Goal: Information Seeking & Learning: Learn about a topic

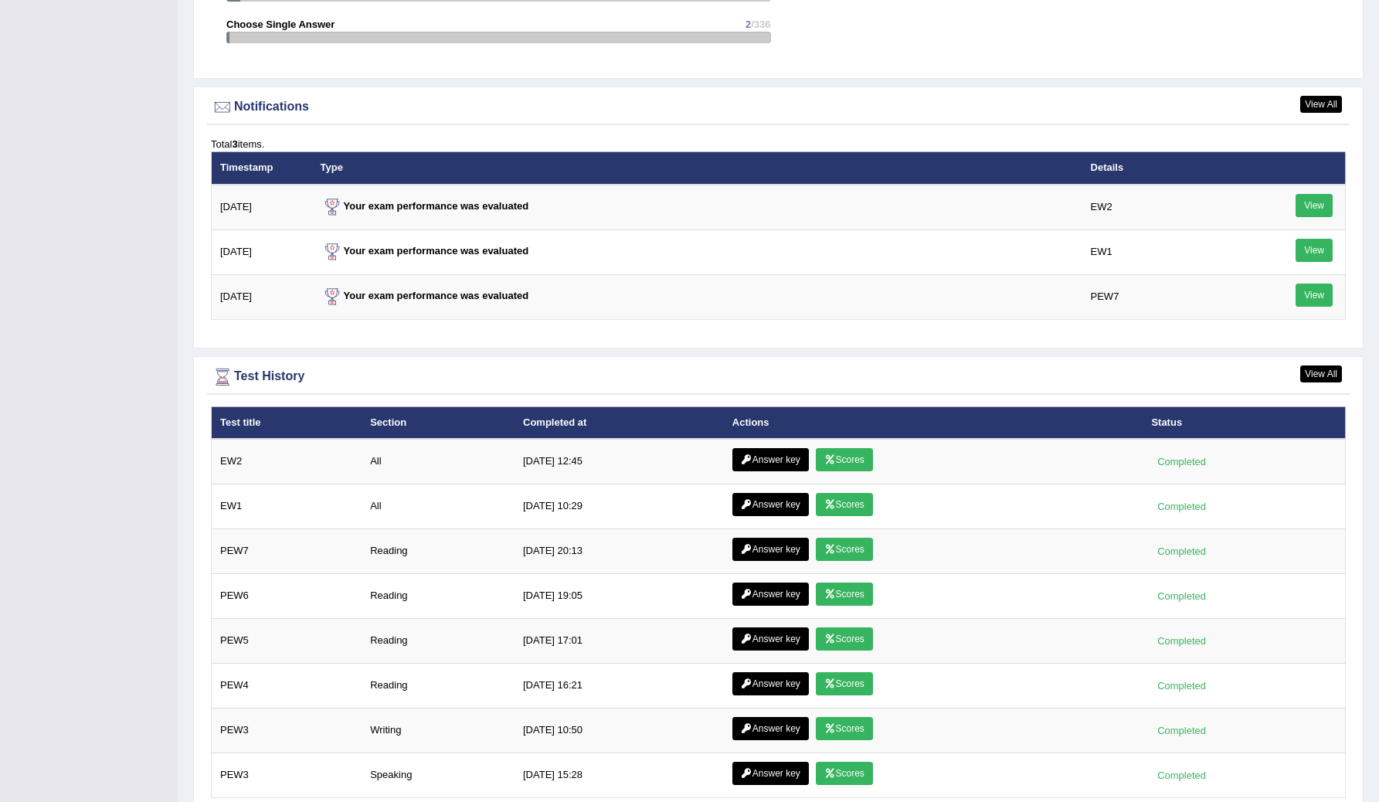
scroll to position [1976, 0]
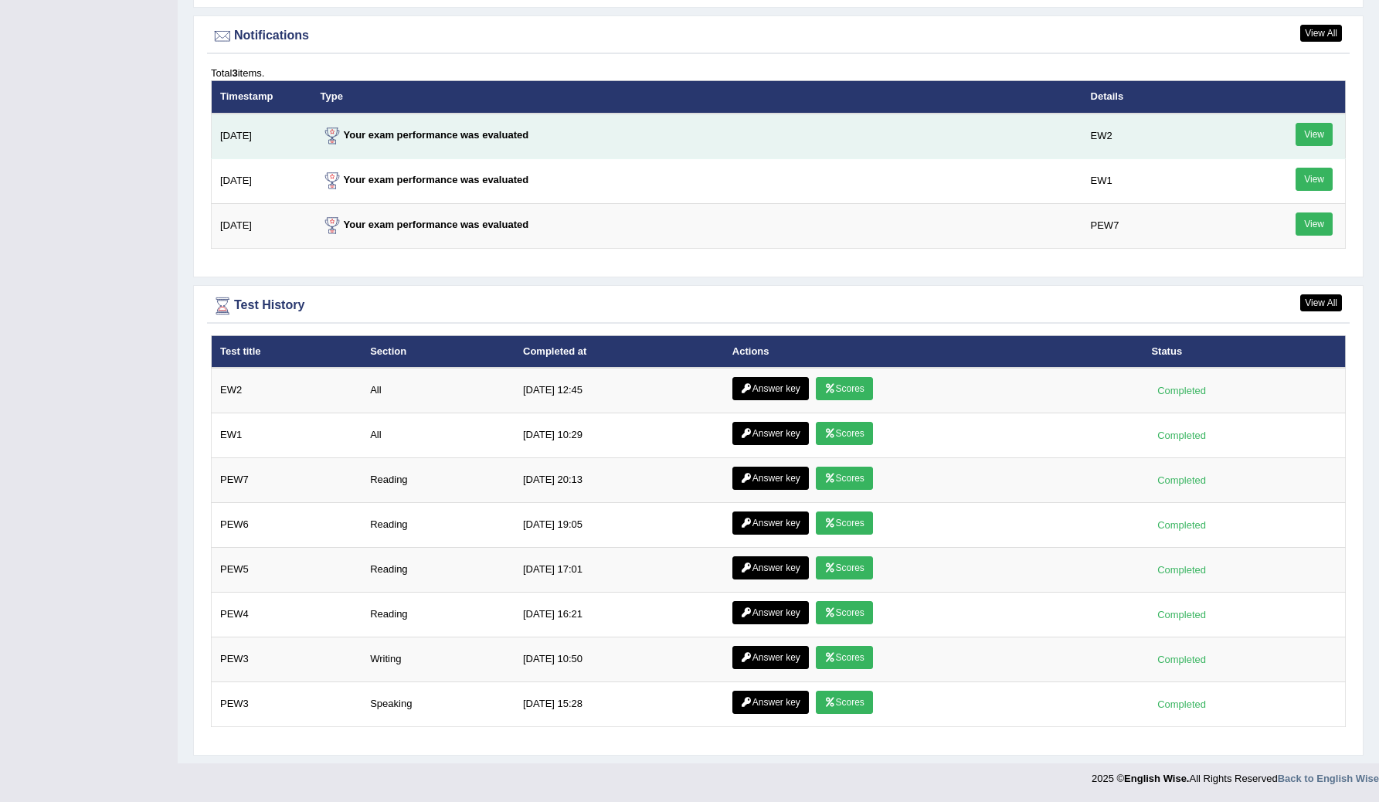
click at [1315, 135] on link "View" at bounding box center [1314, 134] width 37 height 23
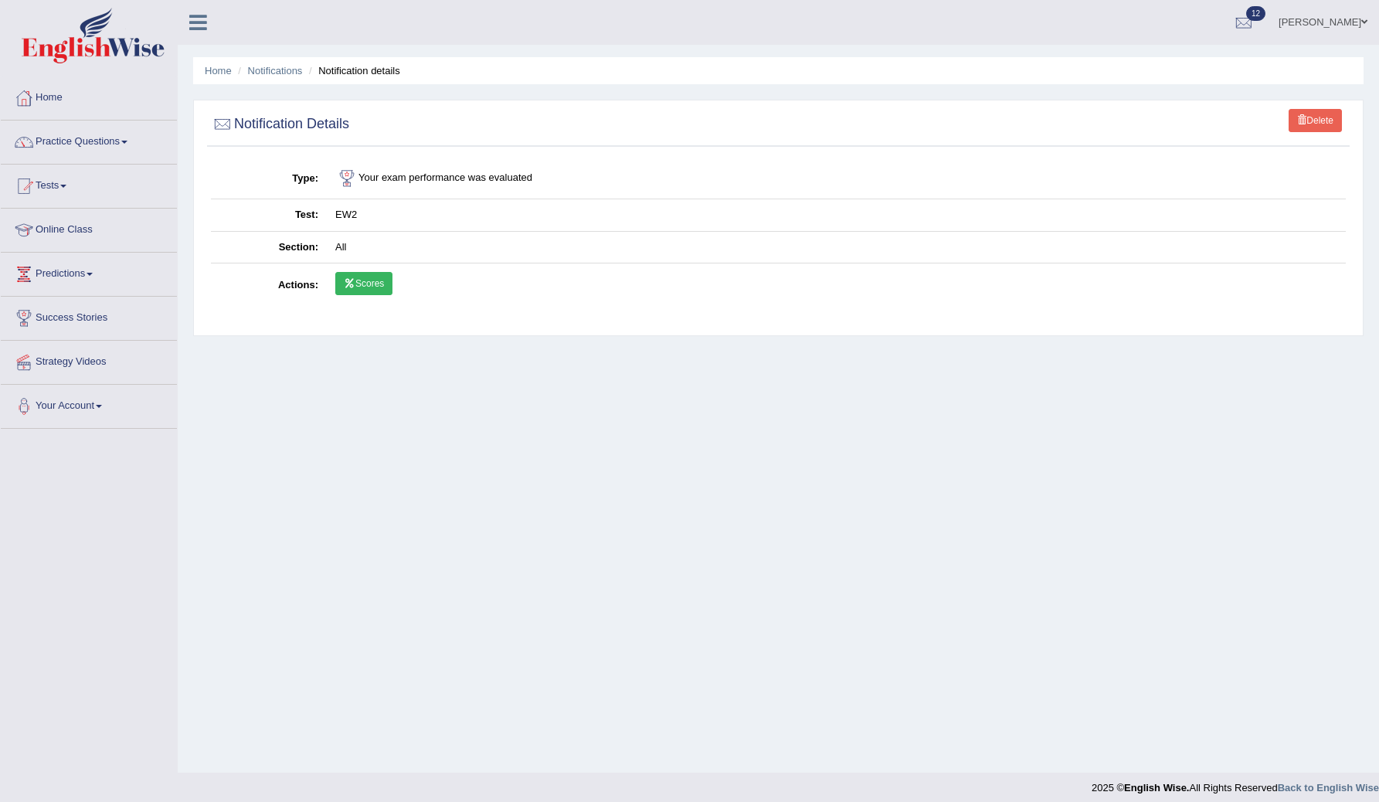
click at [361, 290] on link "Scores" at bounding box center [363, 283] width 57 height 23
click at [112, 135] on link "Practice Questions" at bounding box center [89, 140] width 176 height 39
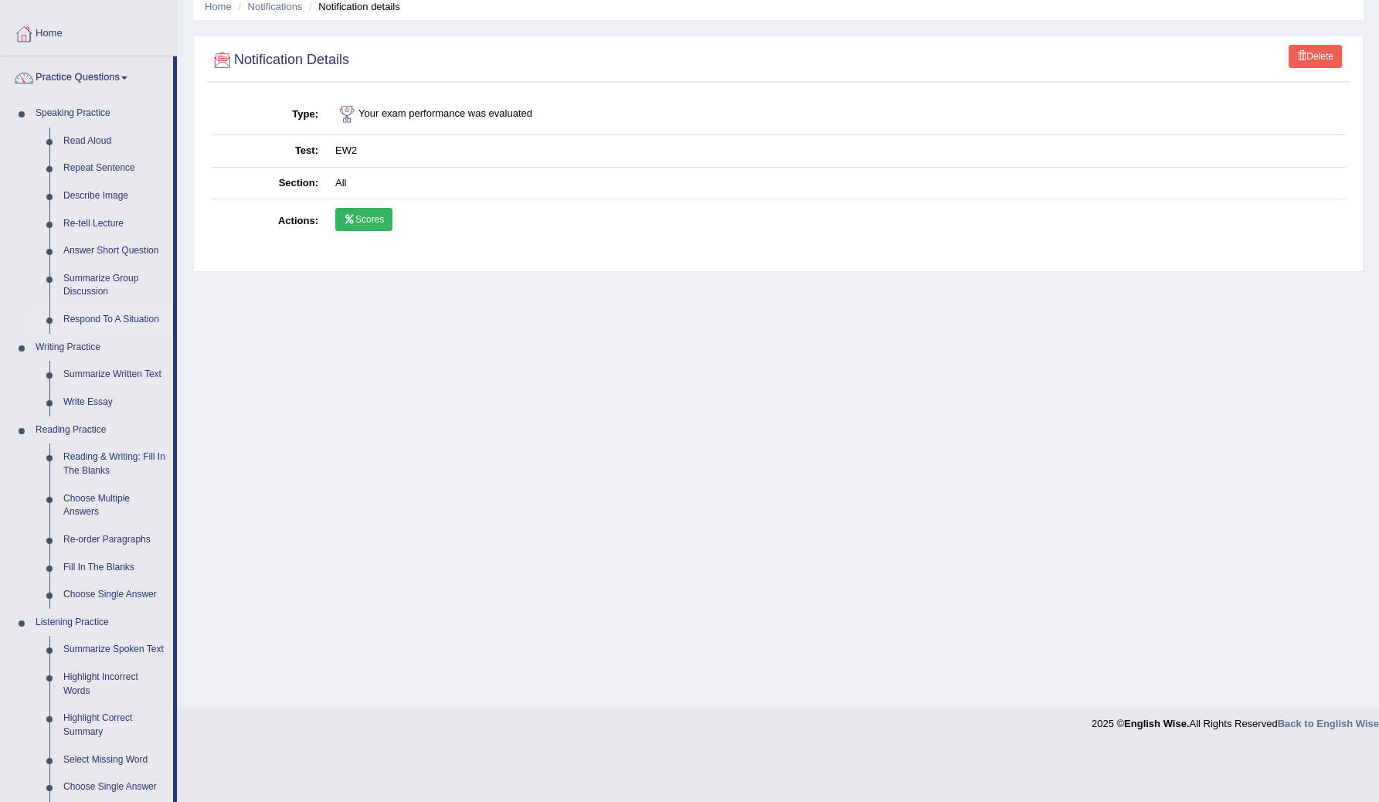
scroll to position [109, 0]
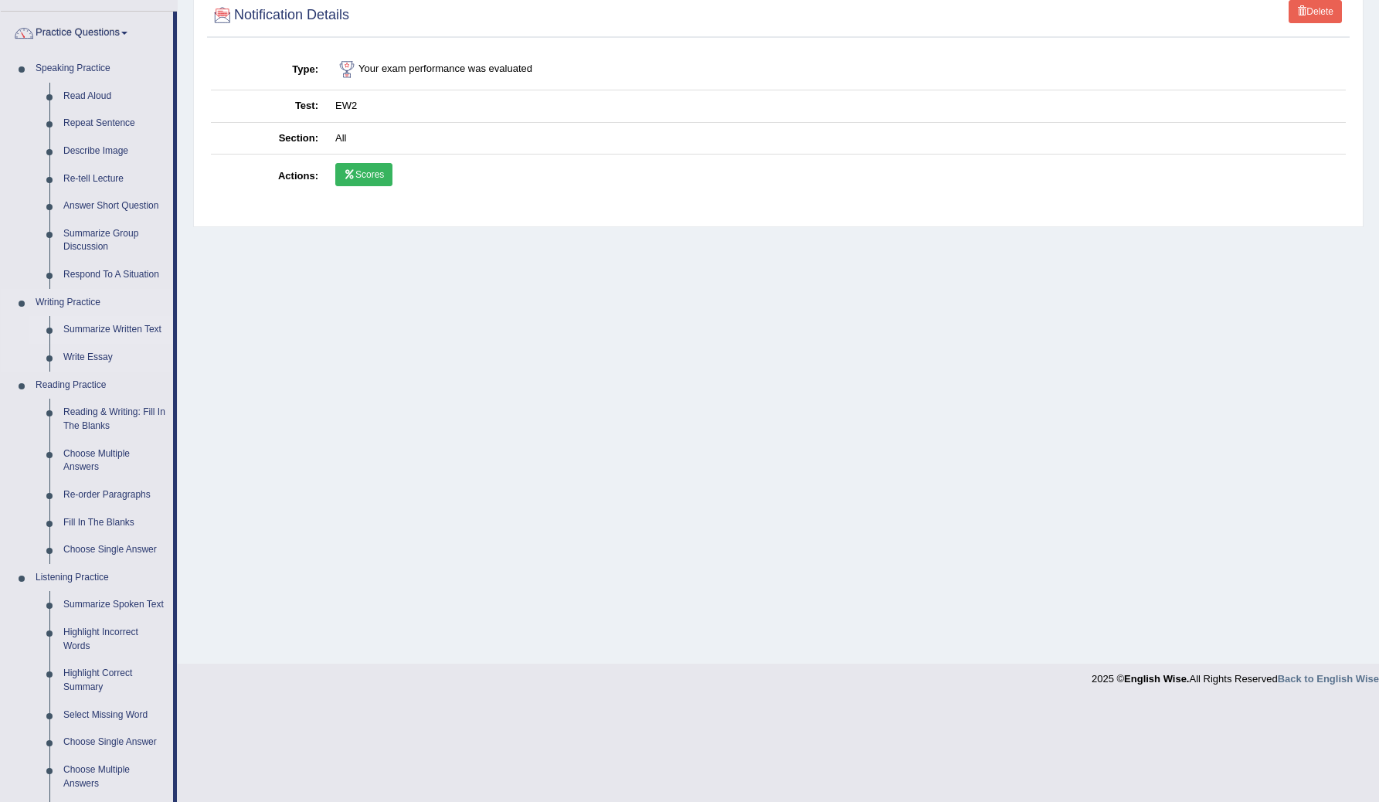
click at [103, 330] on link "Summarize Written Text" at bounding box center [114, 330] width 117 height 28
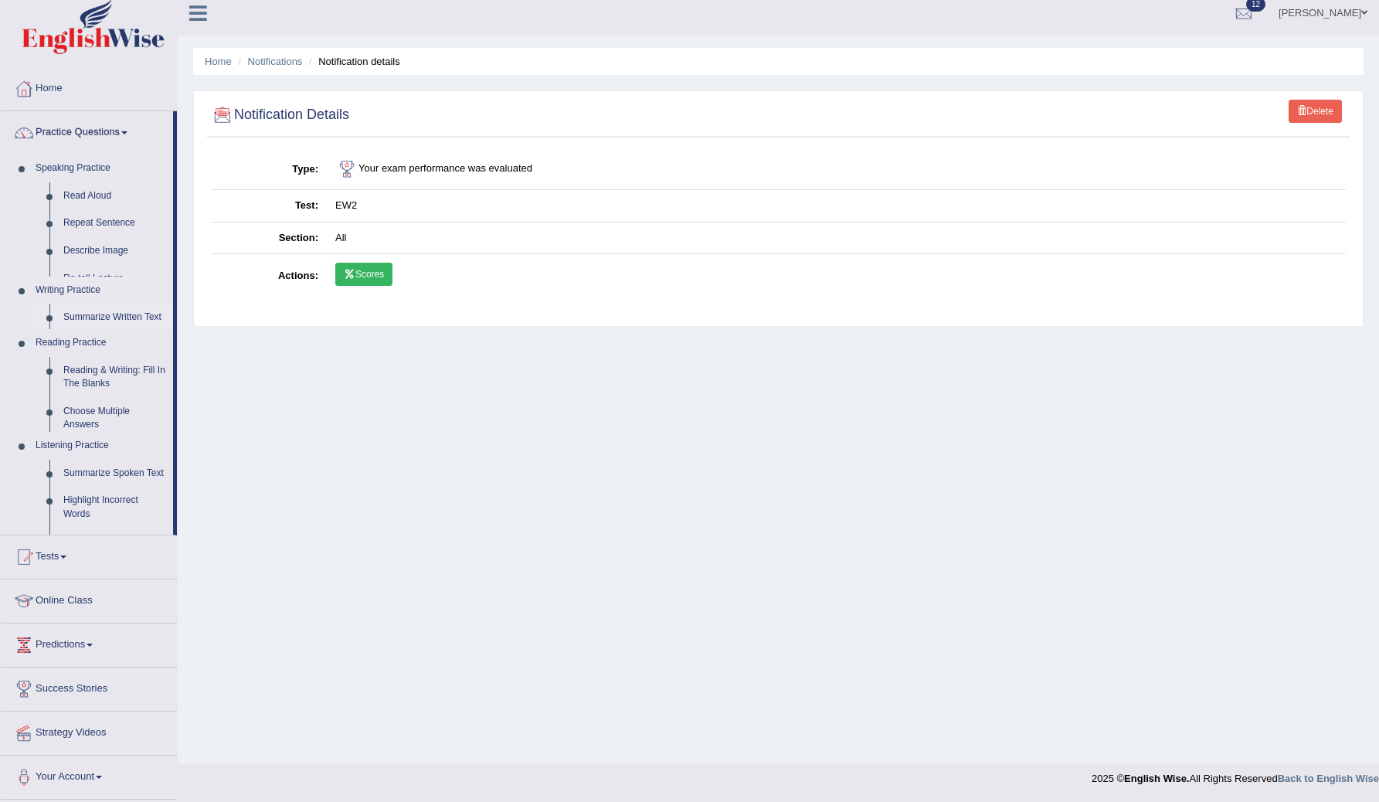
scroll to position [9, 0]
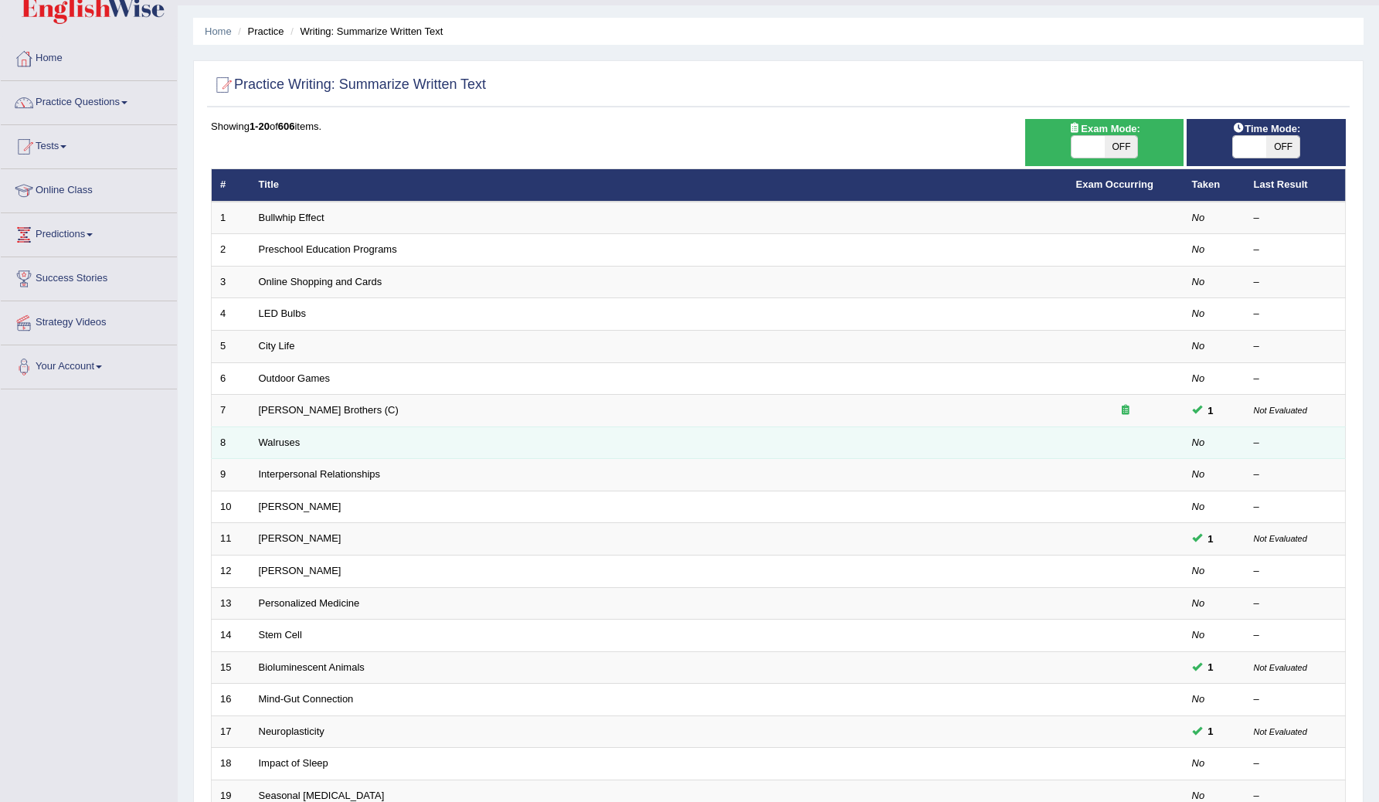
scroll to position [41, 0]
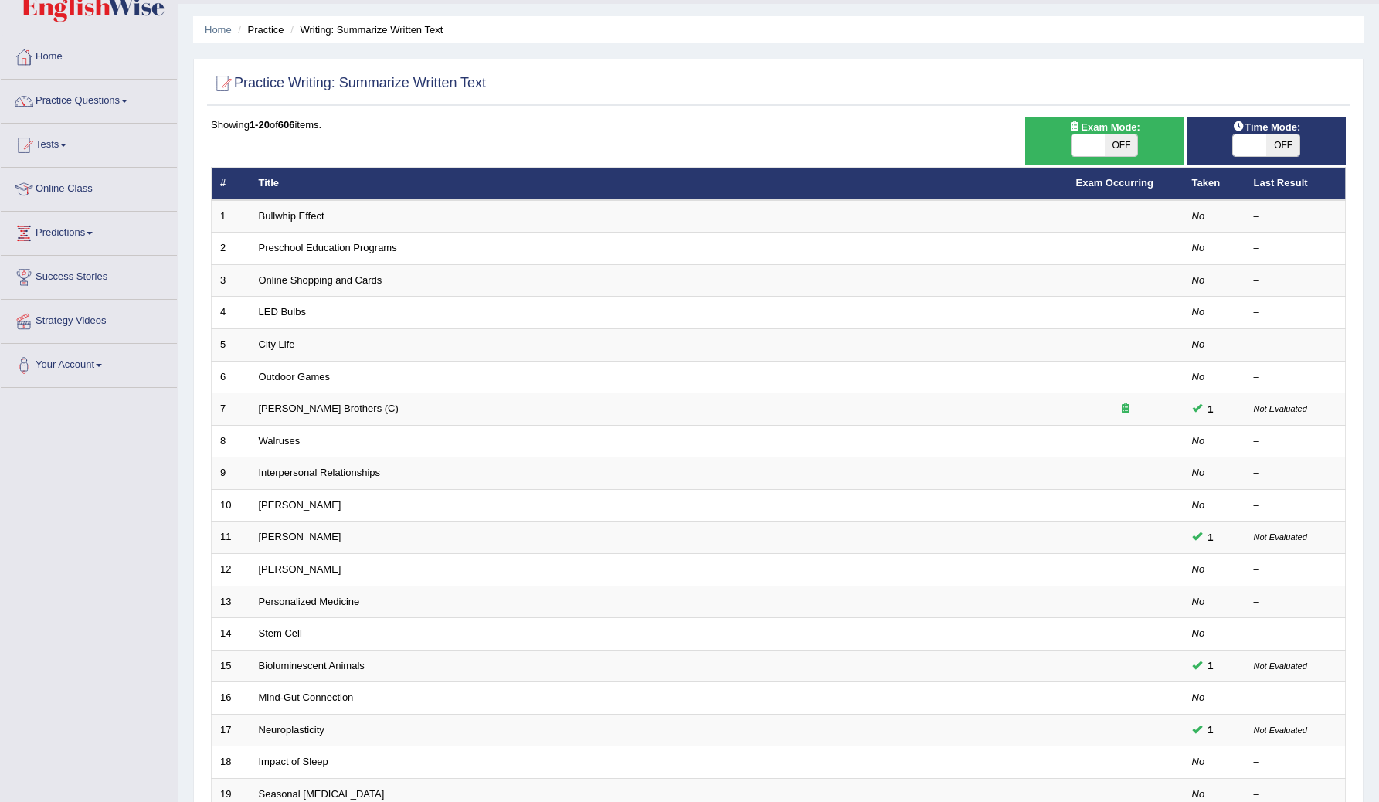
click at [1286, 144] on span "OFF" at bounding box center [1282, 145] width 33 height 22
checkbox input "true"
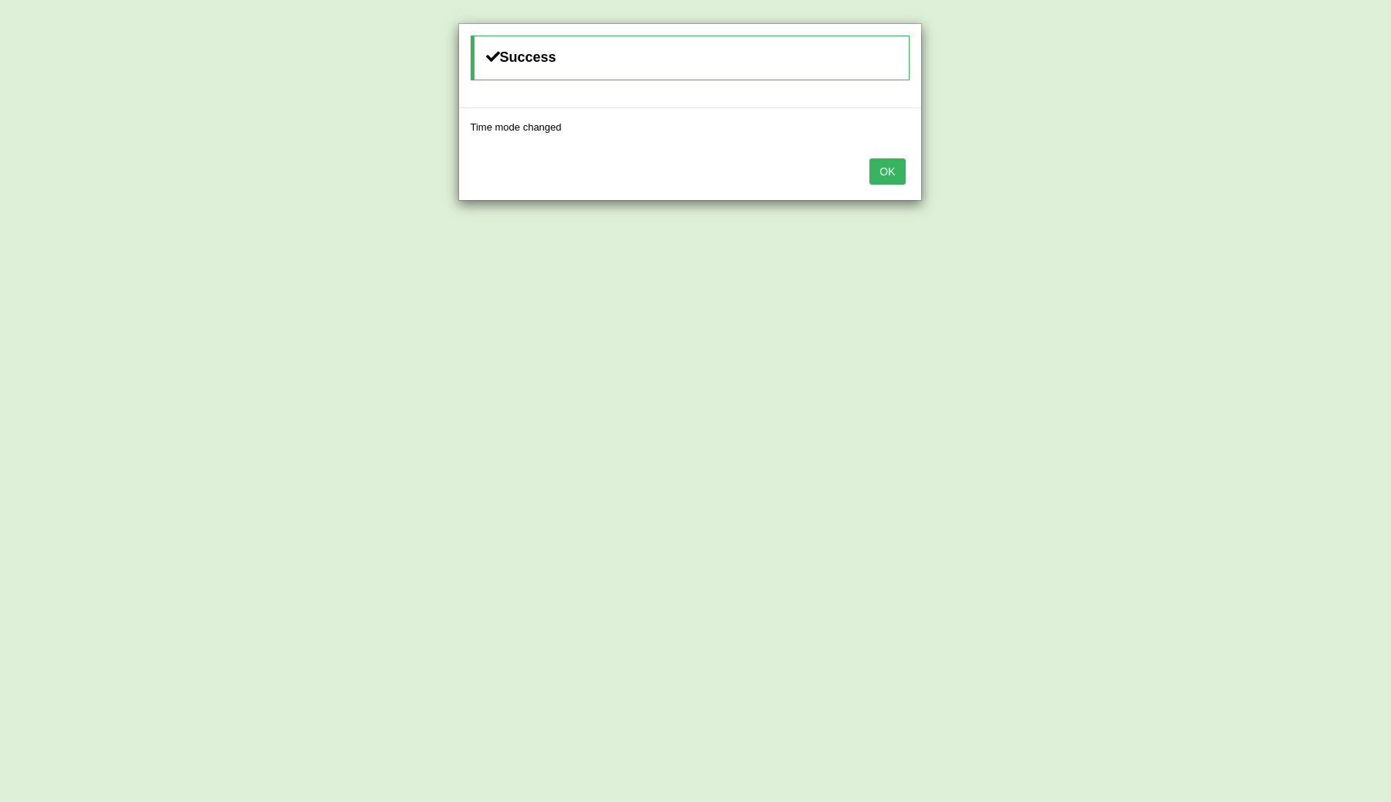
click at [888, 167] on button "OK" at bounding box center [887, 171] width 36 height 26
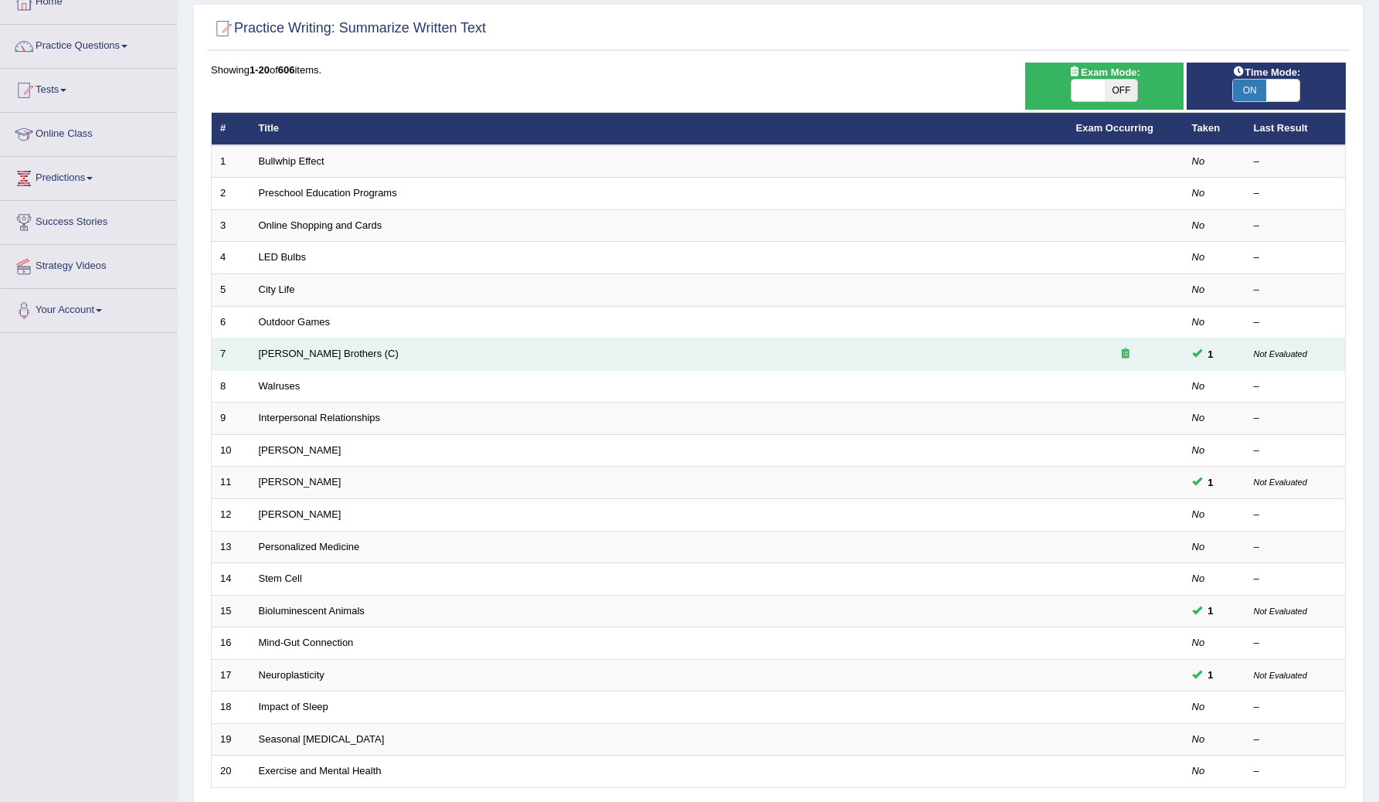
scroll to position [104, 0]
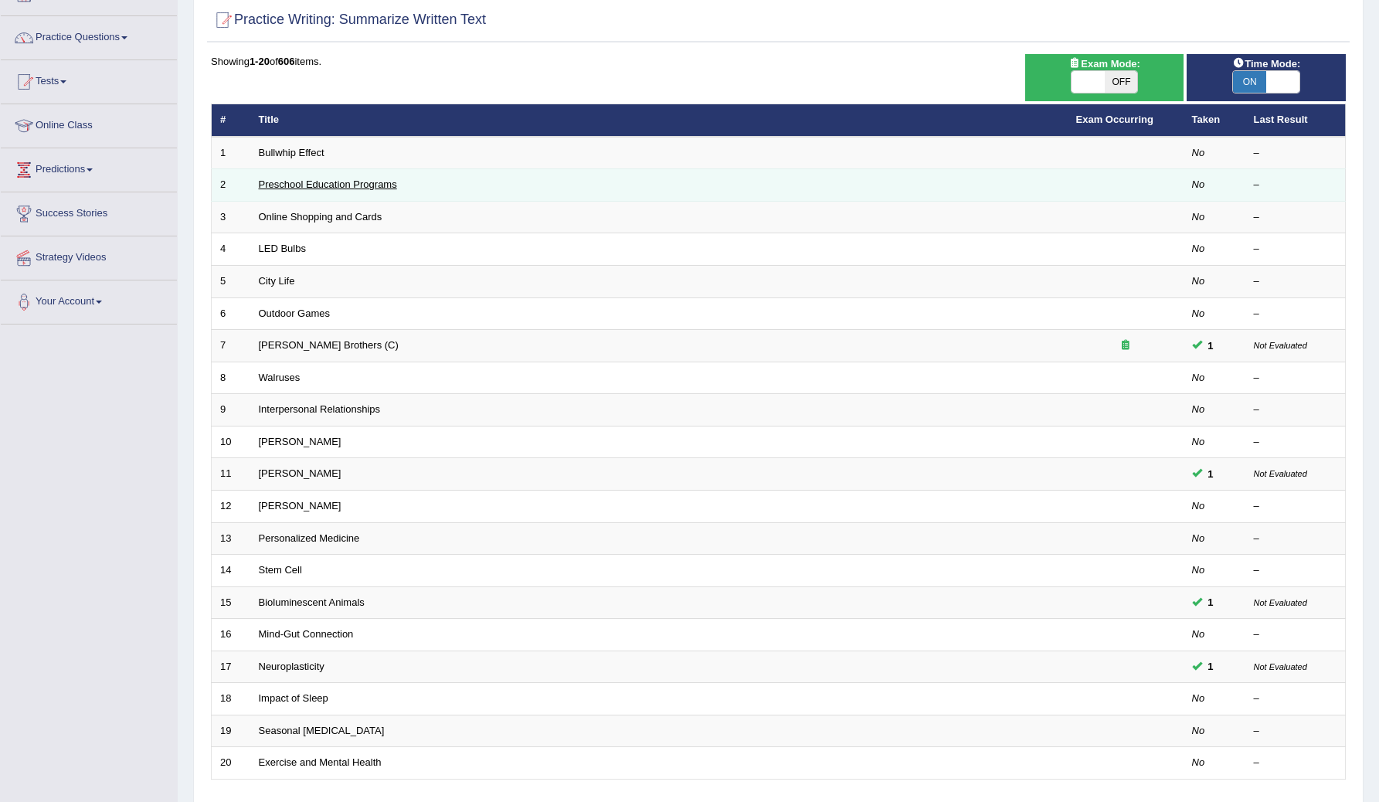
click at [294, 185] on link "Preschool Education Programs" at bounding box center [328, 184] width 138 height 12
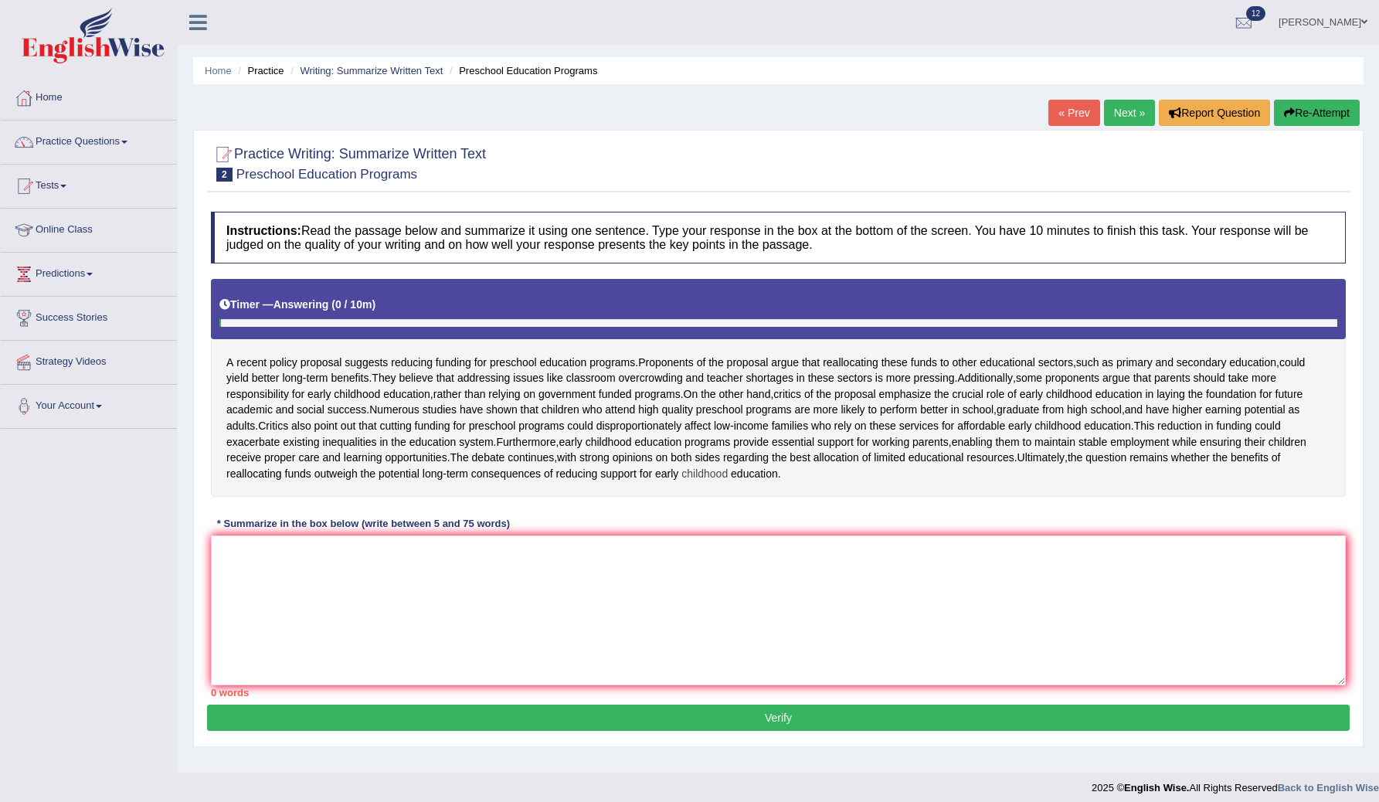
scroll to position [43, 0]
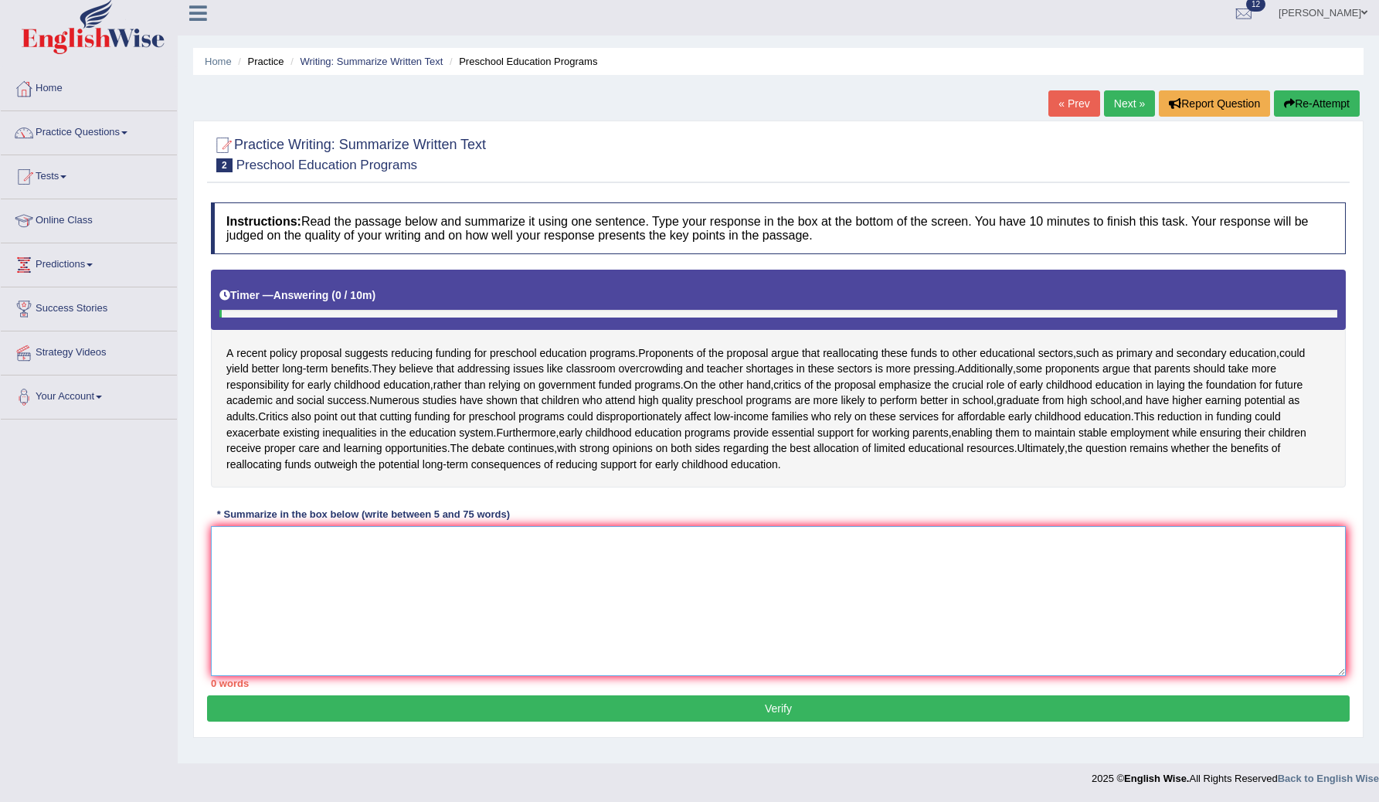
click at [243, 565] on textarea at bounding box center [778, 601] width 1135 height 150
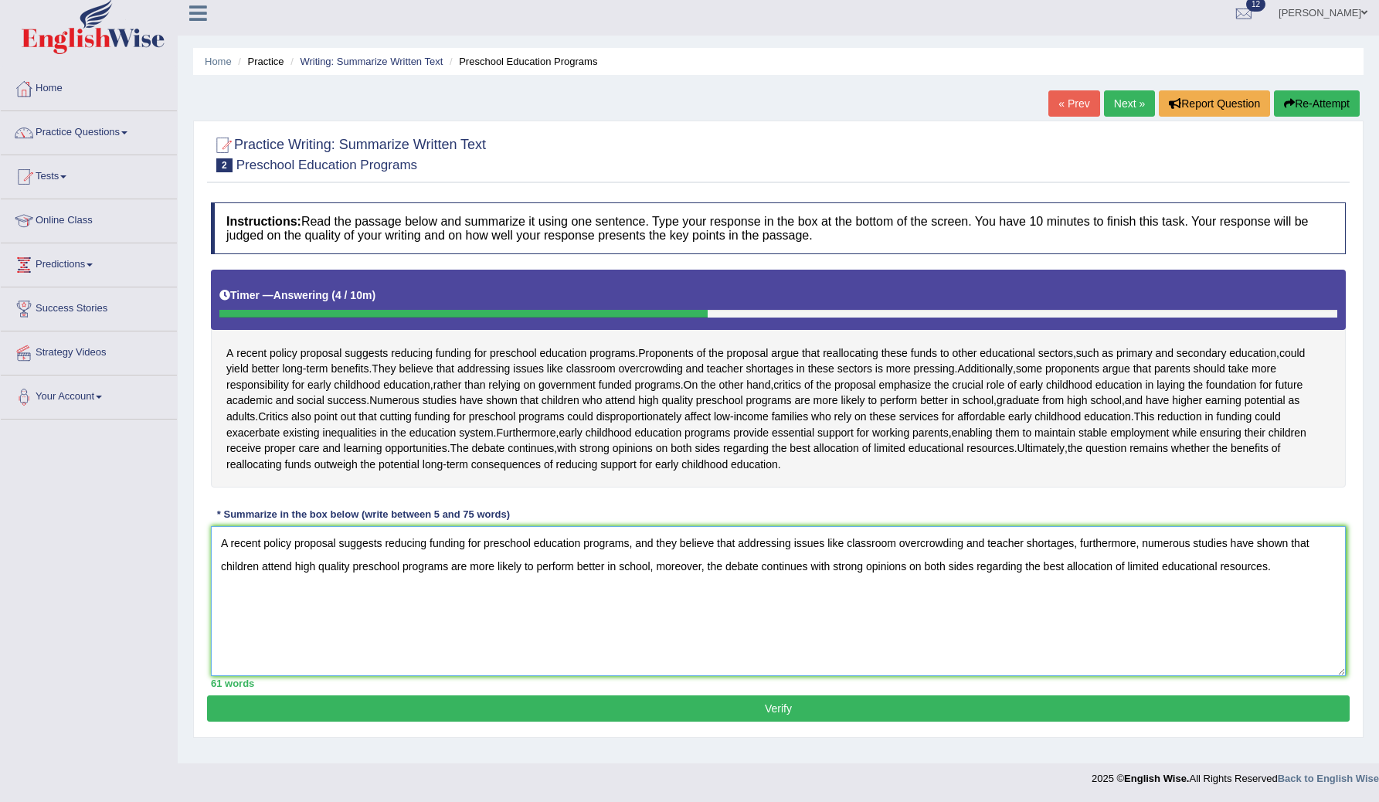
type textarea "A recent policy proposal suggests reducing funding for preschool education prog…"
click at [732, 722] on button "Verify" at bounding box center [778, 708] width 1143 height 26
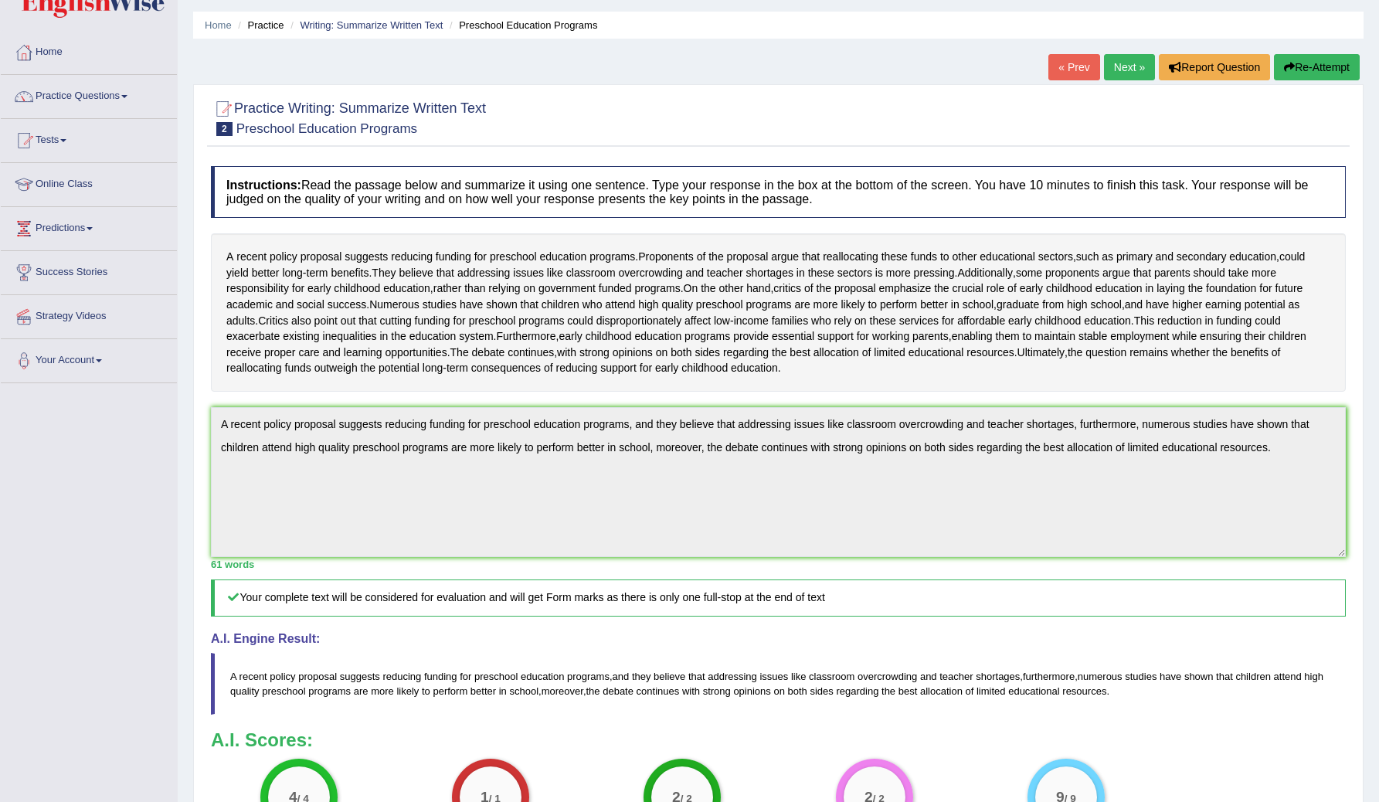
scroll to position [0, 0]
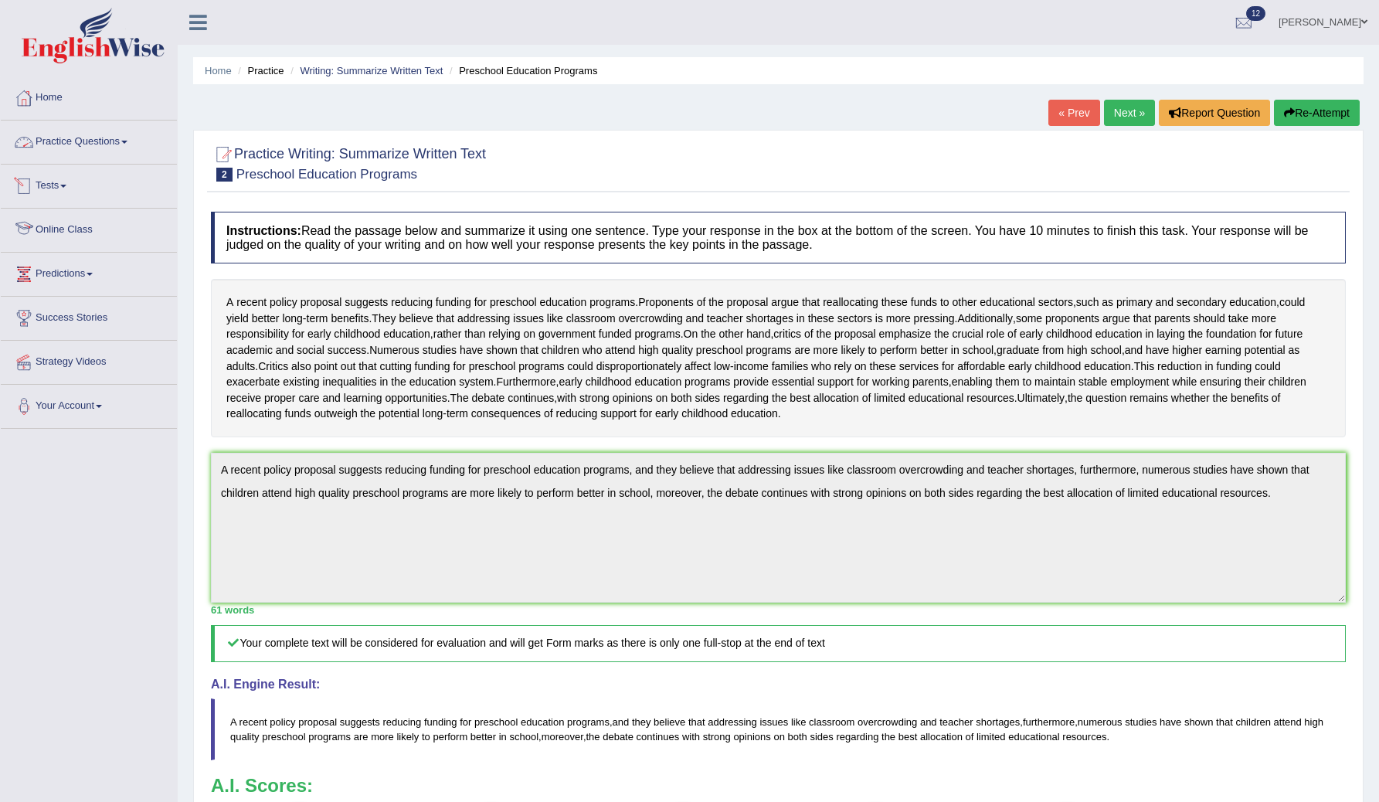
click at [114, 145] on link "Practice Questions" at bounding box center [89, 140] width 176 height 39
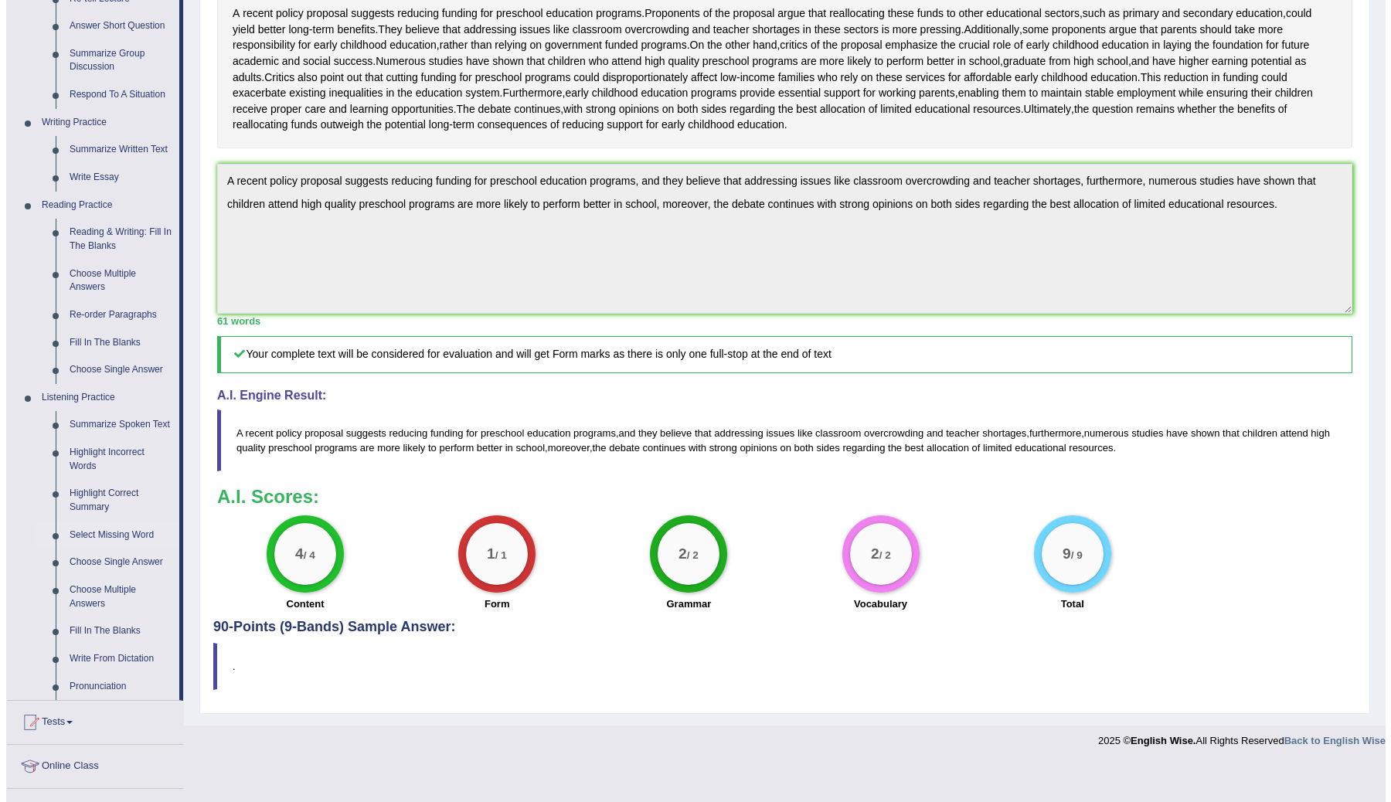
scroll to position [298, 0]
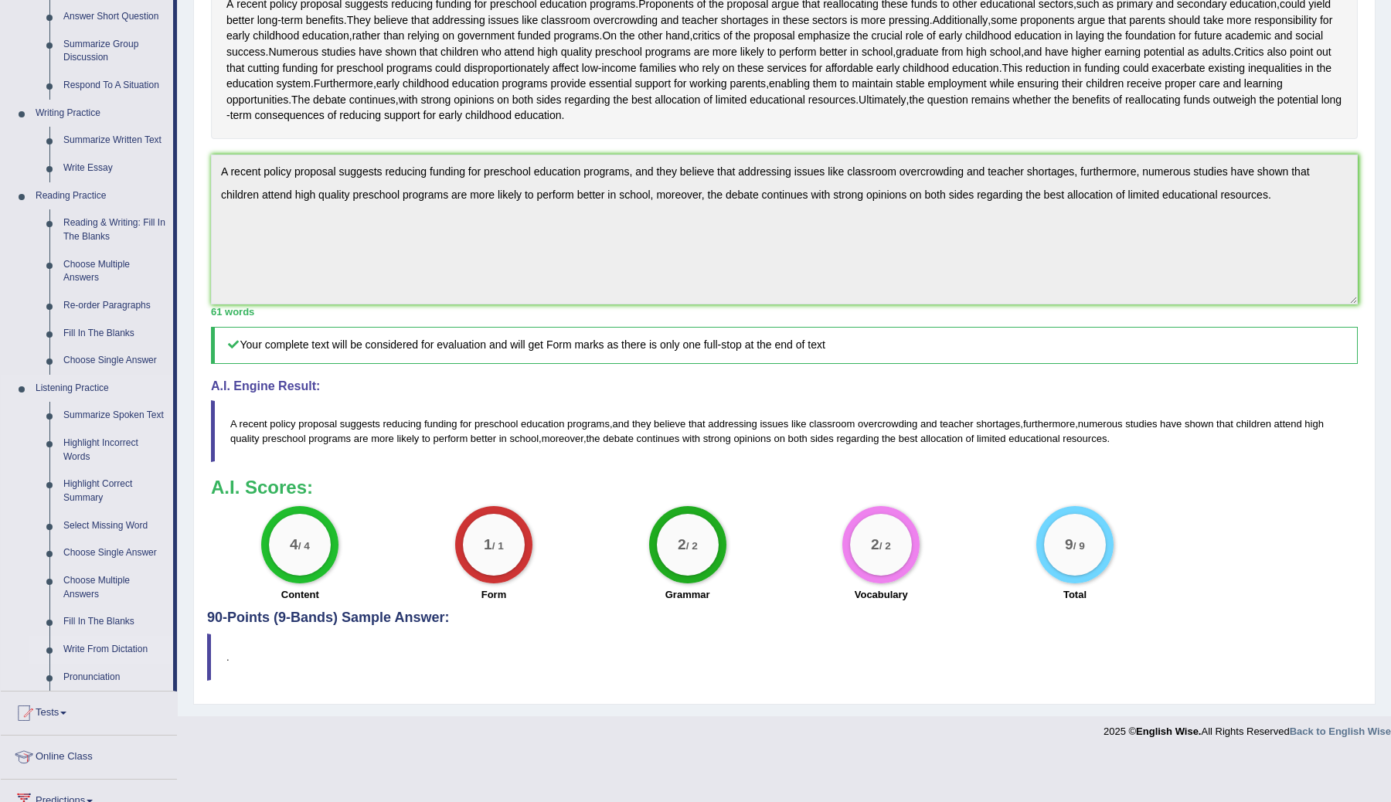
click at [108, 664] on link "Write From Dictation" at bounding box center [114, 650] width 117 height 28
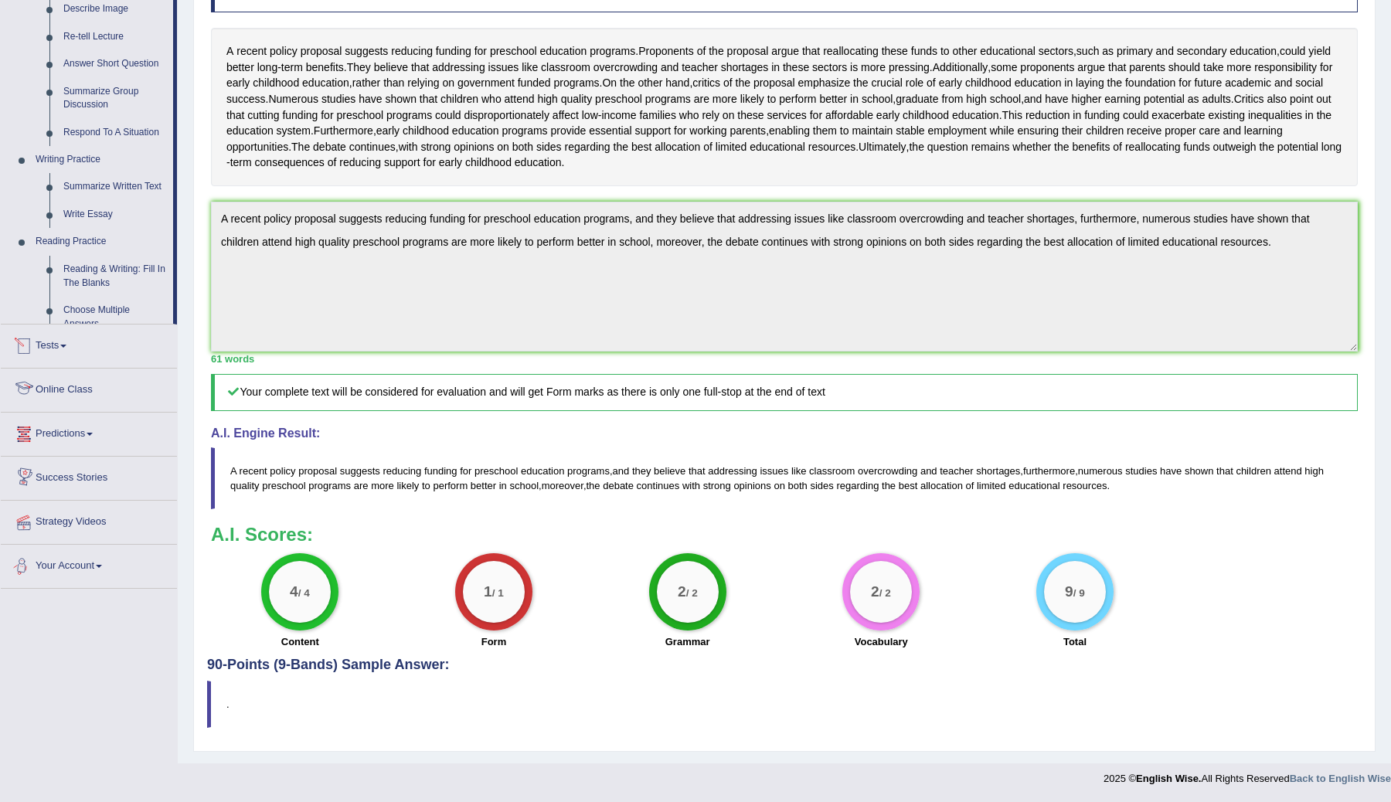
scroll to position [299, 0]
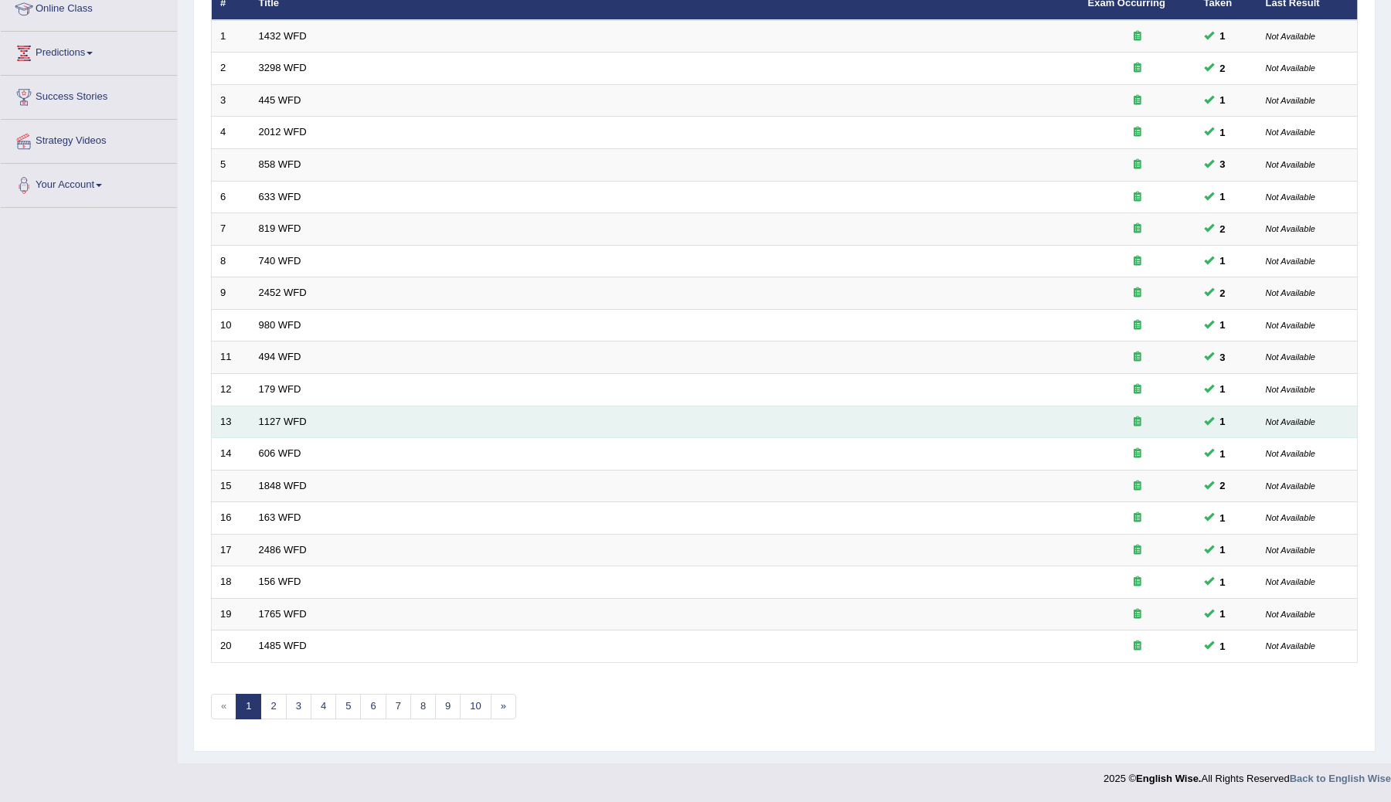
scroll to position [215, 0]
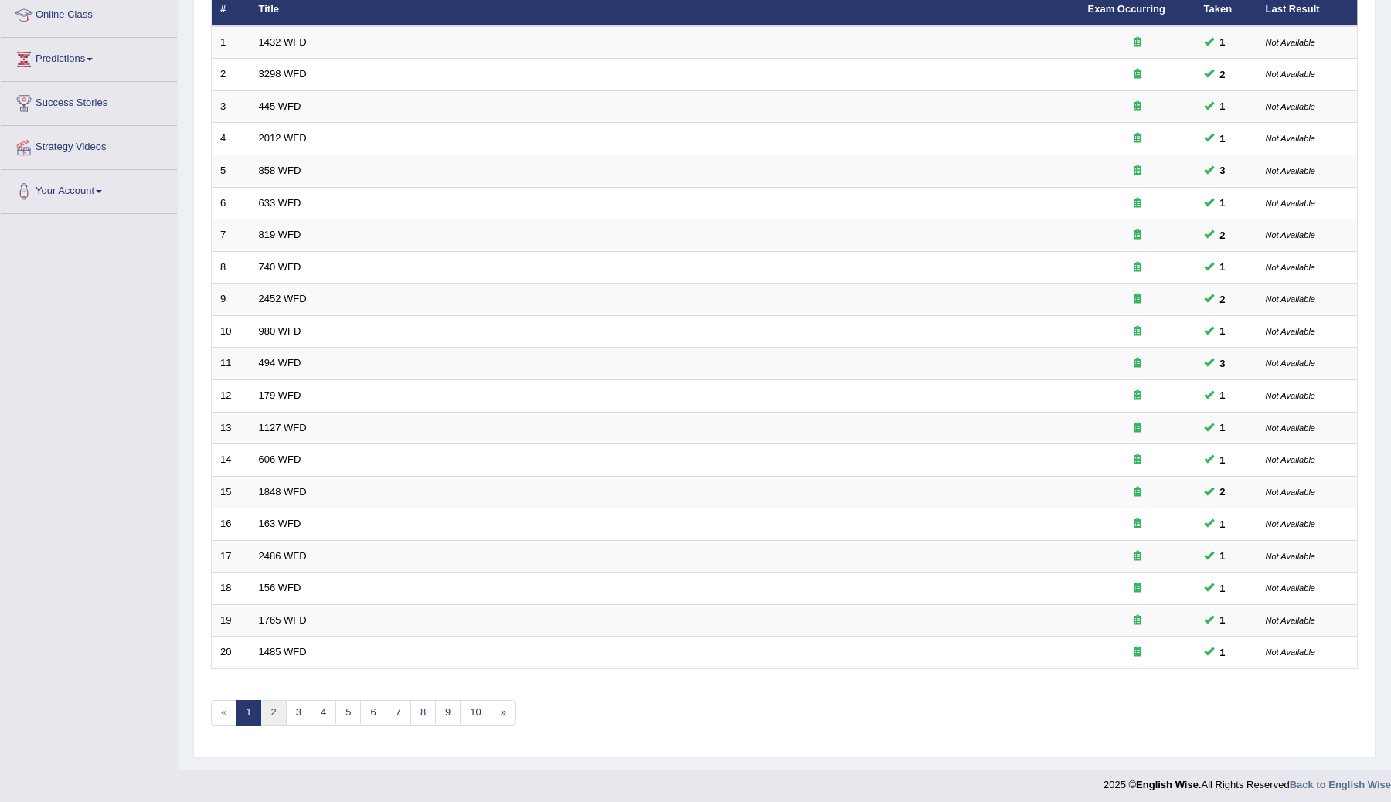
click at [274, 709] on link "2" at bounding box center [272, 712] width 25 height 25
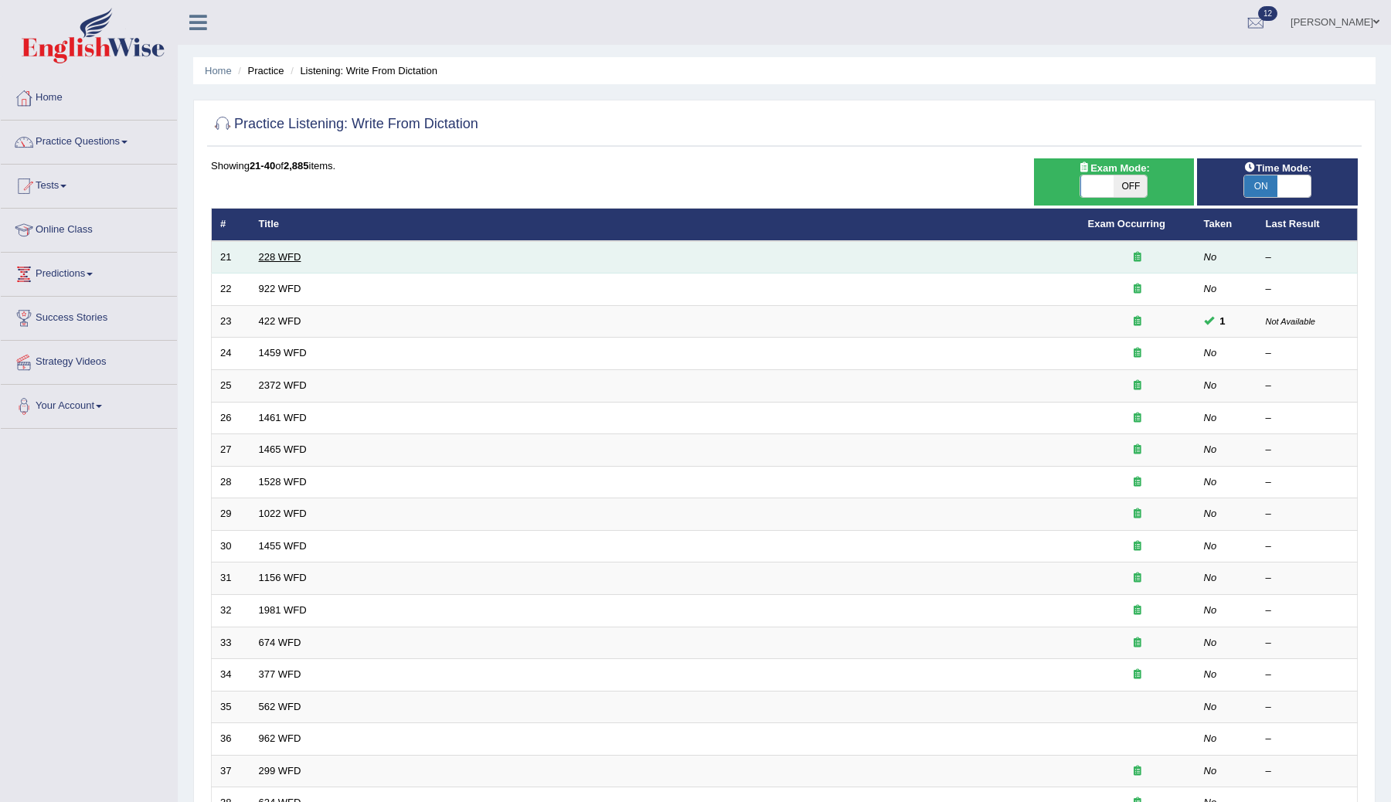
click at [277, 256] on link "228 WFD" at bounding box center [280, 257] width 42 height 12
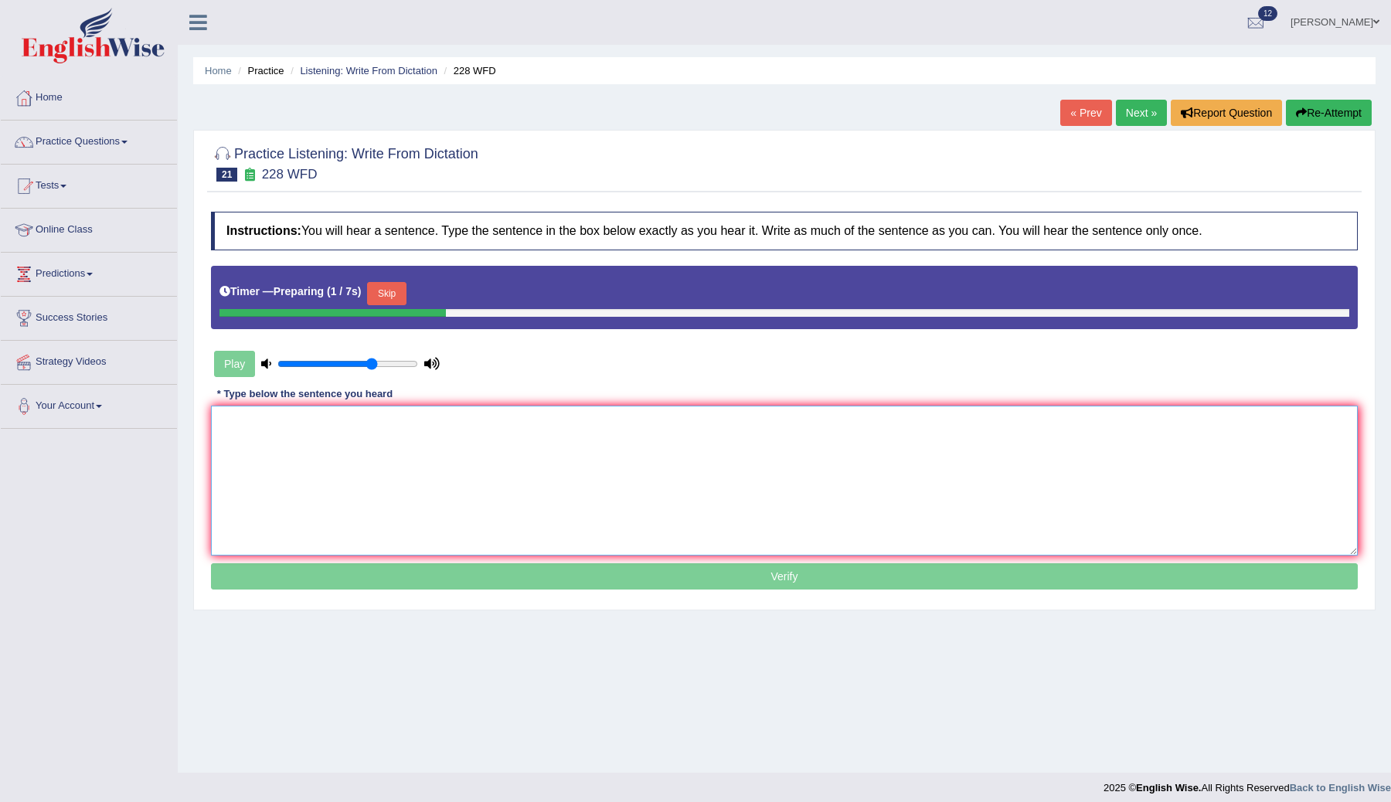
click at [280, 419] on textarea at bounding box center [784, 481] width 1146 height 150
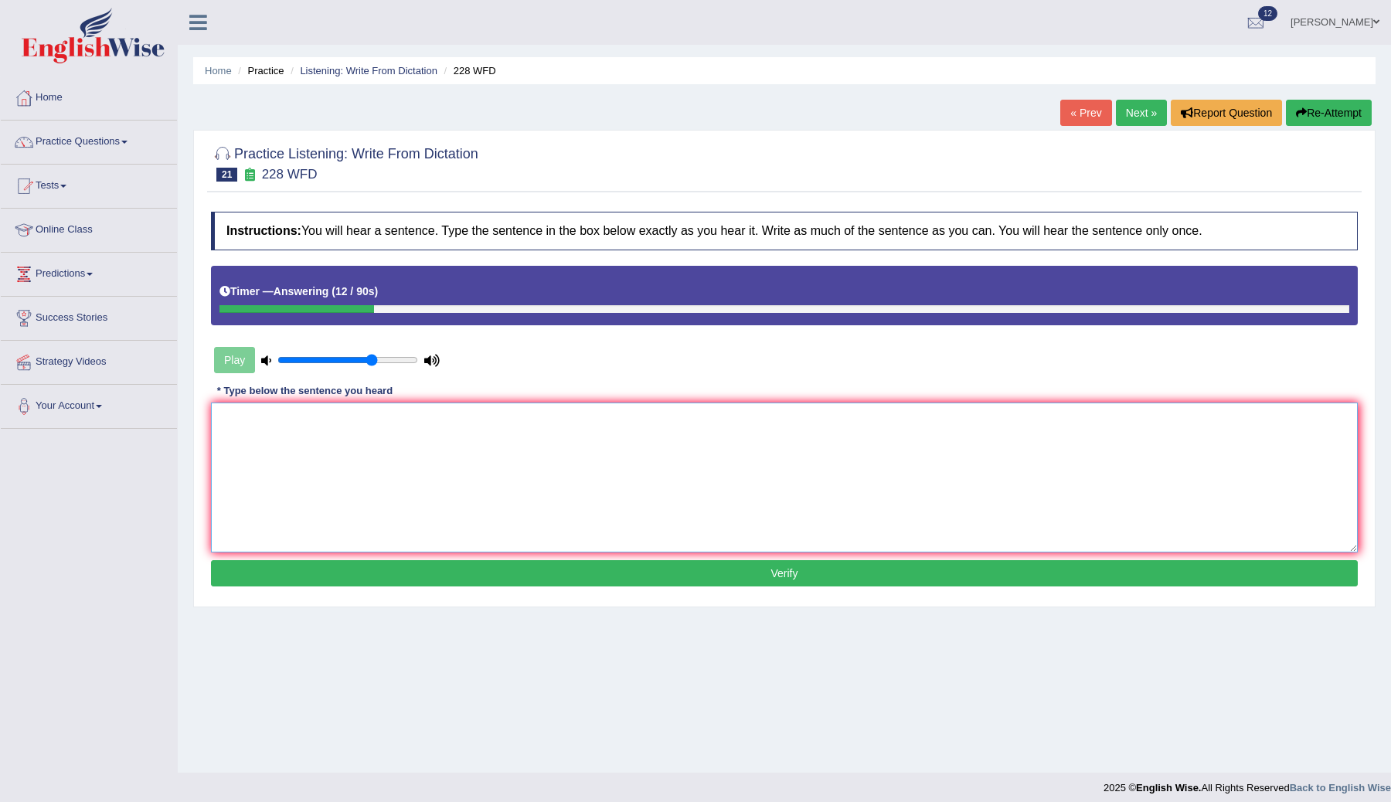
click at [279, 419] on textarea at bounding box center [784, 478] width 1146 height 150
click at [279, 417] on textarea at bounding box center [784, 478] width 1146 height 150
click at [281, 413] on textarea at bounding box center [784, 478] width 1146 height 150
click at [281, 415] on textarea at bounding box center [784, 478] width 1146 height 150
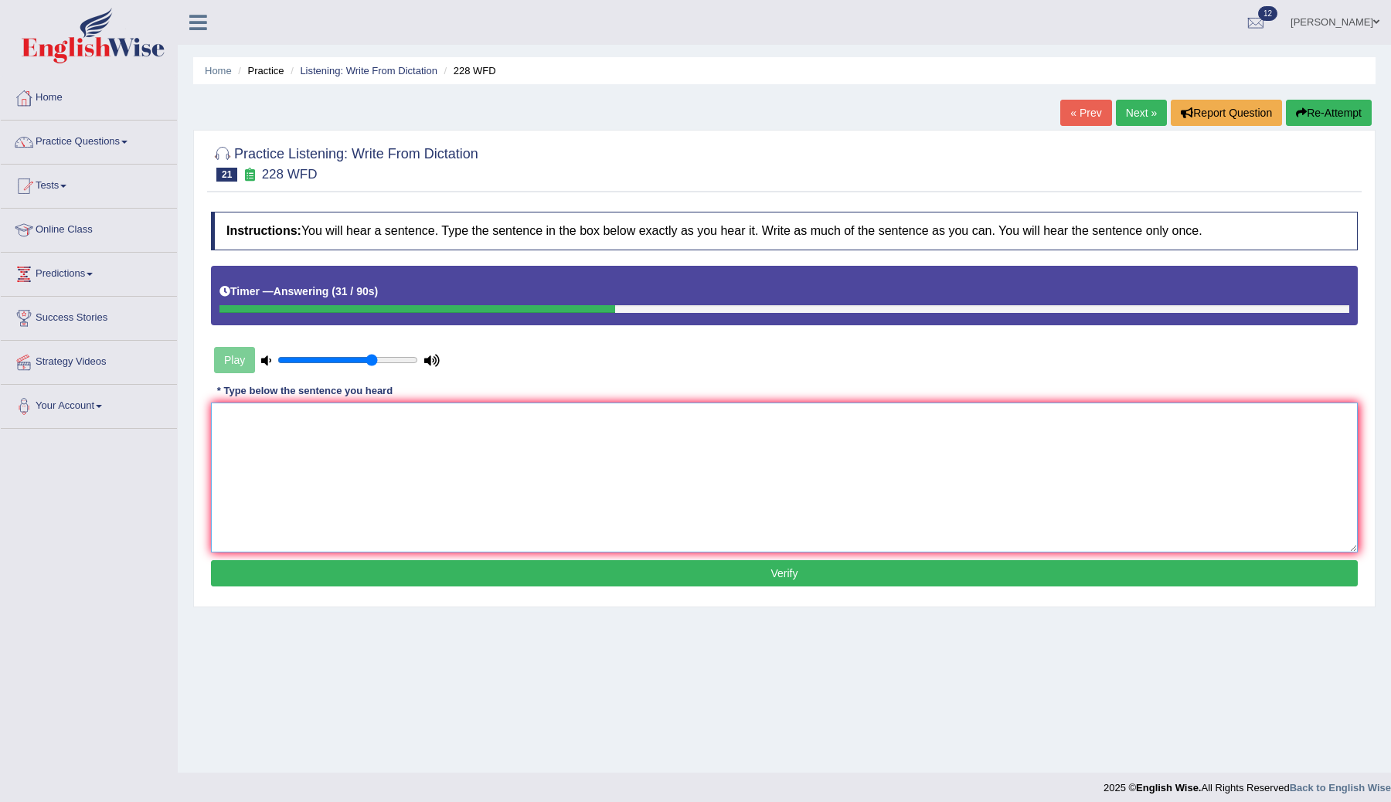
click at [281, 415] on textarea at bounding box center [784, 478] width 1146 height 150
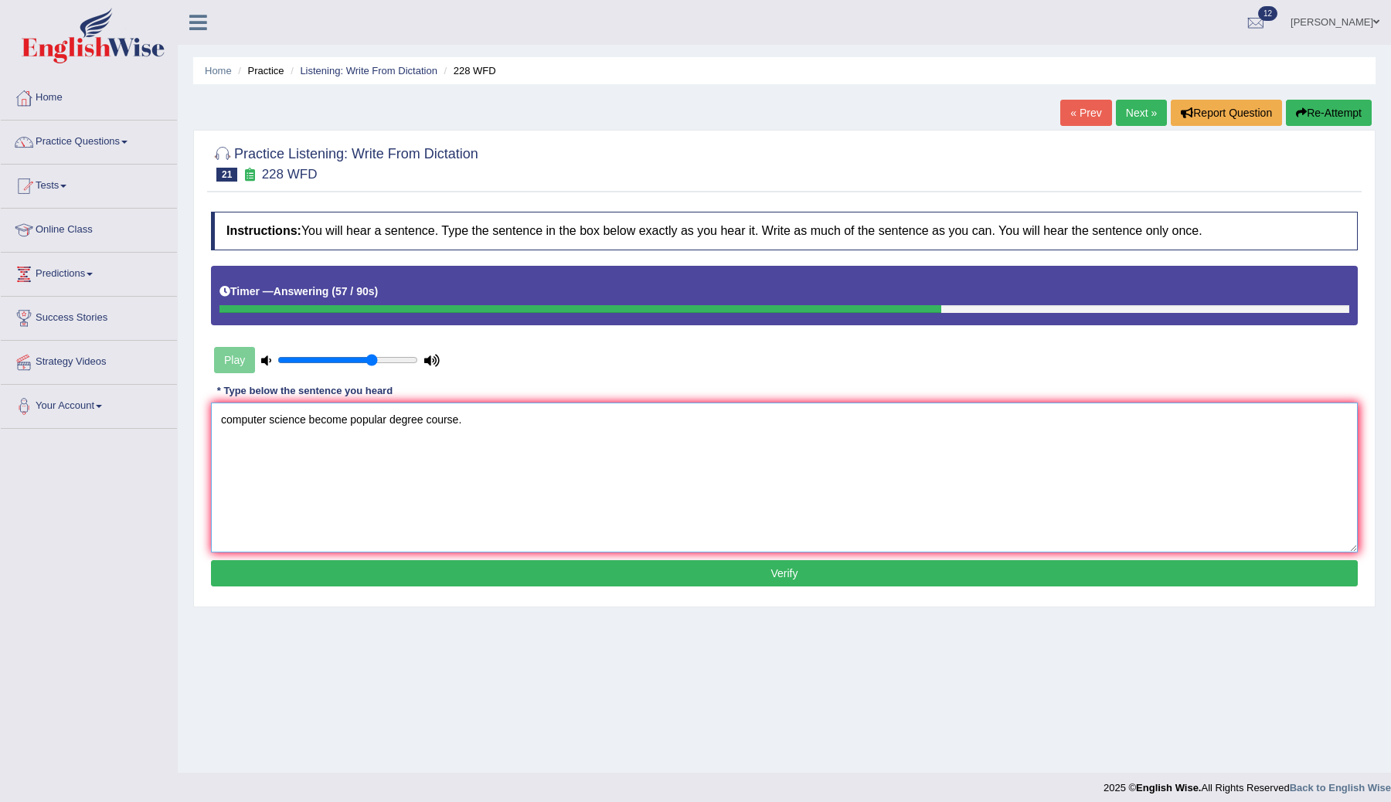
click at [228, 421] on textarea "computer science become popular degree course." at bounding box center [784, 478] width 1146 height 150
type textarea "Computer science become popular degree course."
click at [424, 586] on button "Verify" at bounding box center [784, 573] width 1146 height 26
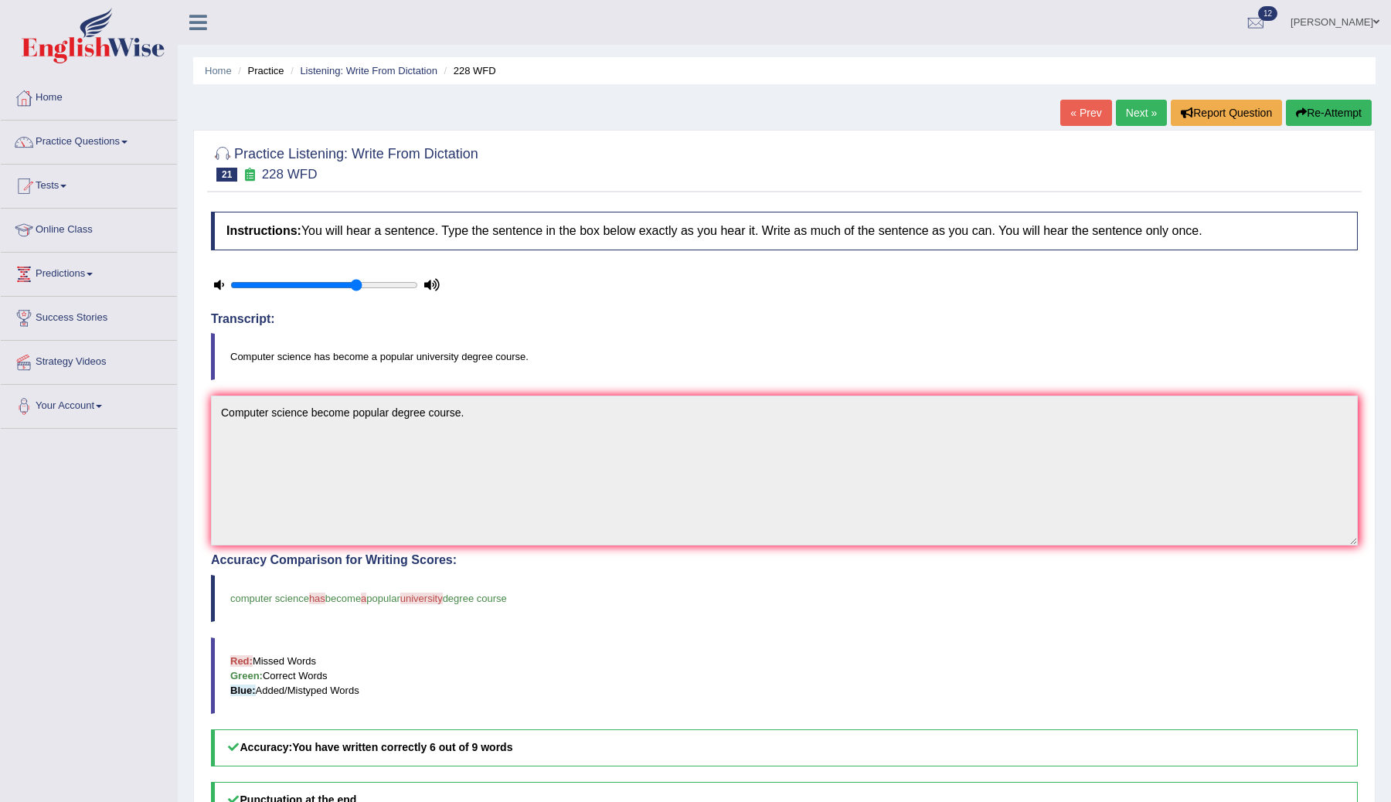
scroll to position [8, 0]
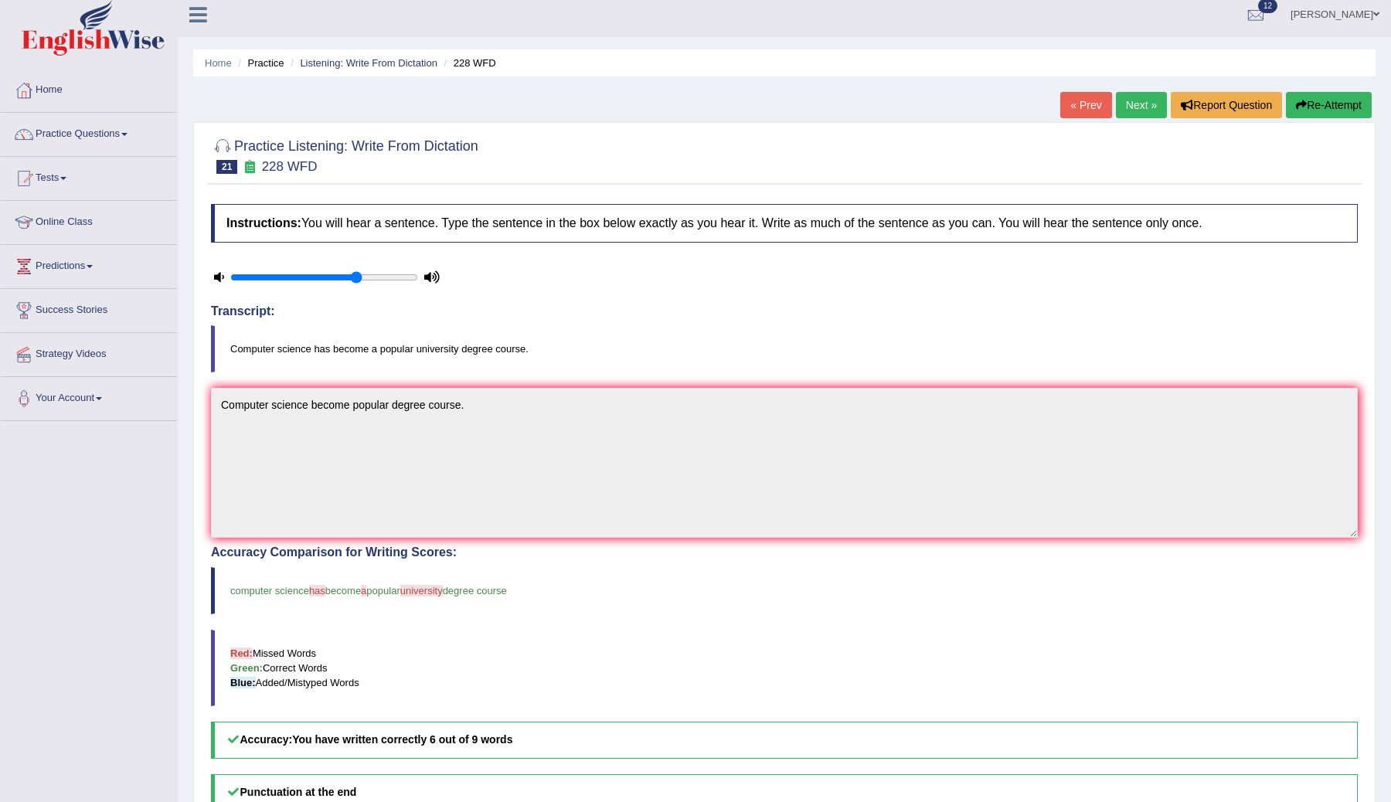
click at [621, 675] on blockquote "Red: Missed Words Green: Correct Words Blue: Added/Mistyped Words" at bounding box center [784, 668] width 1146 height 76
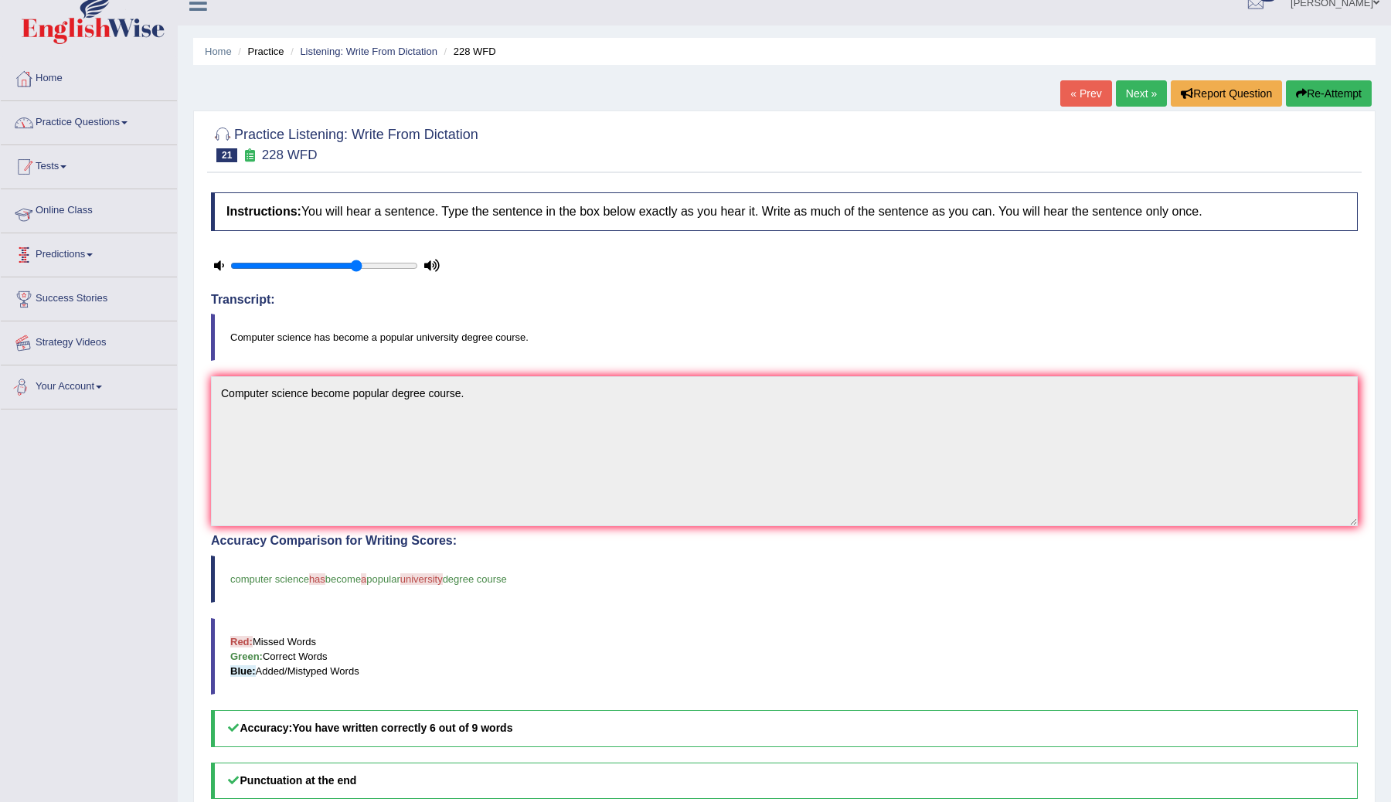
scroll to position [0, 0]
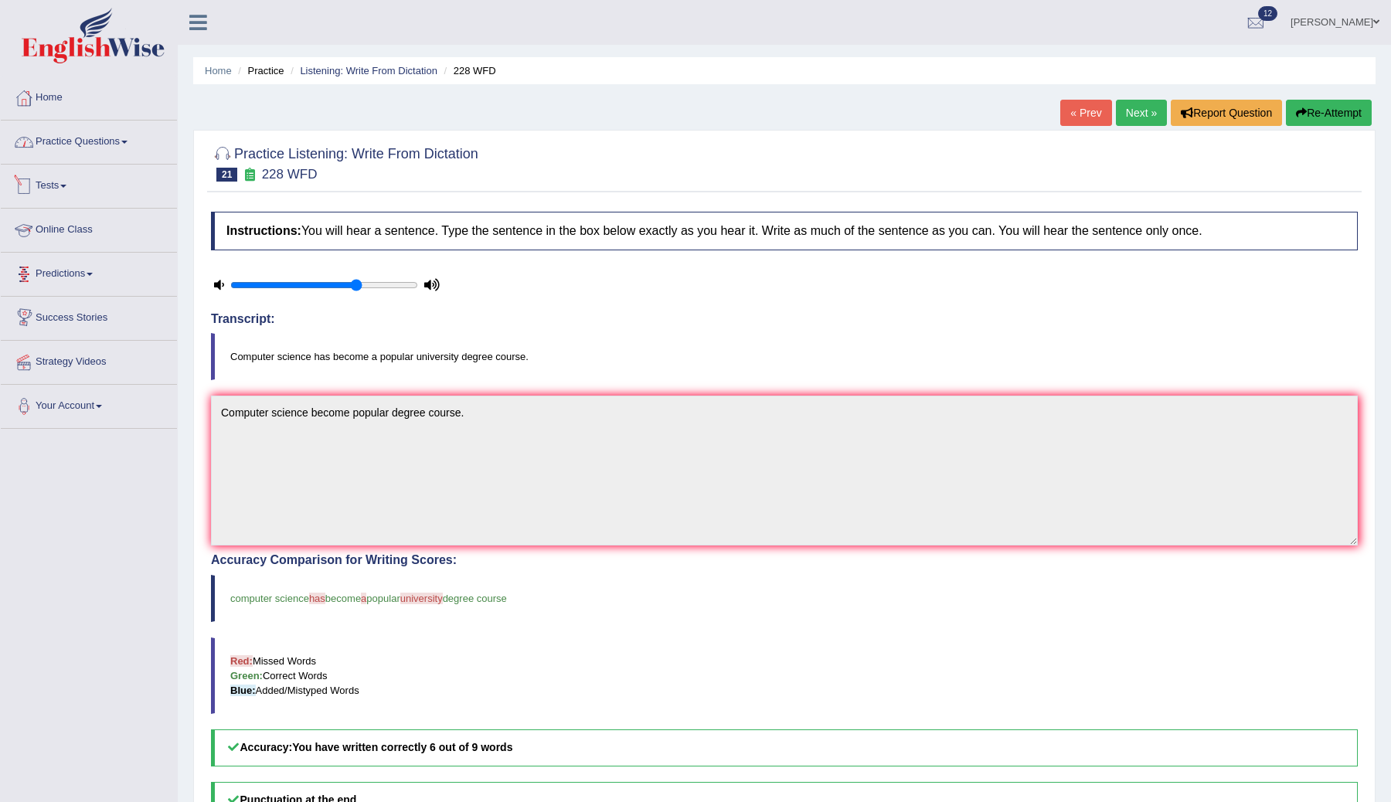
click at [110, 144] on link "Practice Questions" at bounding box center [89, 140] width 176 height 39
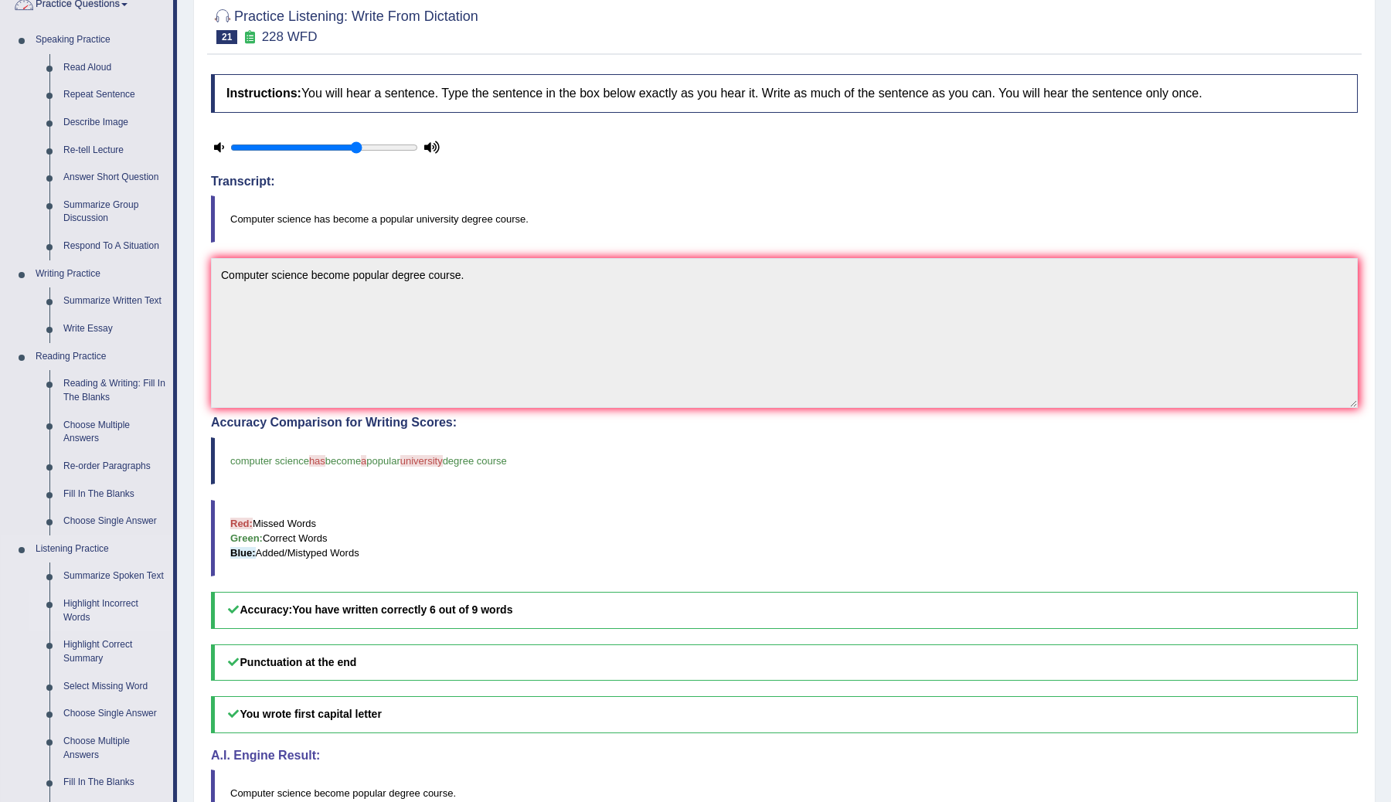
scroll to position [161, 0]
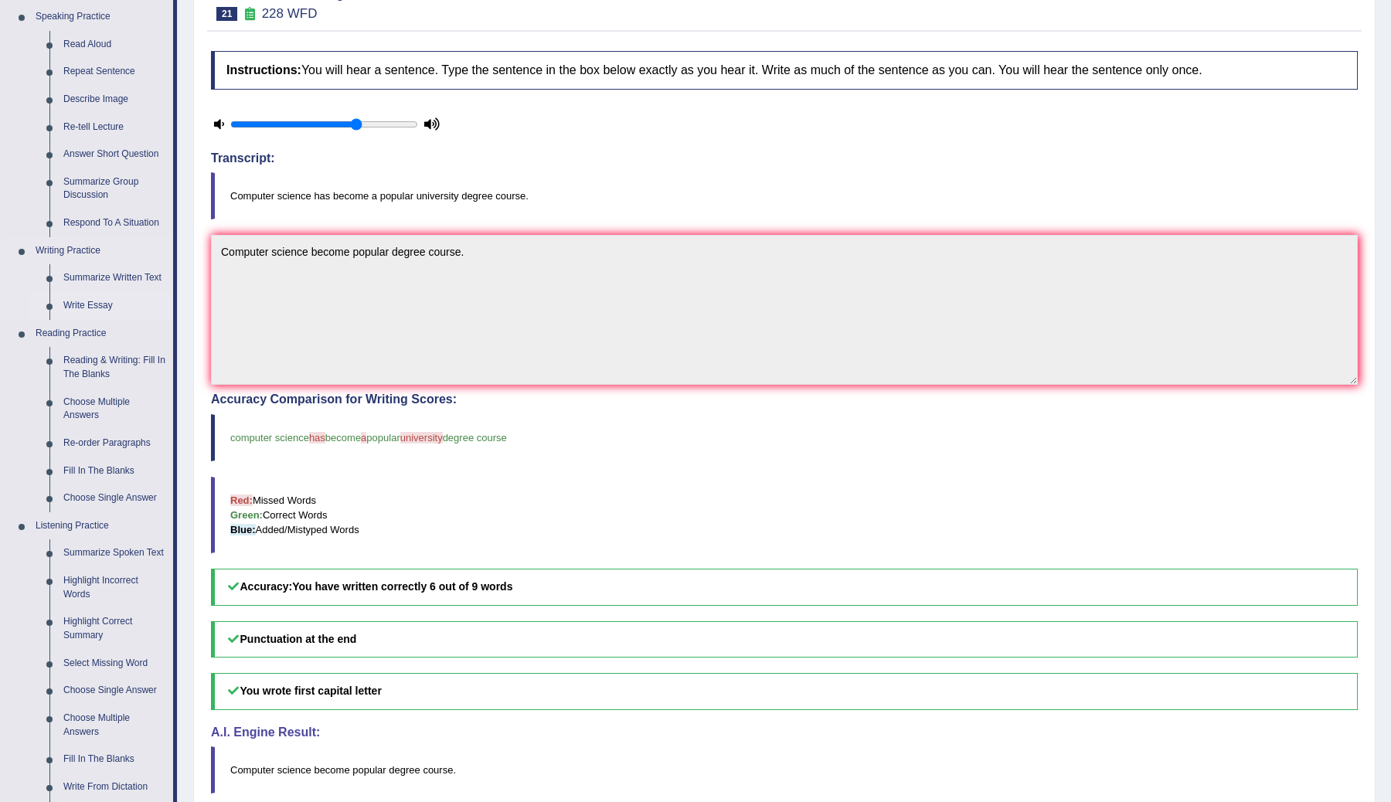
click at [93, 304] on link "Write Essay" at bounding box center [114, 306] width 117 height 28
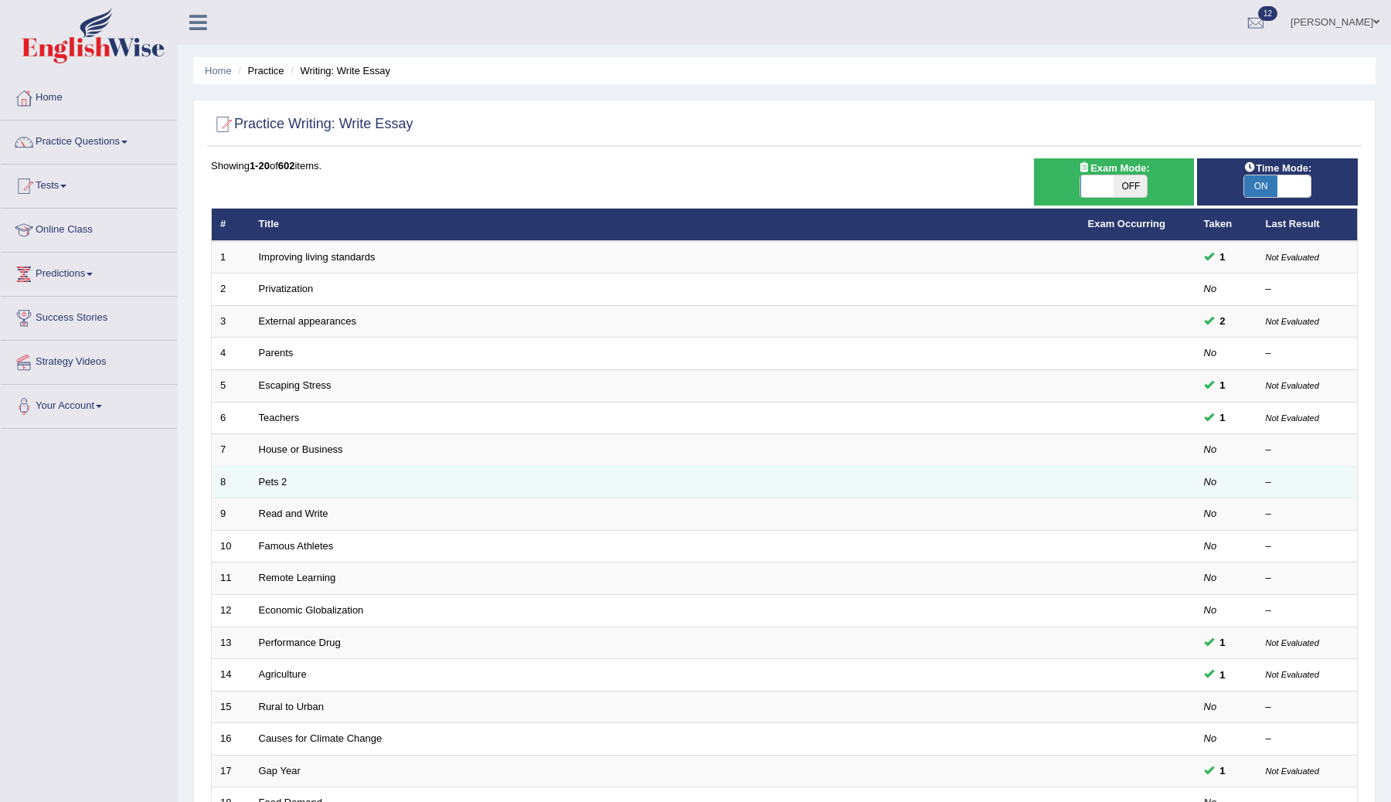
scroll to position [221, 0]
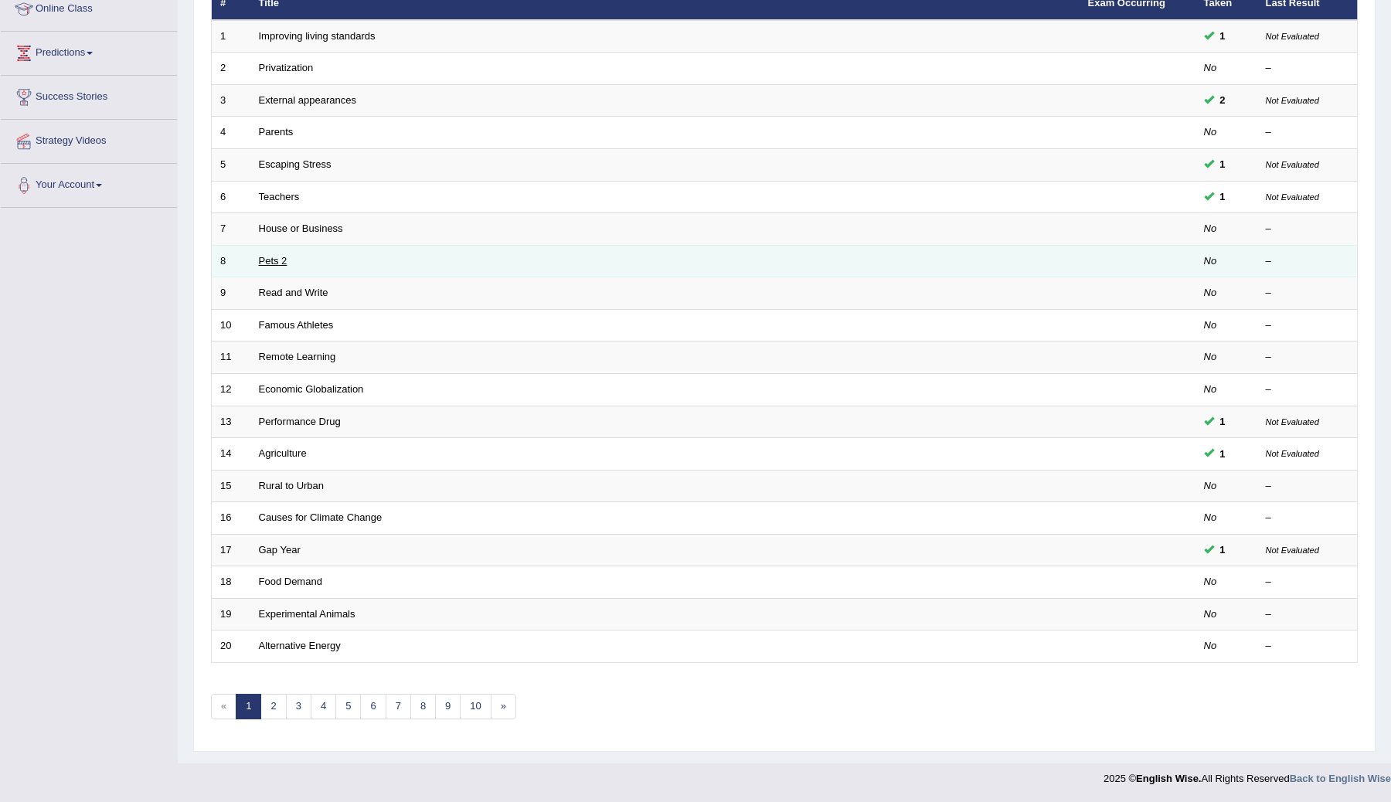
click at [267, 264] on link "Pets 2" at bounding box center [273, 261] width 29 height 12
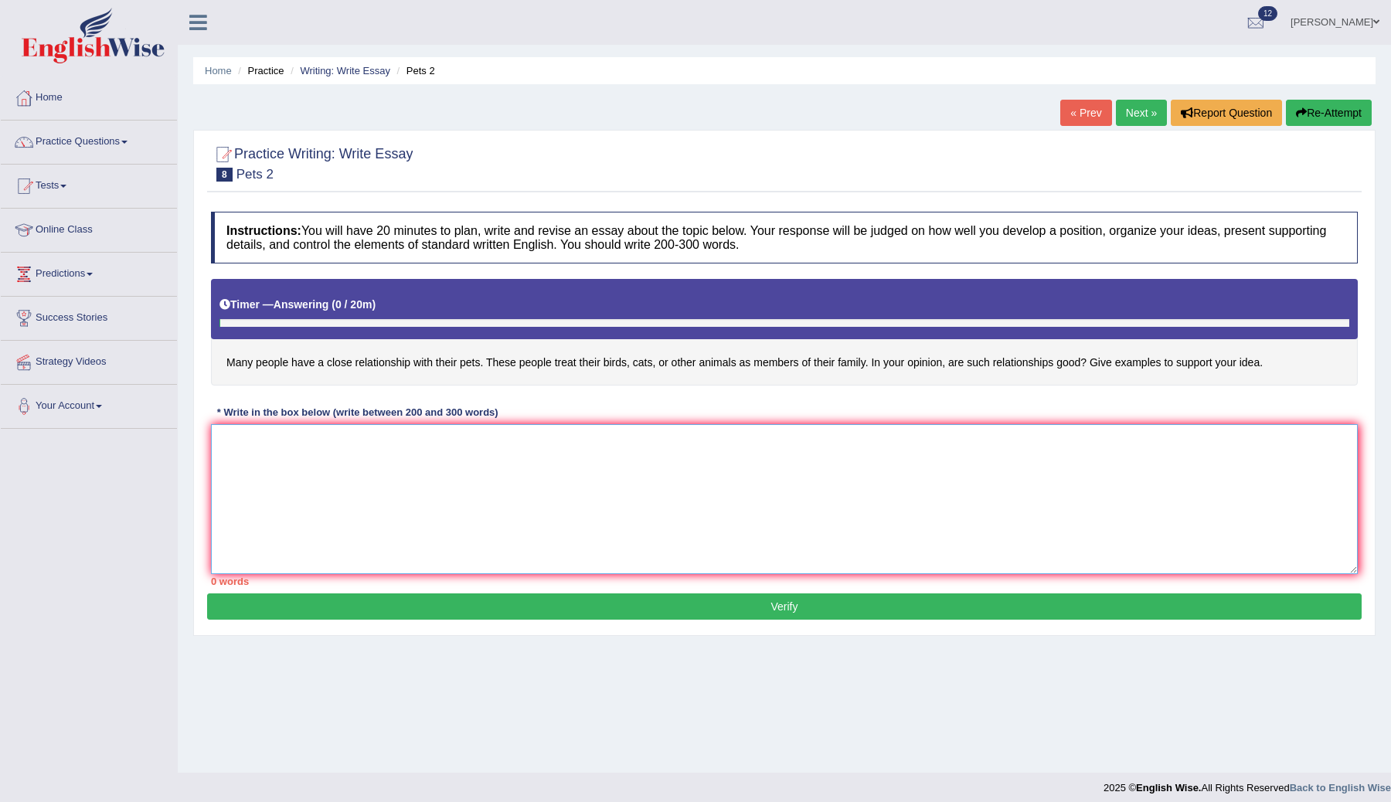
click at [308, 470] on textarea at bounding box center [784, 499] width 1146 height 150
type textarea "t"
click at [255, 500] on textarea at bounding box center [784, 499] width 1146 height 150
type textarea "o"
type textarea "t"
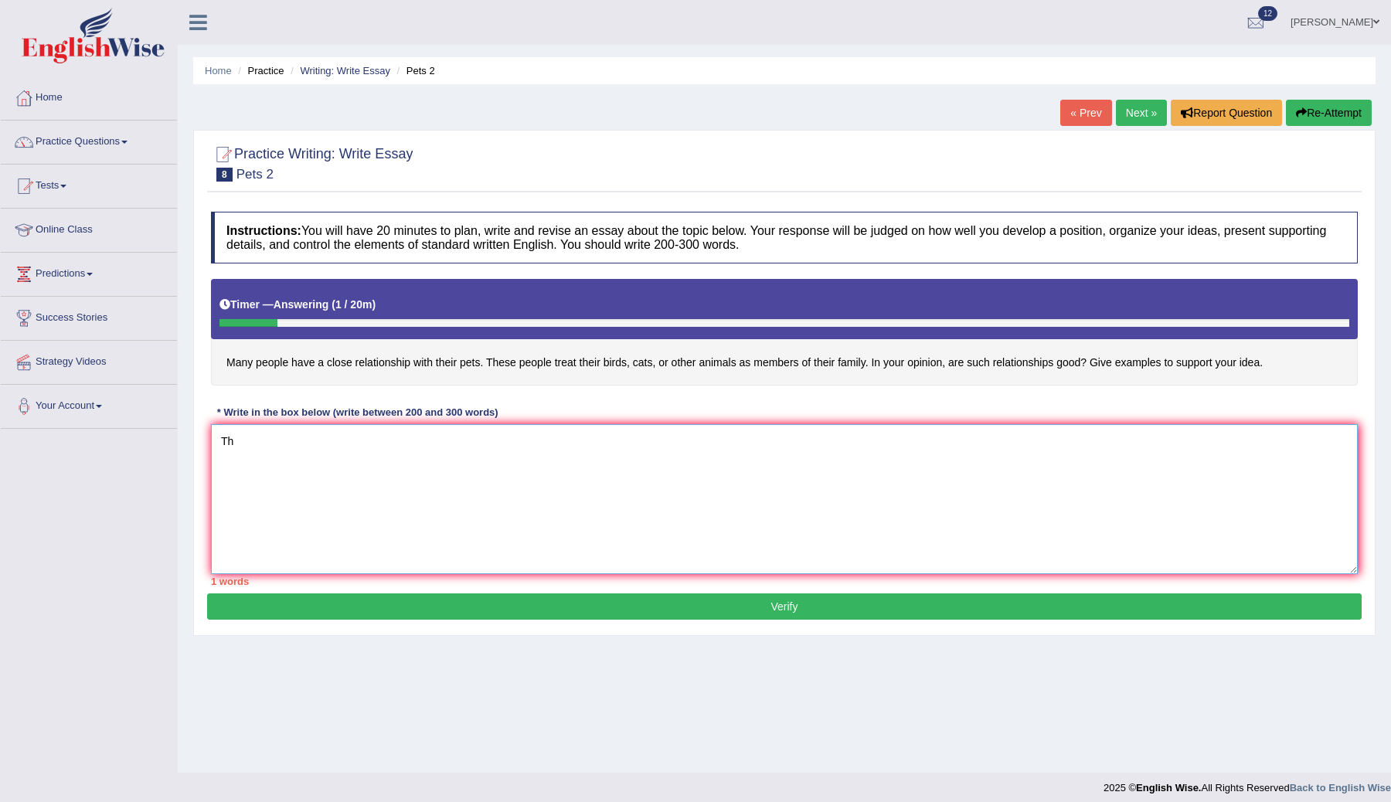
type textarea "T"
click at [316, 485] on textarea at bounding box center [784, 499] width 1146 height 150
type textarea "n"
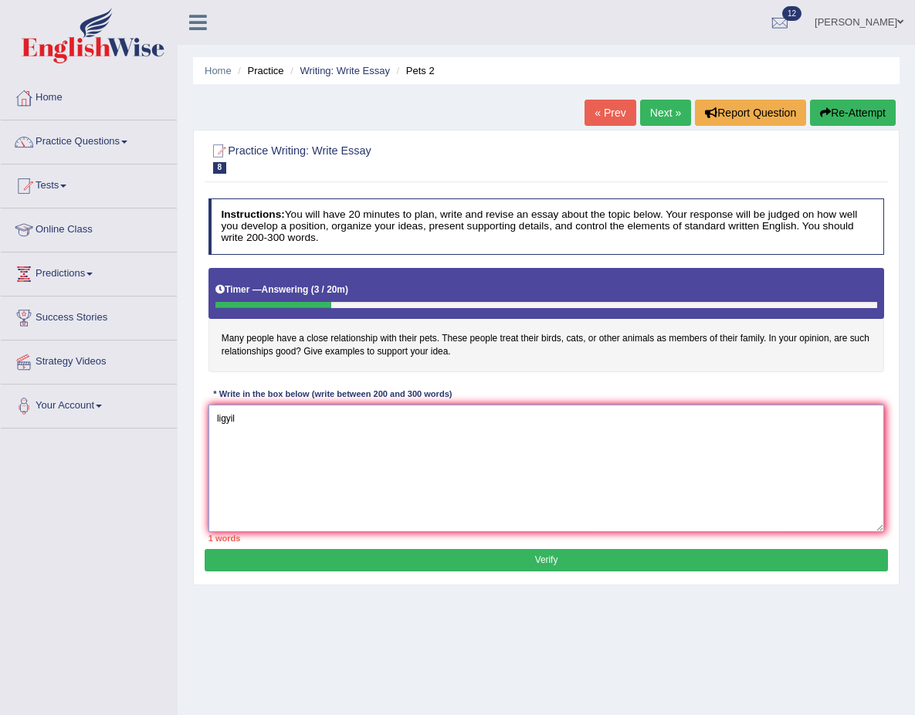
click at [252, 418] on textarea "ligyil" at bounding box center [547, 468] width 677 height 127
type textarea "l"
type textarea "j"
drag, startPoint x: 398, startPoint y: 375, endPoint x: 347, endPoint y: 406, distance: 59.2
click at [358, 402] on div "Instructions: You will have 20 minutes to plan, write and revise an essay about…" at bounding box center [546, 370] width 683 height 357
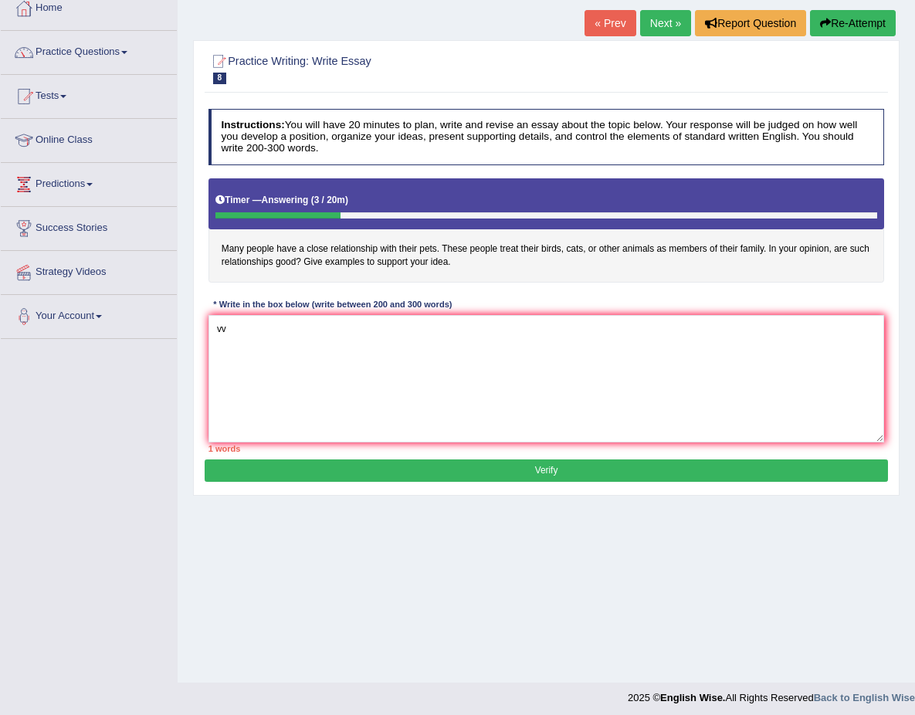
scroll to position [96, 0]
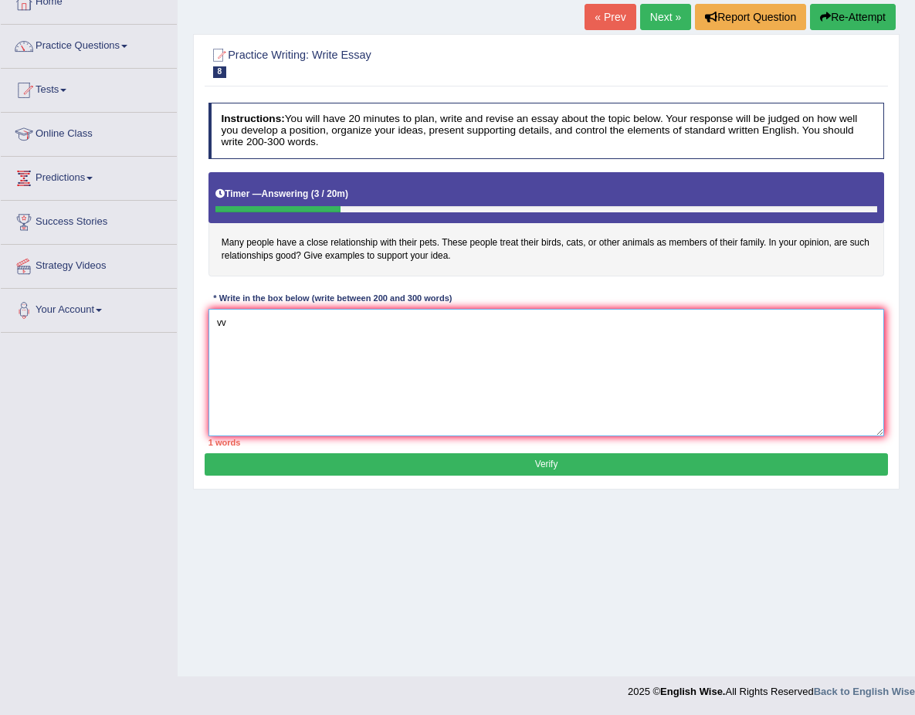
click at [331, 384] on textarea "vv" at bounding box center [547, 372] width 677 height 127
drag, startPoint x: 330, startPoint y: 369, endPoint x: 335, endPoint y: 355, distance: 15.6
click at [331, 366] on textarea "vv" at bounding box center [547, 372] width 677 height 127
type textarea "v"
type textarea "T"
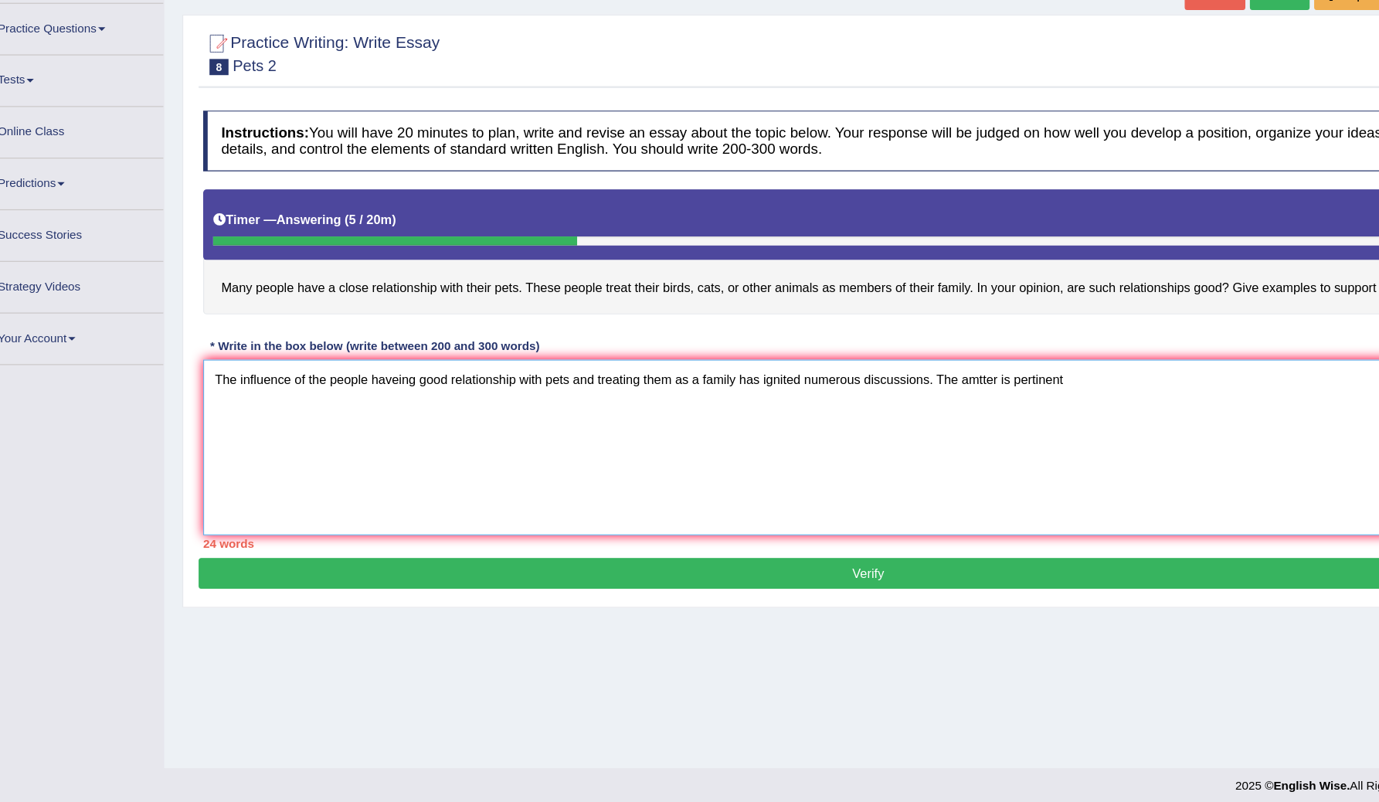
scroll to position [0, 0]
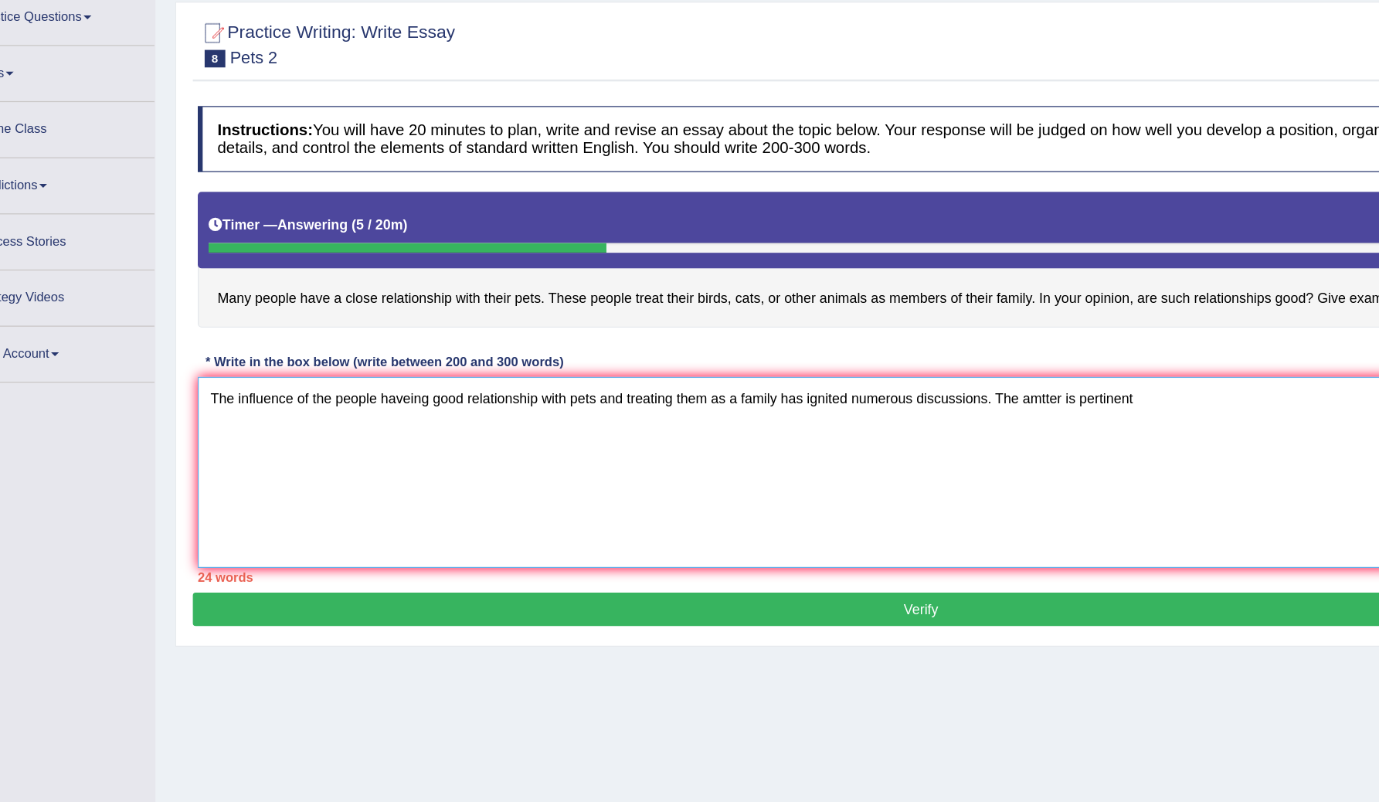
drag, startPoint x: 259, startPoint y: 155, endPoint x: 248, endPoint y: 246, distance: 91.8
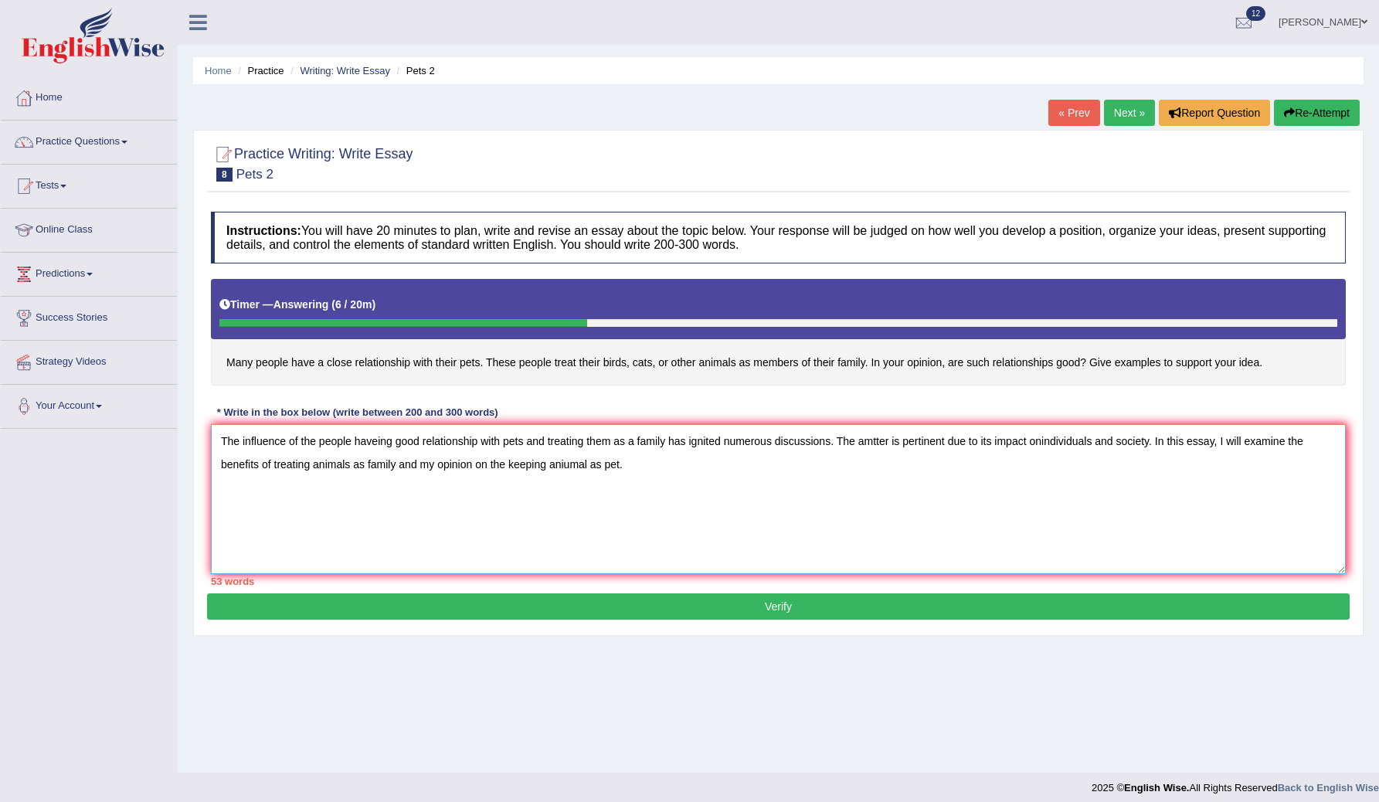
type textarea "The influence of the people haveing good relationship with pets and treating th…"
drag, startPoint x: 638, startPoint y: 447, endPoint x: 296, endPoint y: 470, distance: 343.0
click at [208, 454] on div "Instructions: You will have 20 minutes to plan, write and revise an essay about…" at bounding box center [778, 398] width 1143 height 389
drag, startPoint x: 644, startPoint y: 477, endPoint x: 245, endPoint y: 412, distance: 404.8
click at [243, 417] on div "Instructions: You will have 20 minutes to plan, write and revise an essay about…" at bounding box center [778, 398] width 1143 height 389
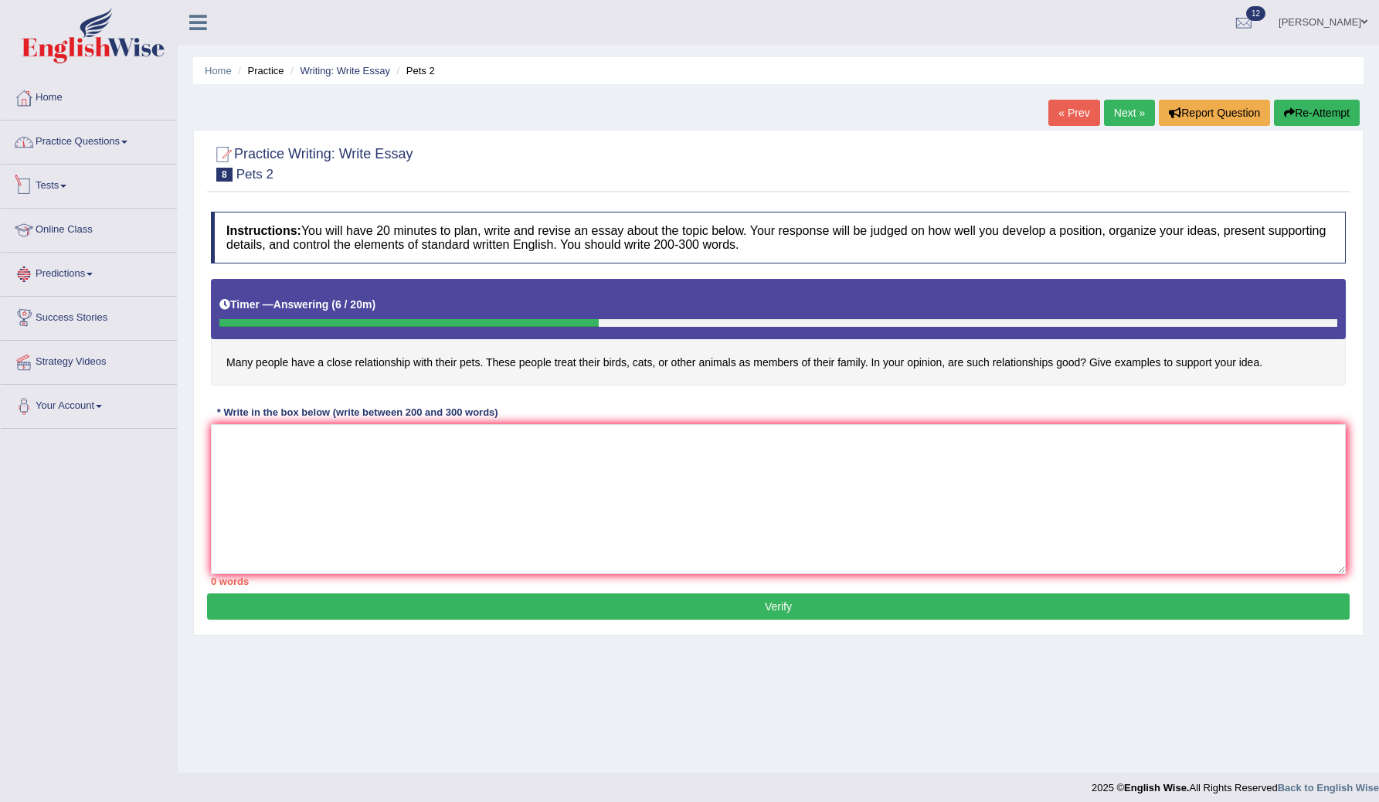
click at [103, 141] on link "Practice Questions" at bounding box center [89, 140] width 176 height 39
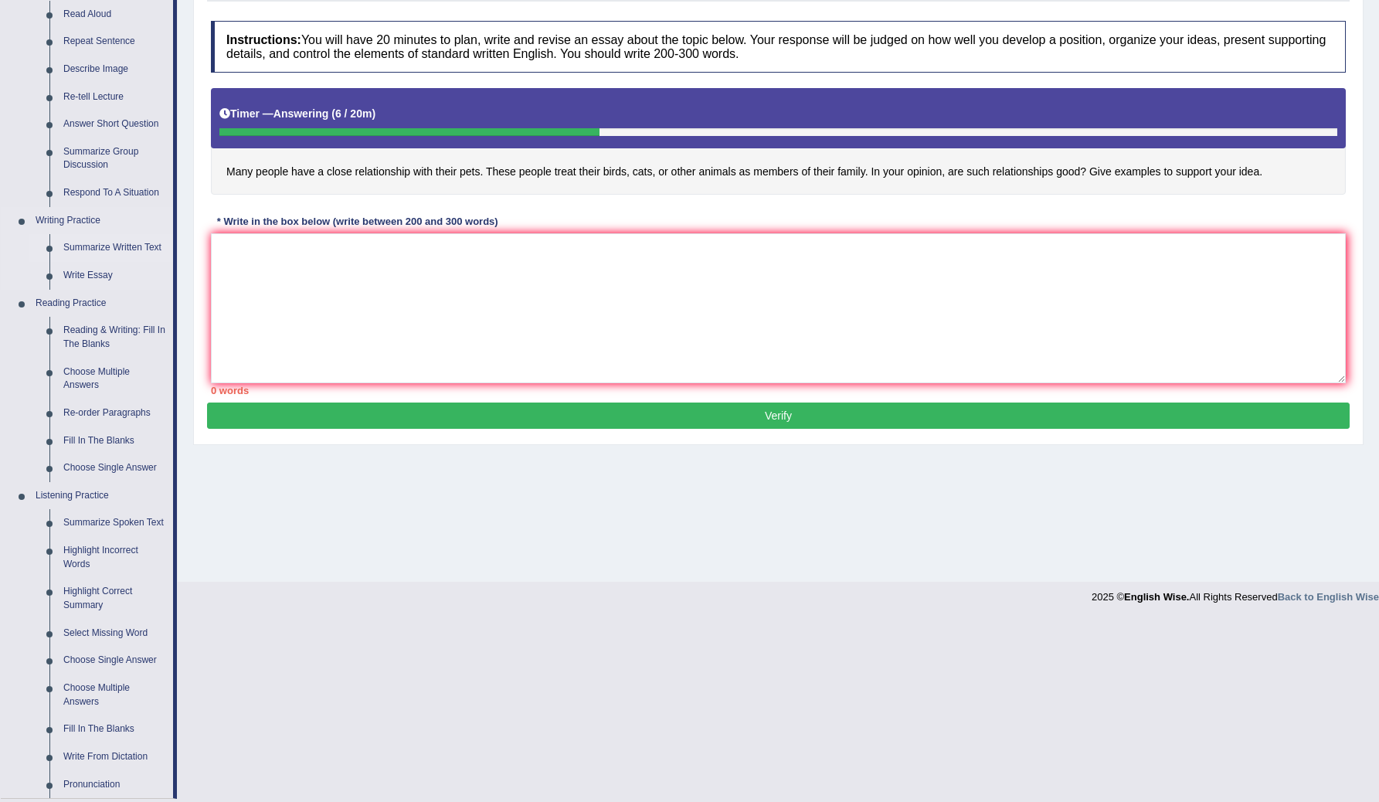
scroll to position [467, 0]
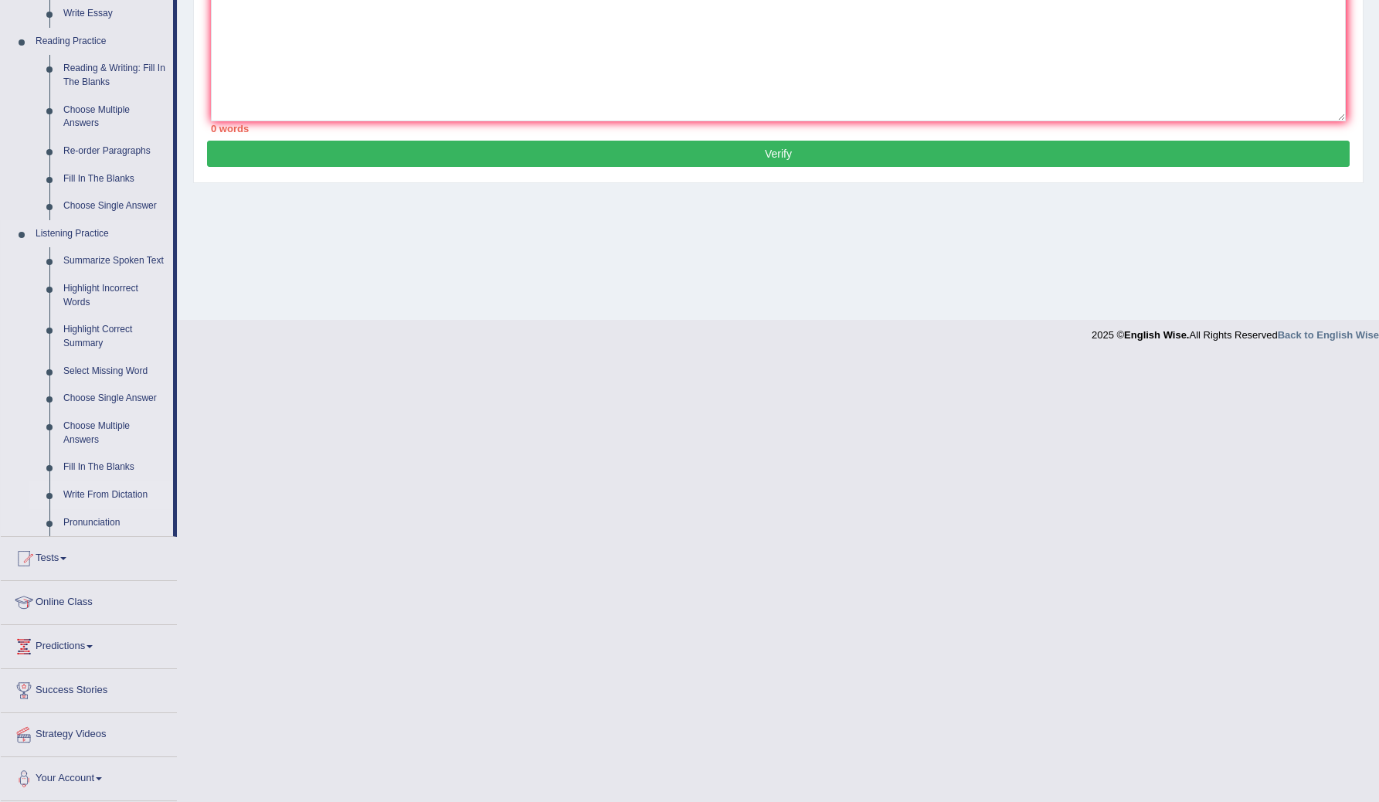
click at [89, 494] on link "Write From Dictation" at bounding box center [114, 495] width 117 height 28
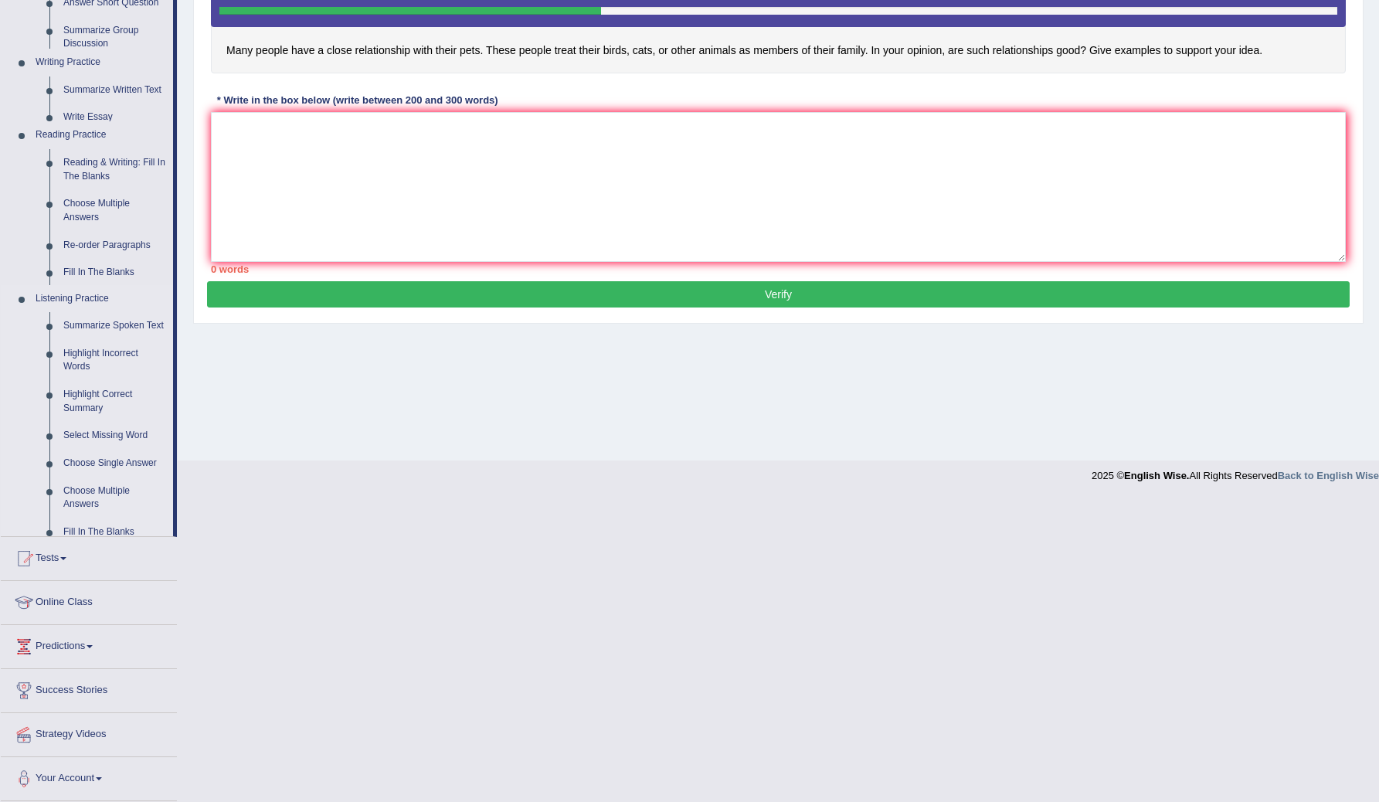
scroll to position [9, 0]
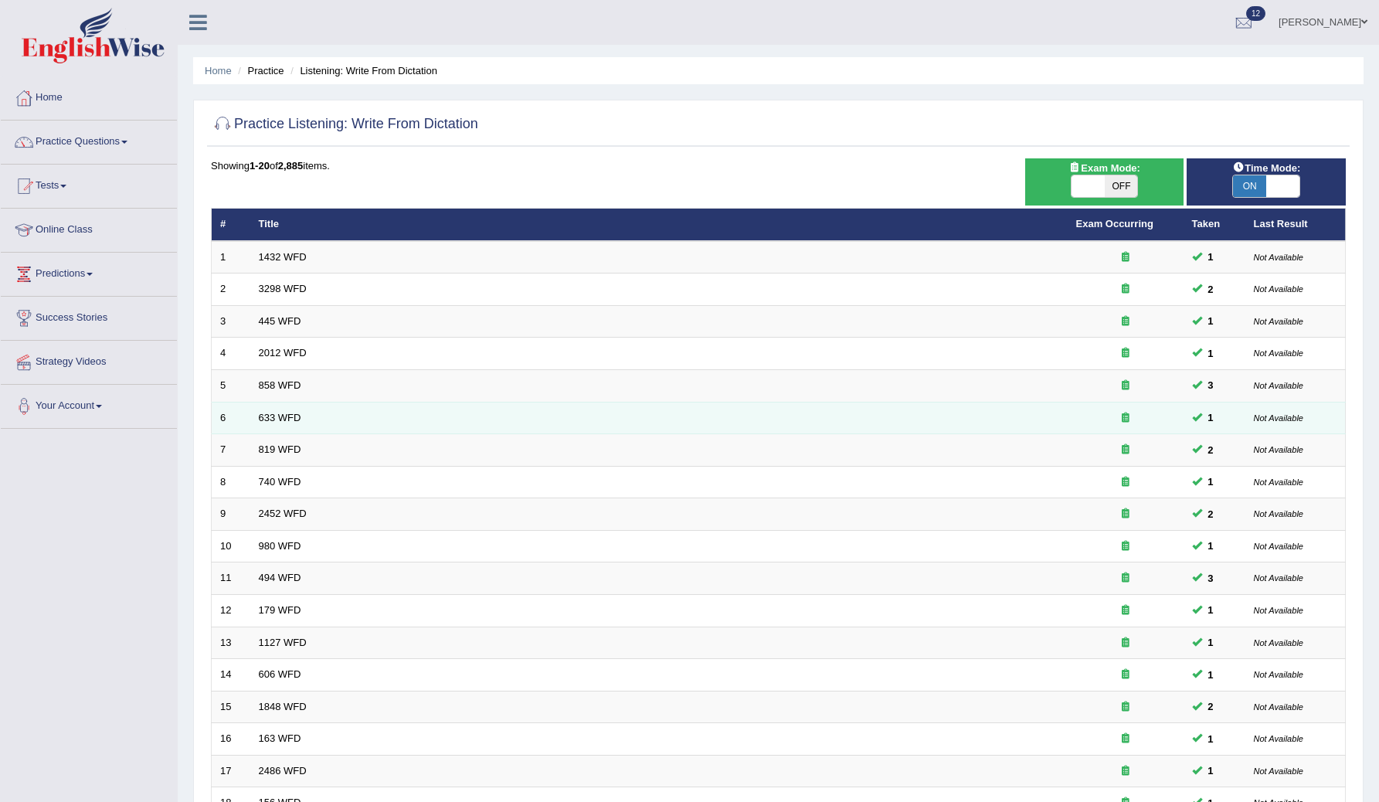
scroll to position [221, 0]
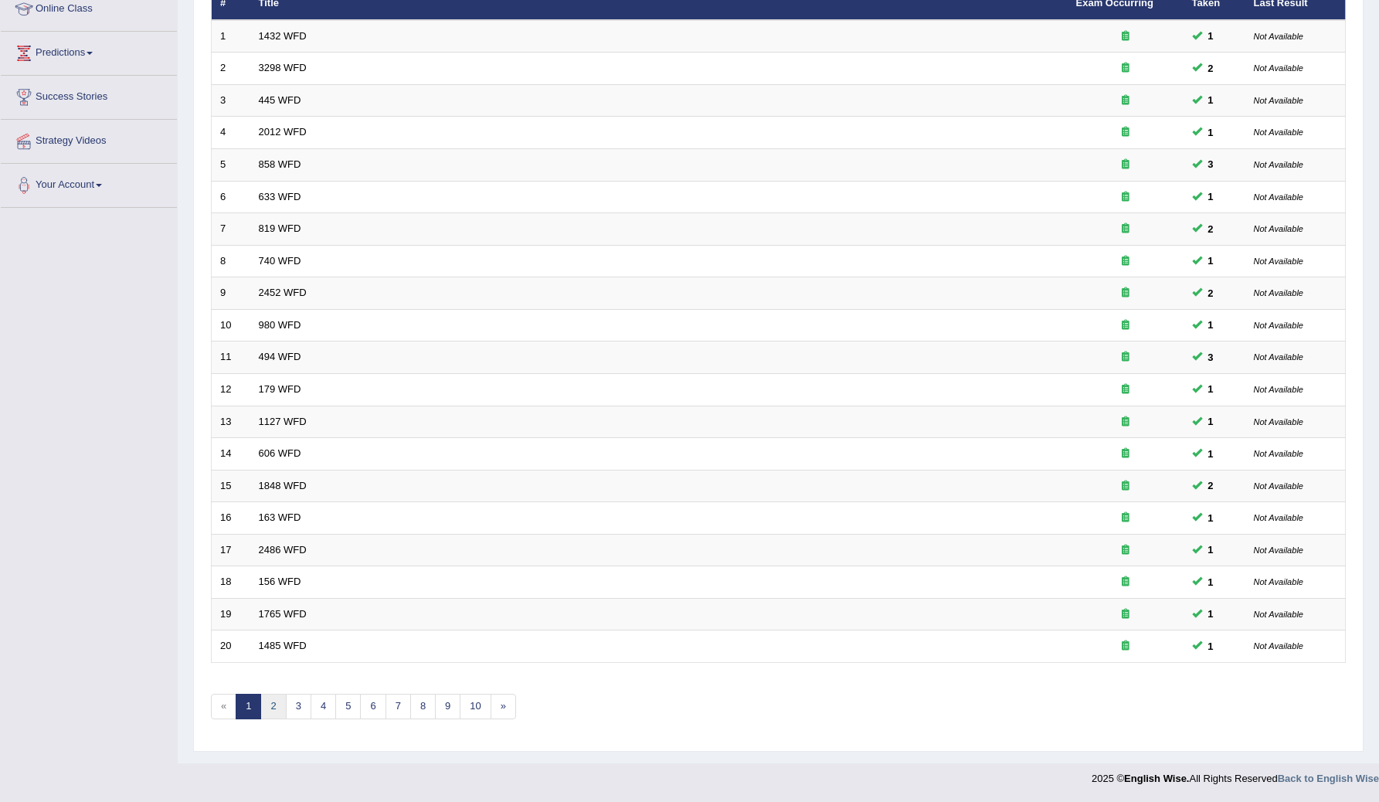
click at [274, 701] on link "2" at bounding box center [272, 706] width 25 height 25
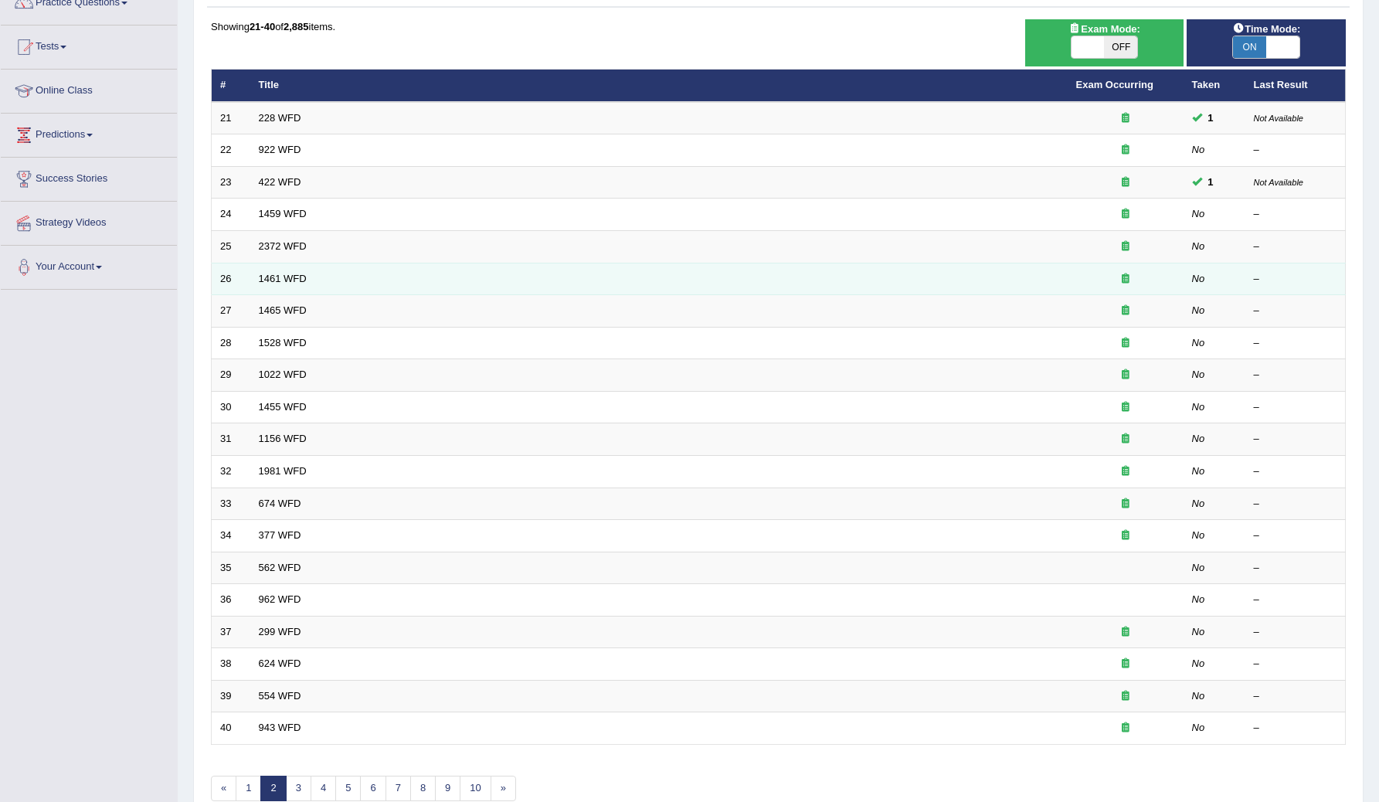
scroll to position [219, 0]
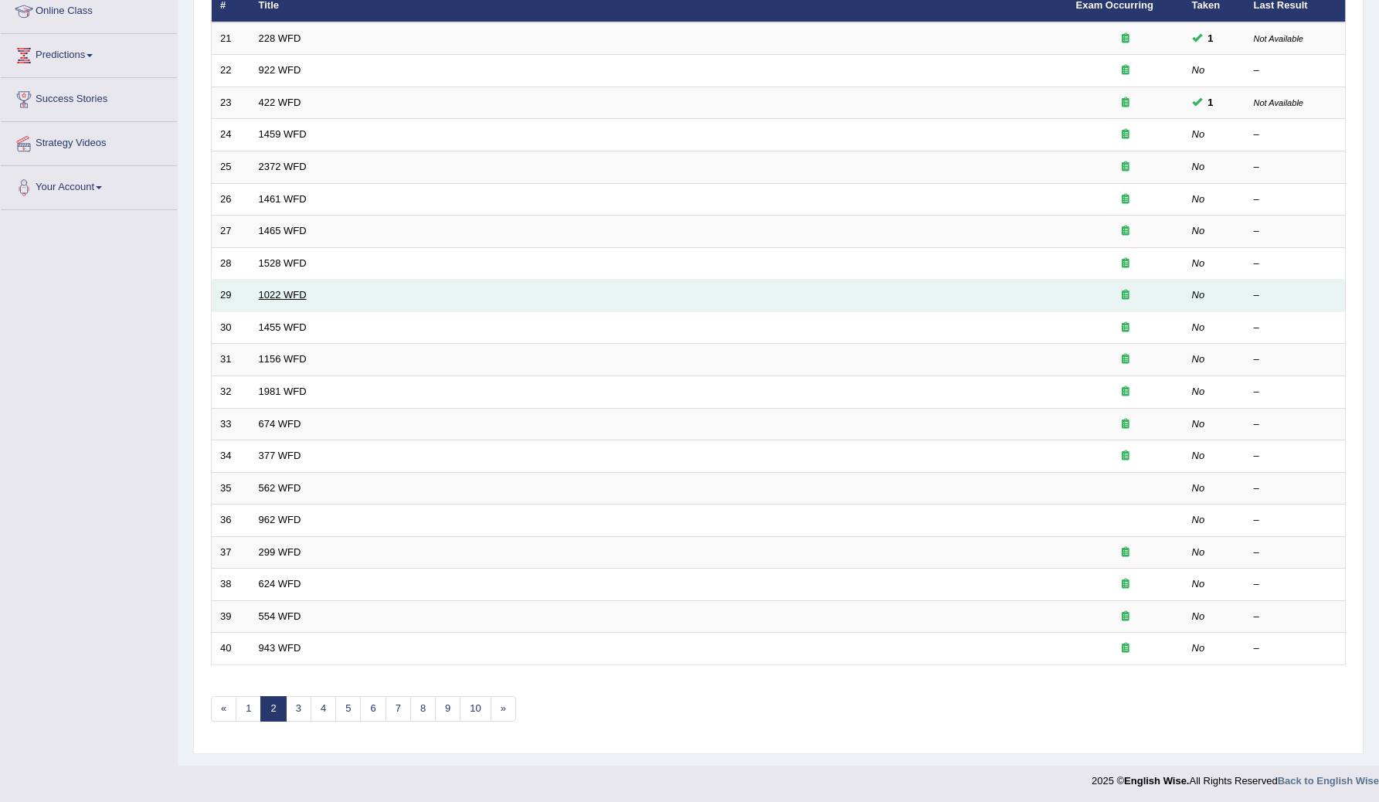
click at [279, 293] on link "1022 WFD" at bounding box center [283, 295] width 48 height 12
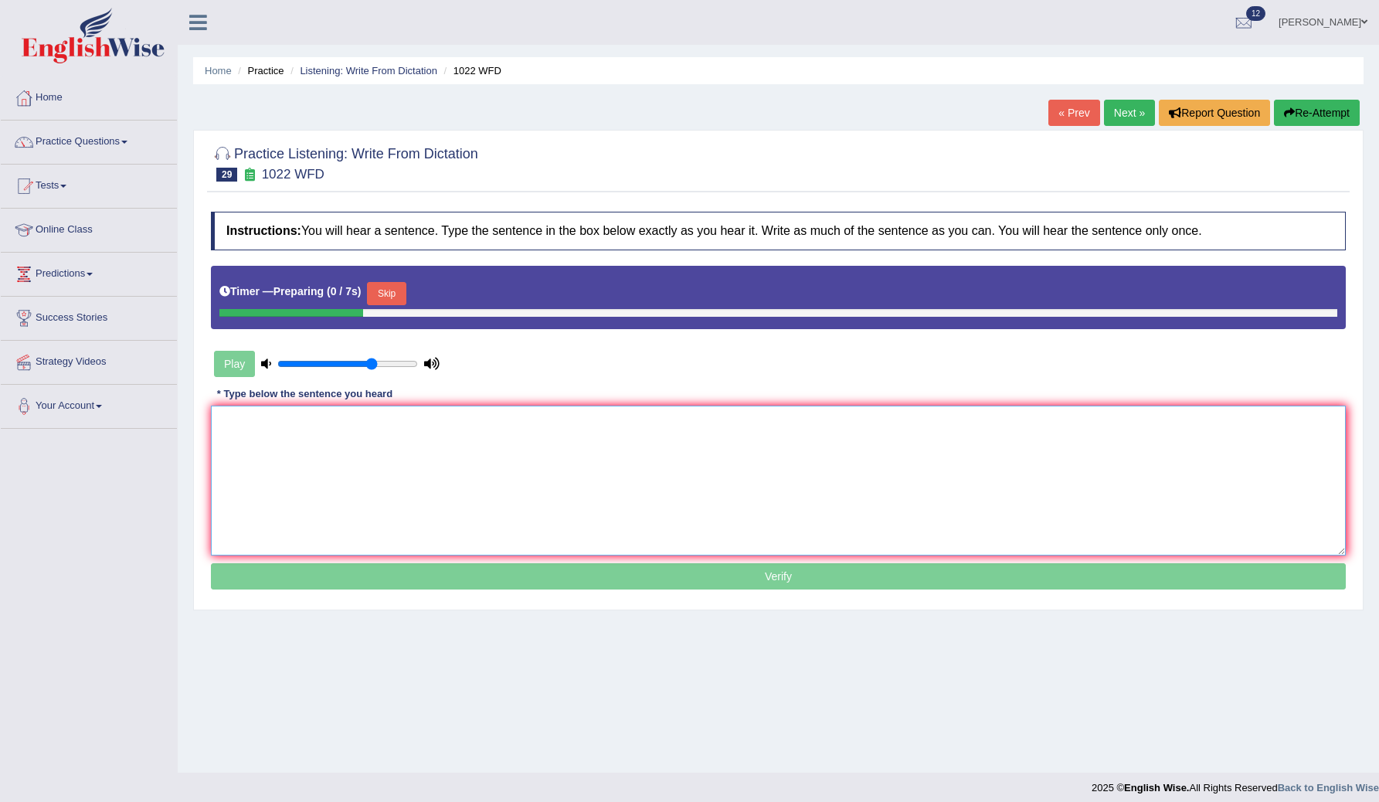
click at [281, 426] on textarea at bounding box center [778, 481] width 1135 height 150
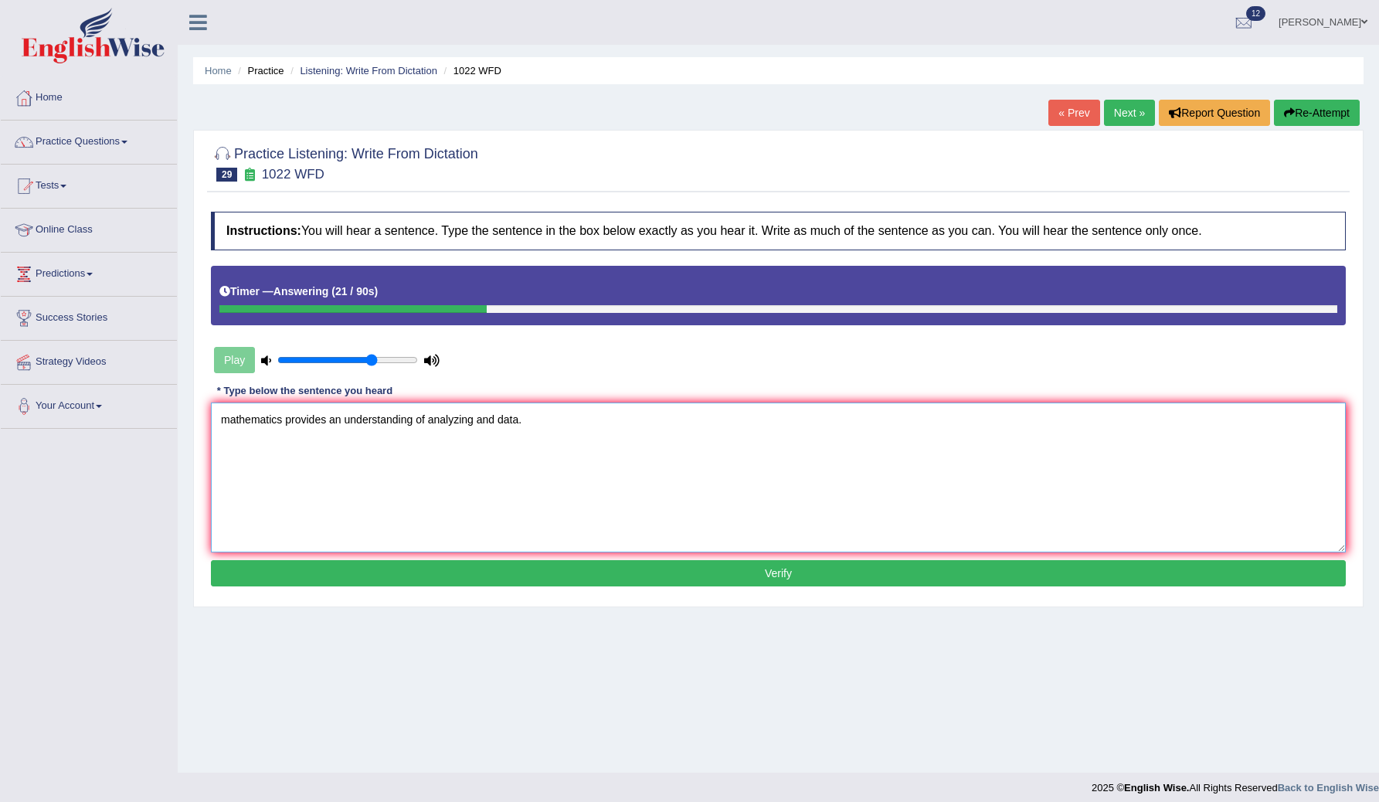
click at [225, 420] on textarea "mathematics provides an understanding of analyzing and data." at bounding box center [778, 478] width 1135 height 150
click at [231, 420] on textarea "mathematics provides an understanding of analyzing and data." at bounding box center [778, 478] width 1135 height 150
click at [345, 422] on textarea "Mathematics provides an understanding of analyzing and data." at bounding box center [778, 478] width 1135 height 150
type textarea "Mathematics provides and understanding of analyzing and data."
click at [417, 570] on button "Verify" at bounding box center [778, 573] width 1135 height 26
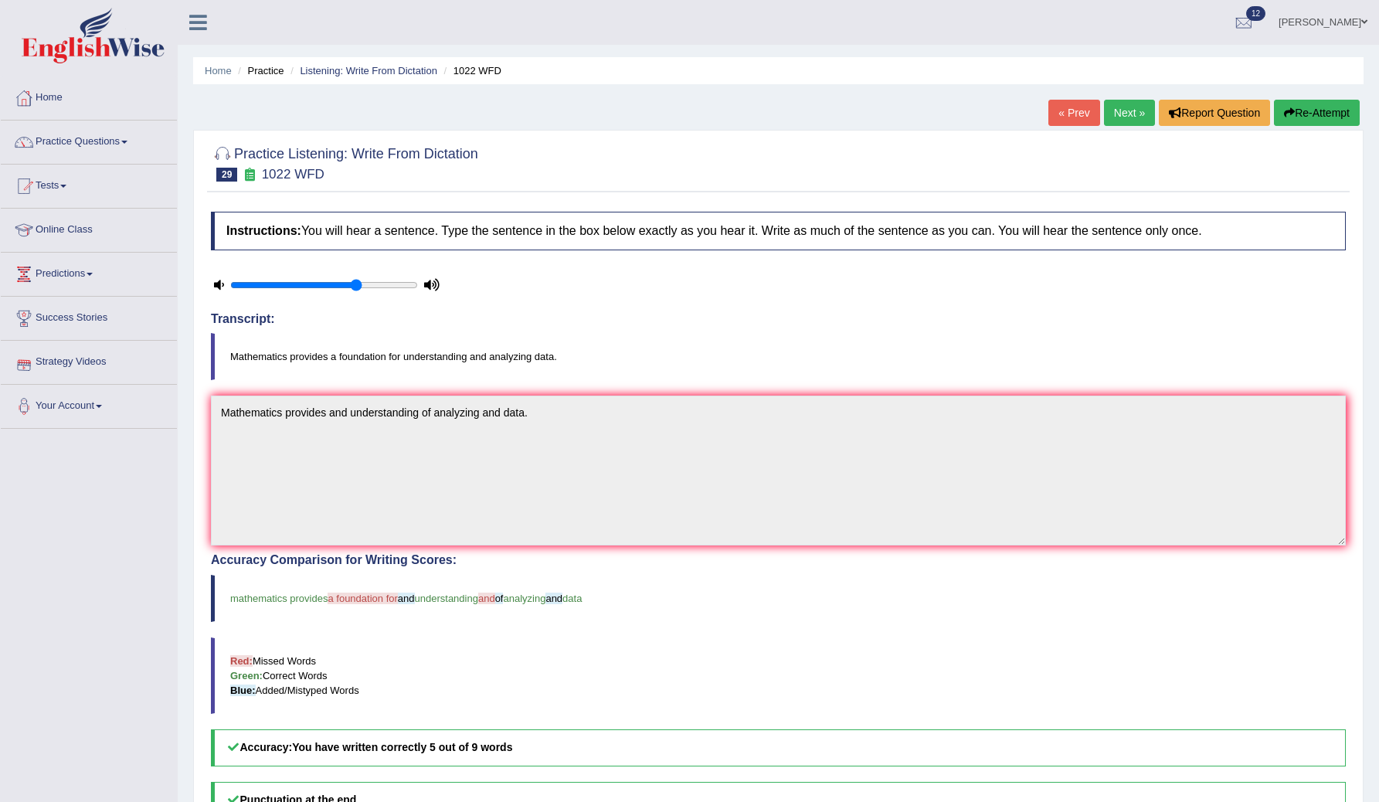
click at [1117, 109] on link "Next »" at bounding box center [1129, 113] width 51 height 26
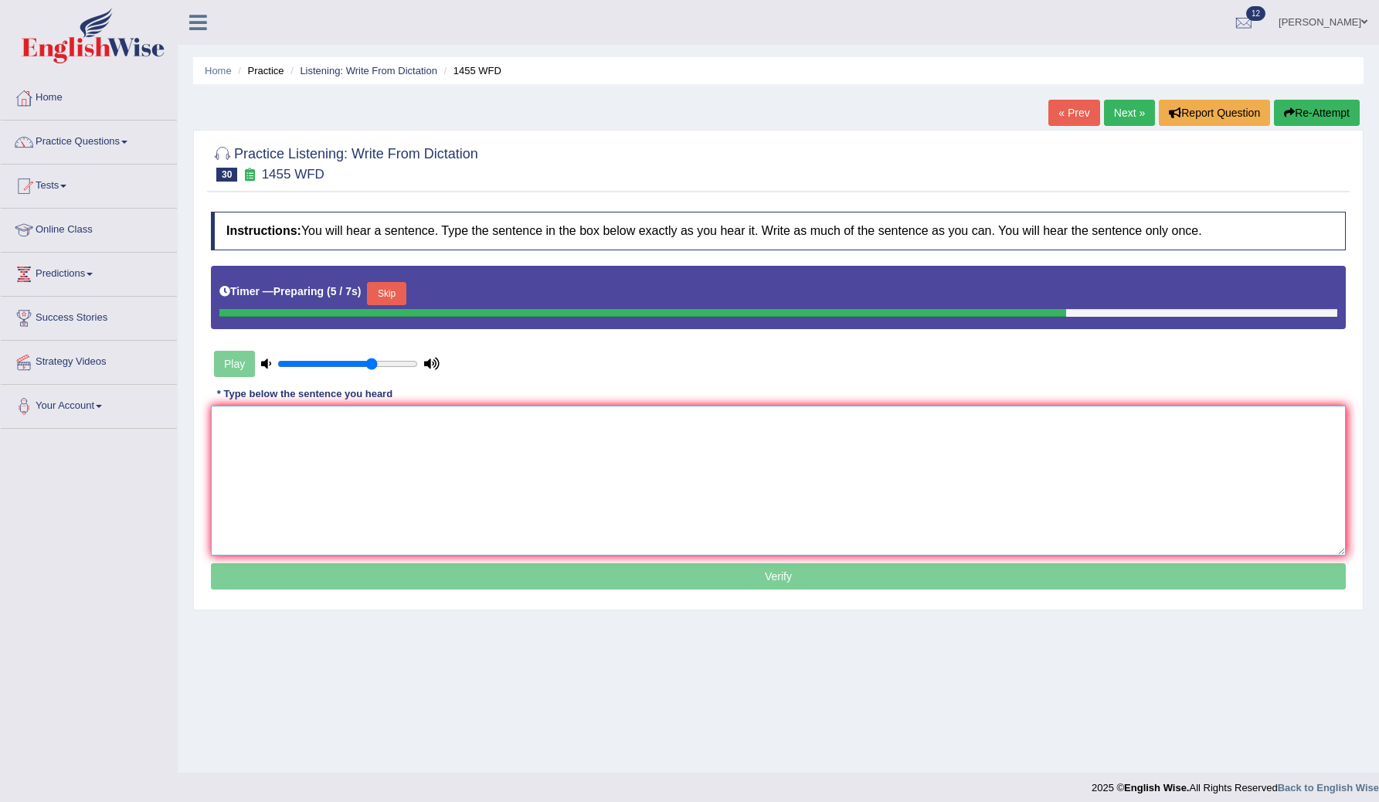
click at [338, 469] on textarea at bounding box center [778, 481] width 1135 height 150
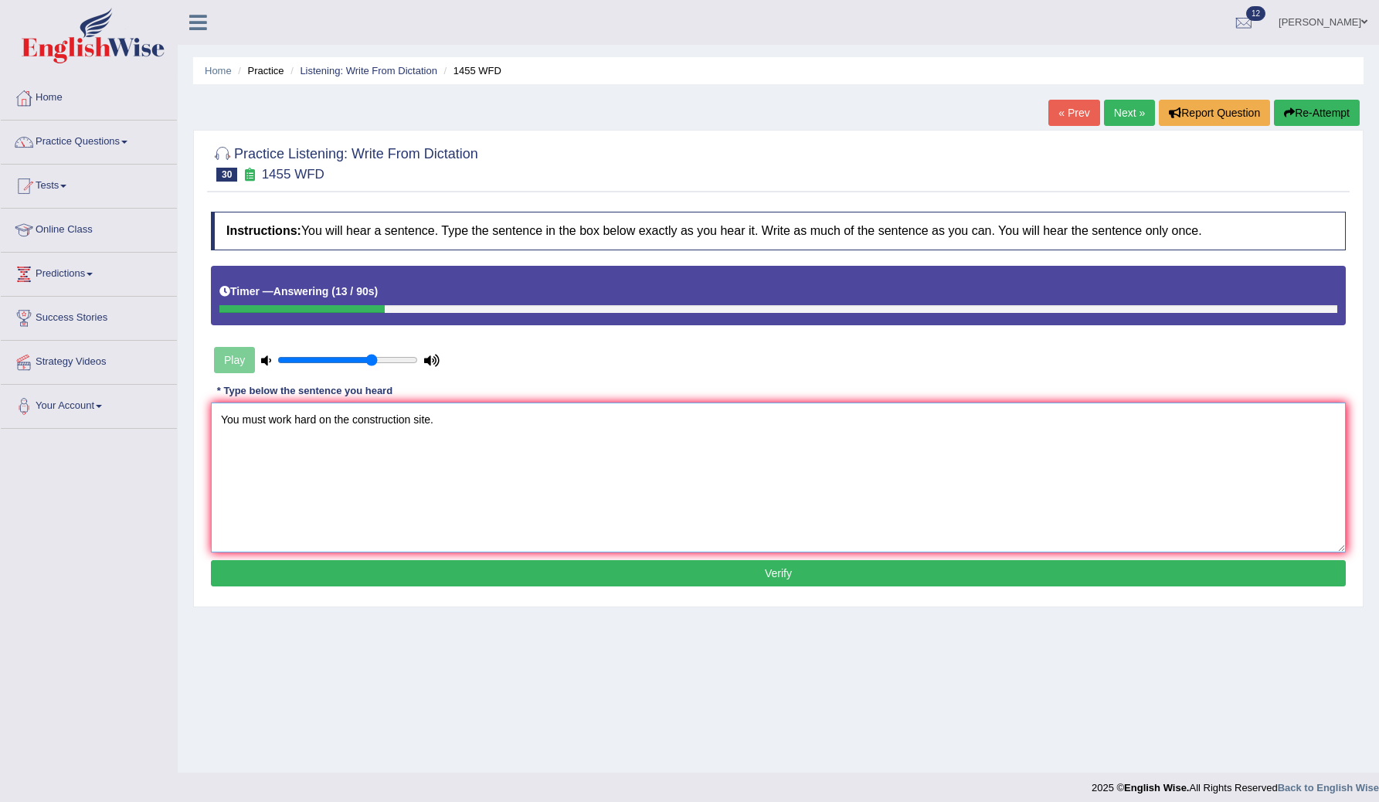
type textarea "You must work hard on the construction site."
click at [445, 586] on div "Instructions: You will hear a sentence. Type the sentence in the box below exac…" at bounding box center [778, 401] width 1143 height 394
click at [445, 586] on button "Verify" at bounding box center [778, 573] width 1135 height 26
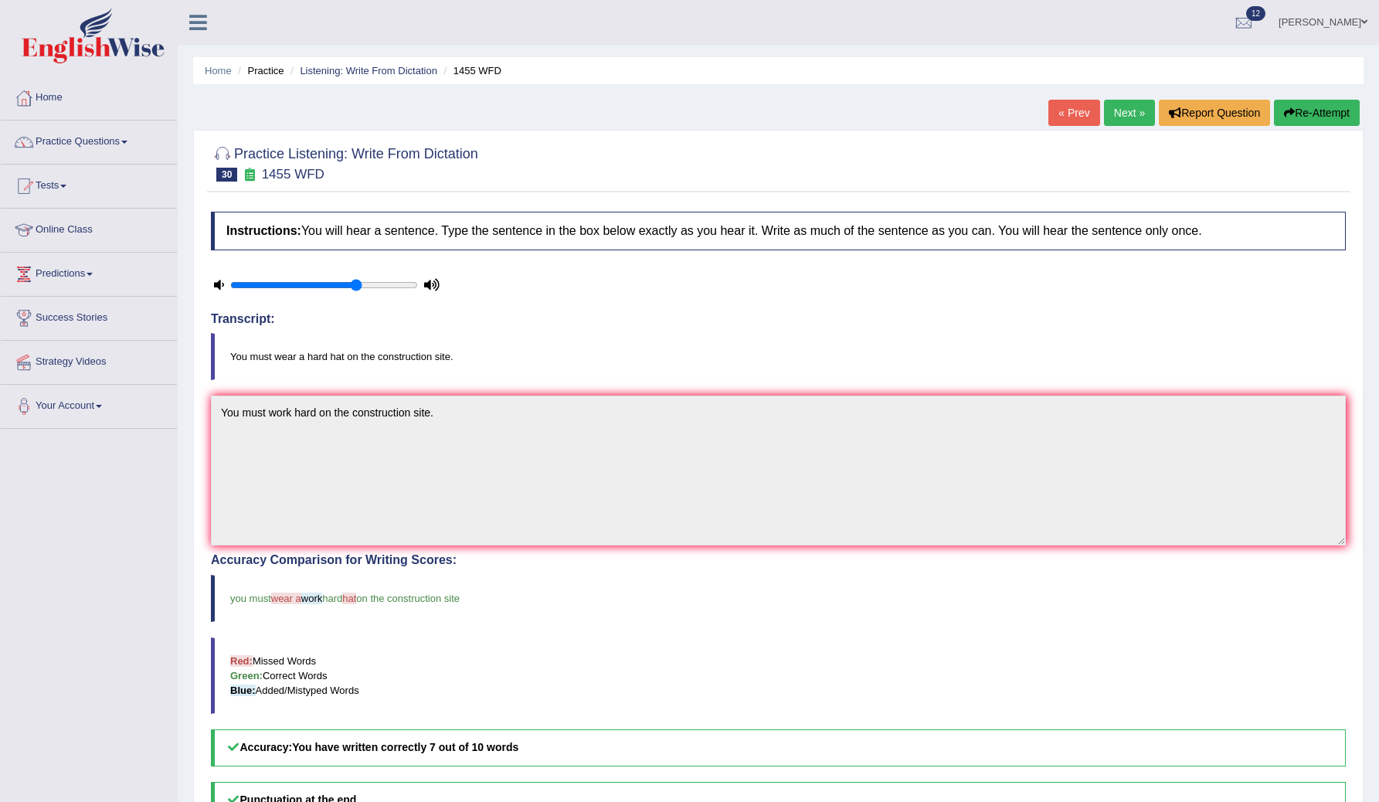
click at [1121, 117] on link "Next »" at bounding box center [1129, 113] width 51 height 26
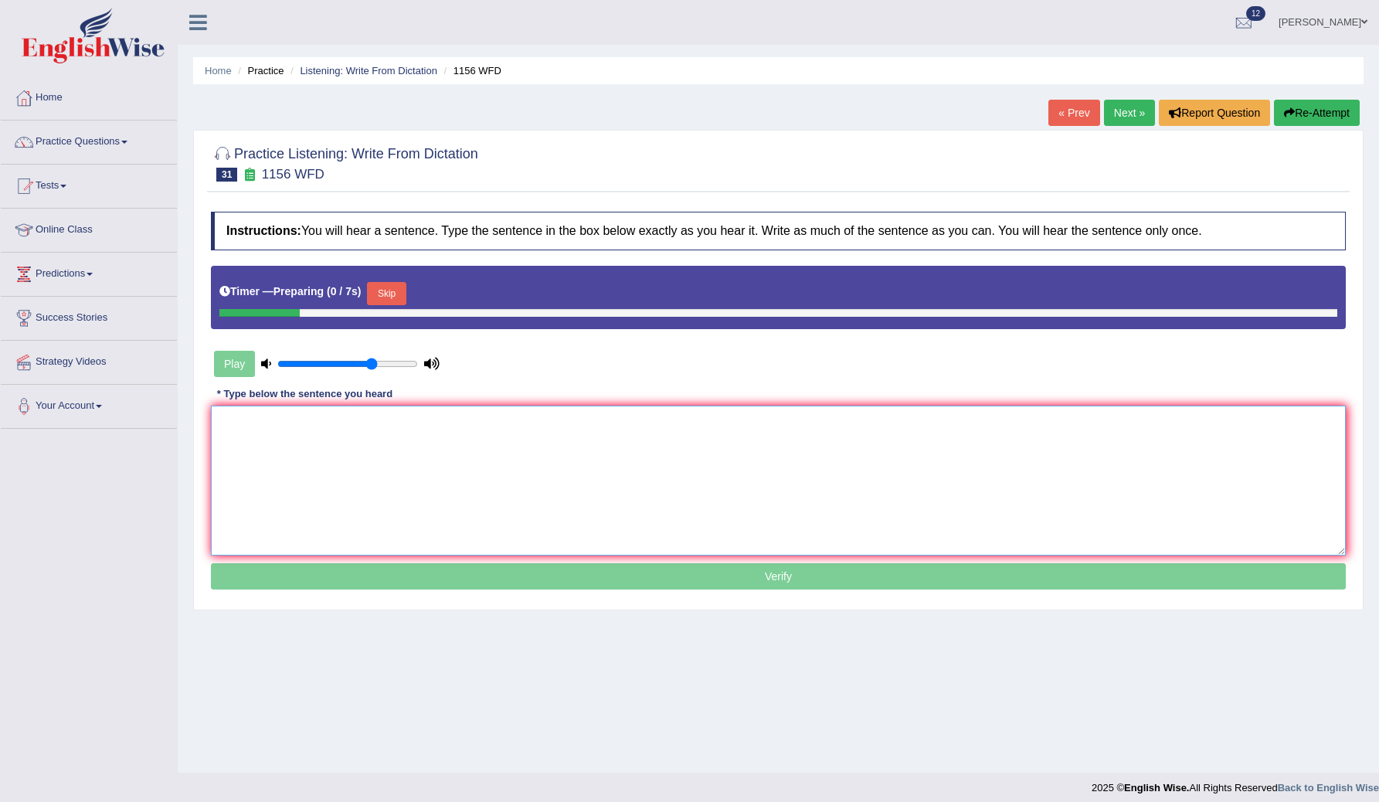
click at [264, 433] on textarea at bounding box center [778, 481] width 1135 height 150
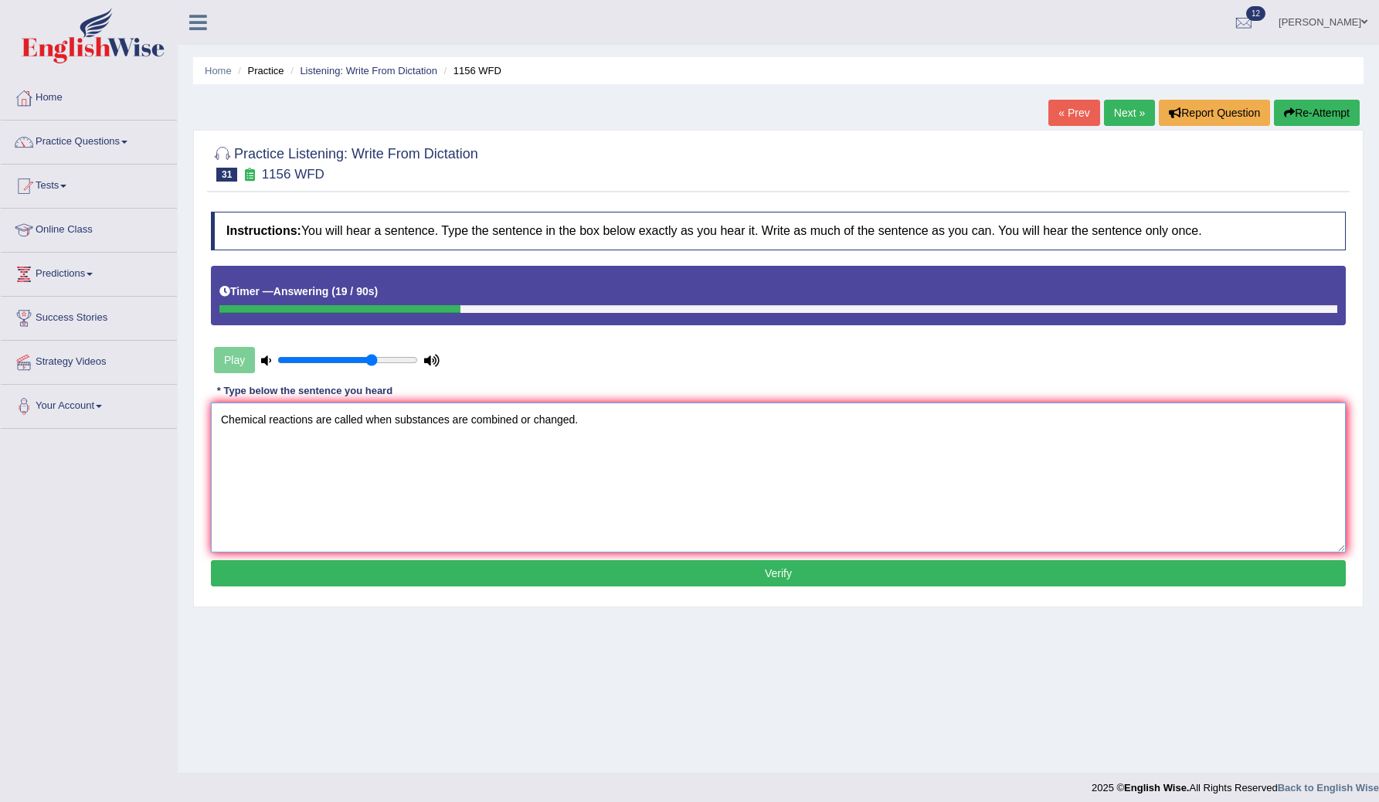
type textarea "Chemical reactions are called when substances are combined or changed."
click at [371, 575] on button "Verify" at bounding box center [778, 573] width 1135 height 26
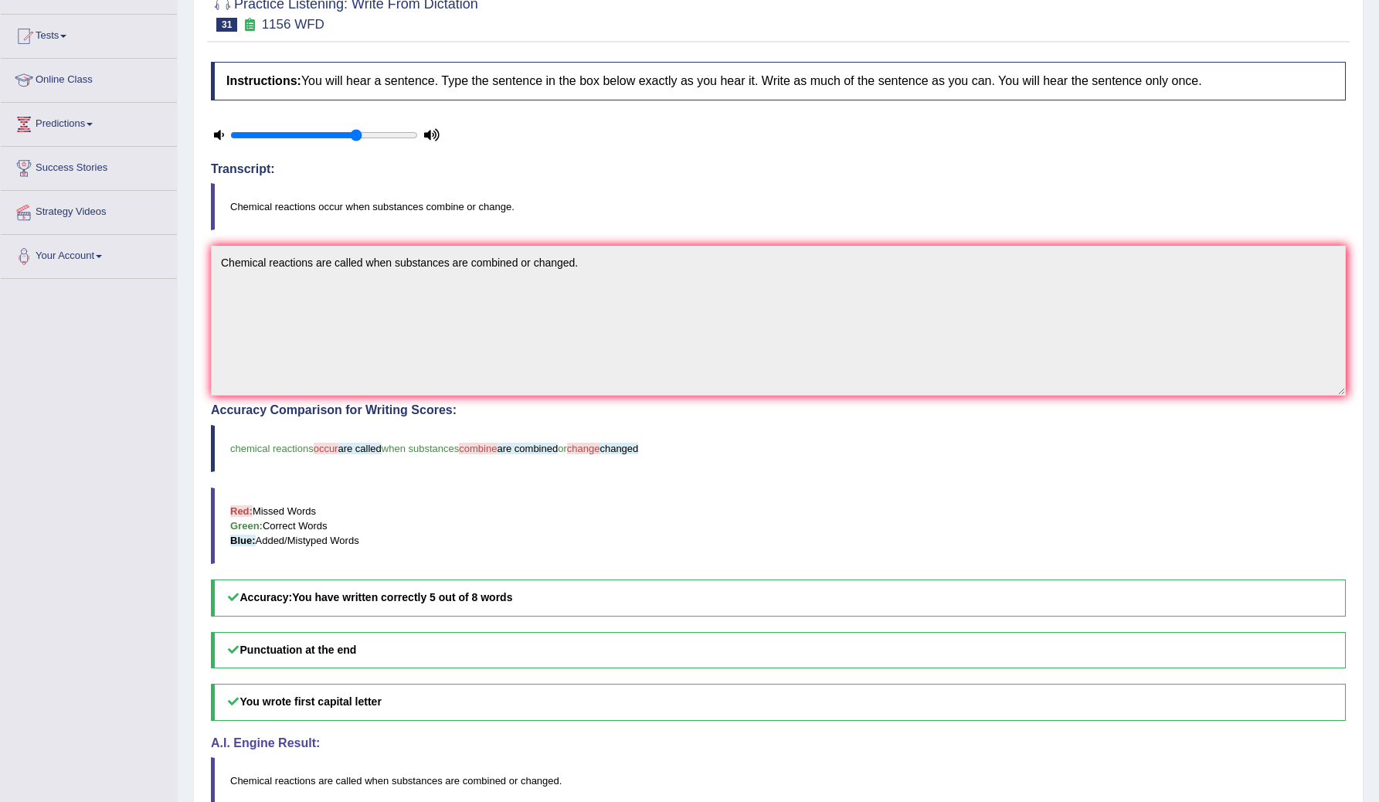
scroll to position [232, 0]
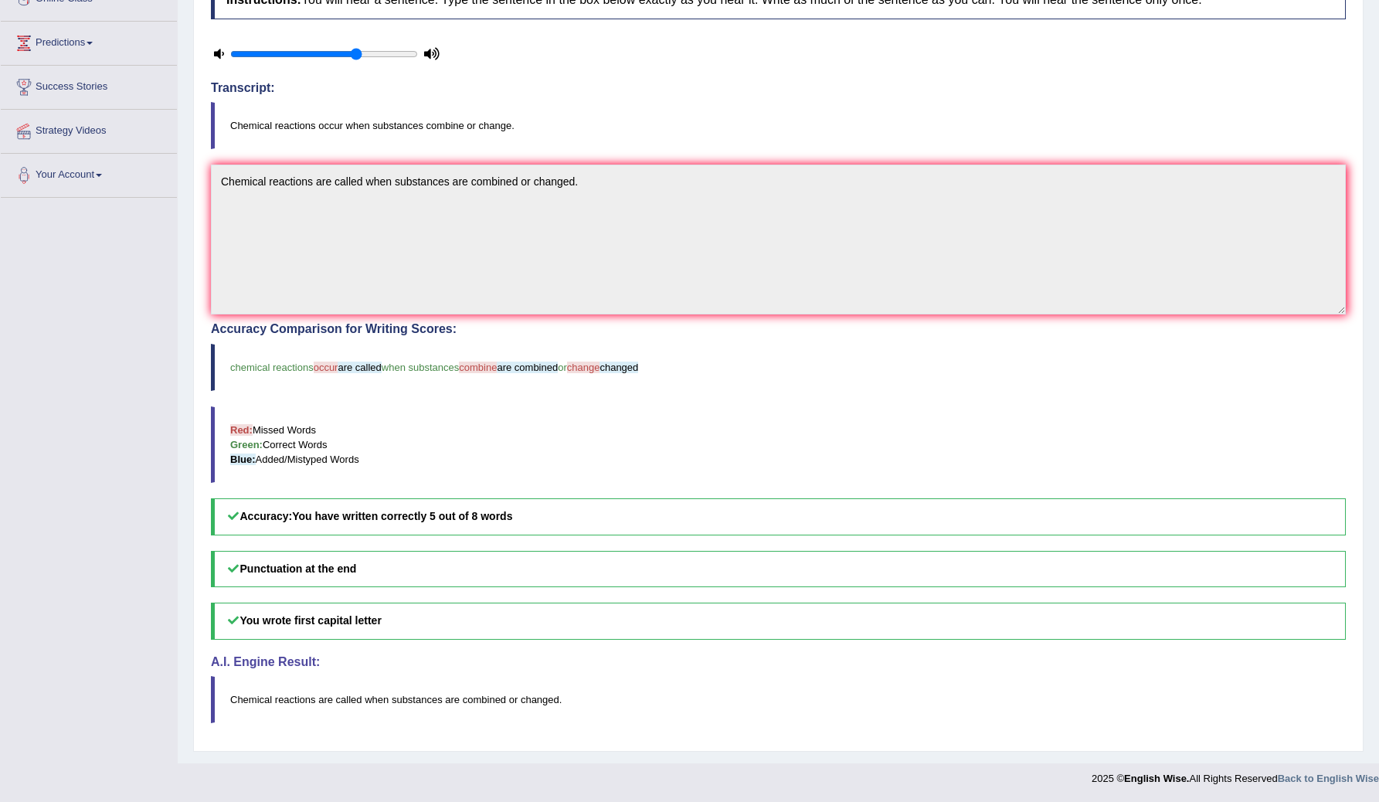
click at [345, 373] on blockquote "chemical reactions occur are called when substances combine are combined or cha…" at bounding box center [778, 367] width 1135 height 47
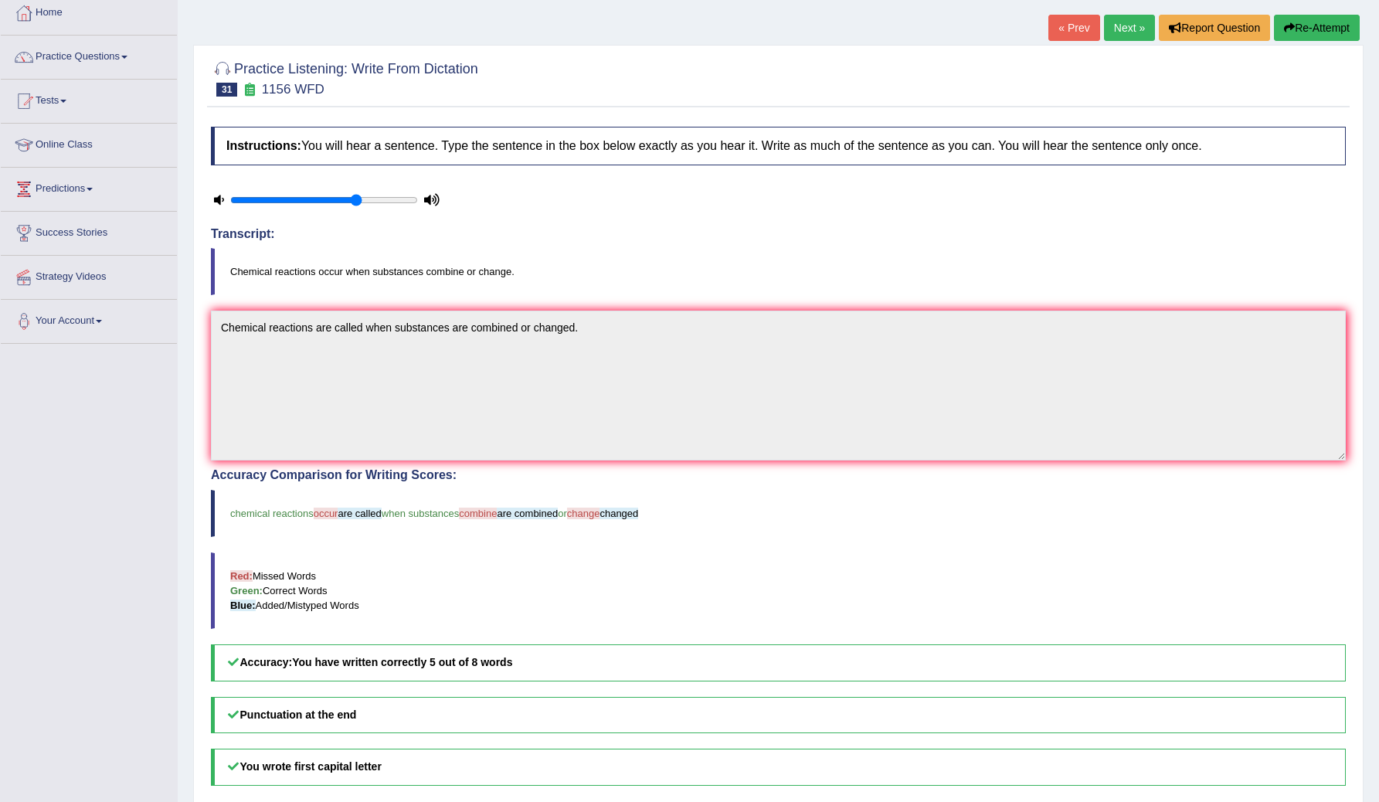
scroll to position [0, 0]
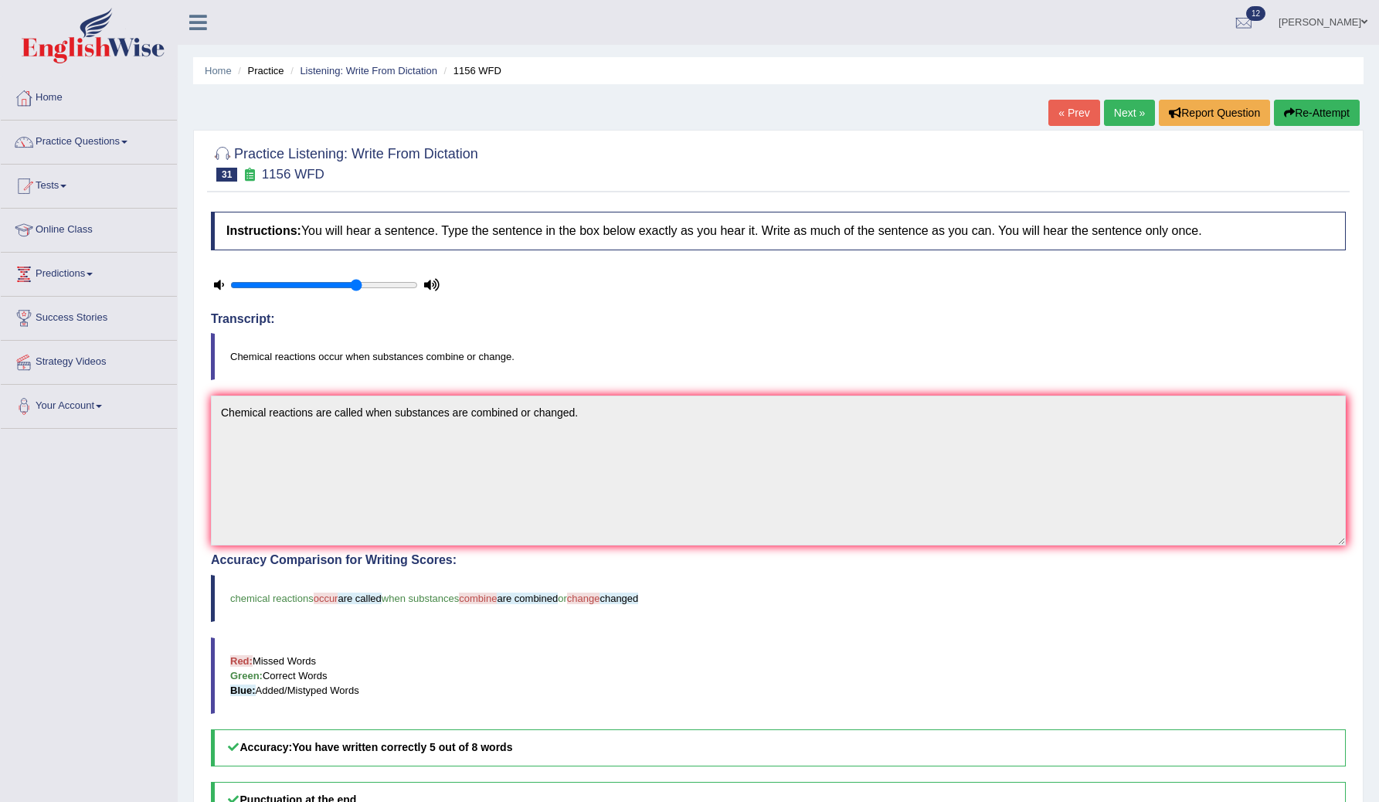
click at [1119, 115] on link "Next »" at bounding box center [1129, 113] width 51 height 26
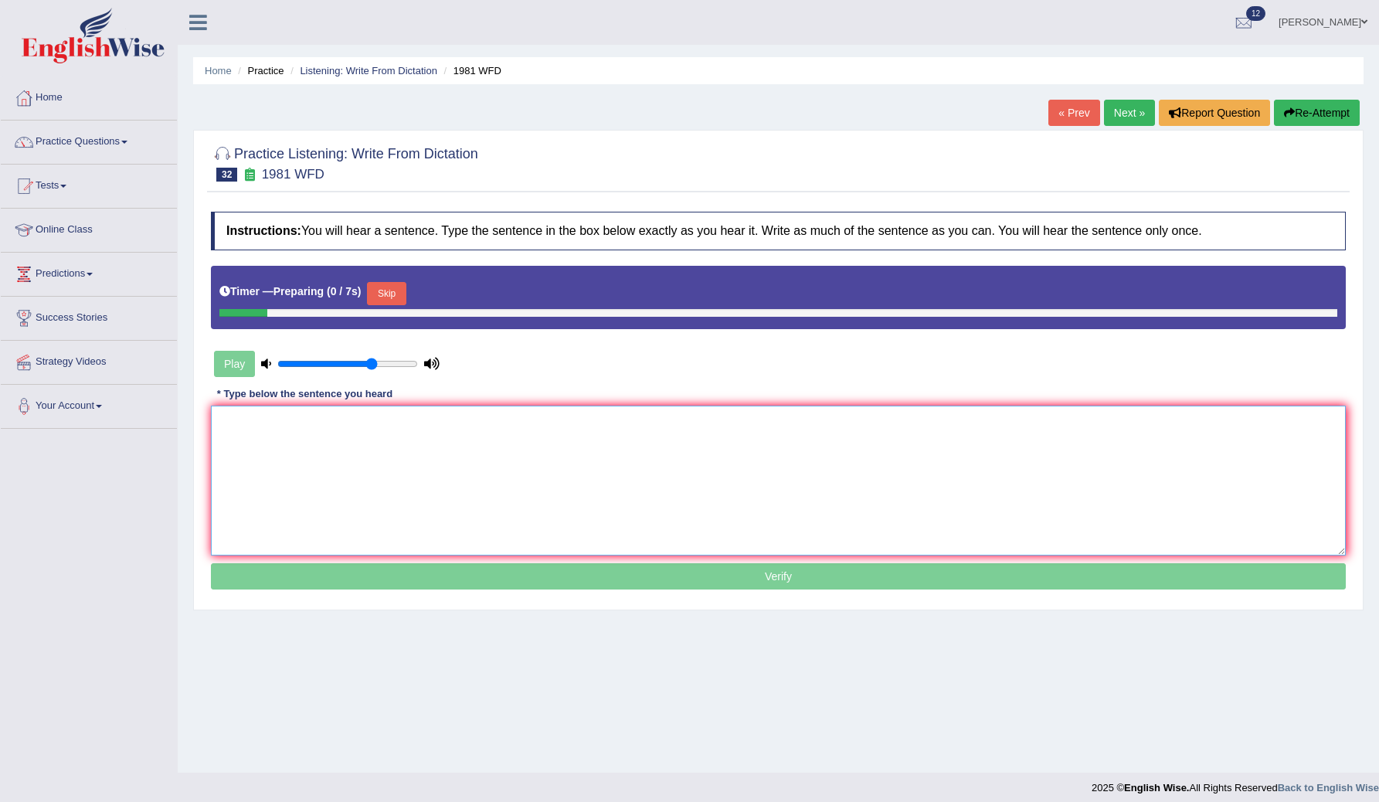
click at [291, 419] on textarea at bounding box center [778, 481] width 1135 height 150
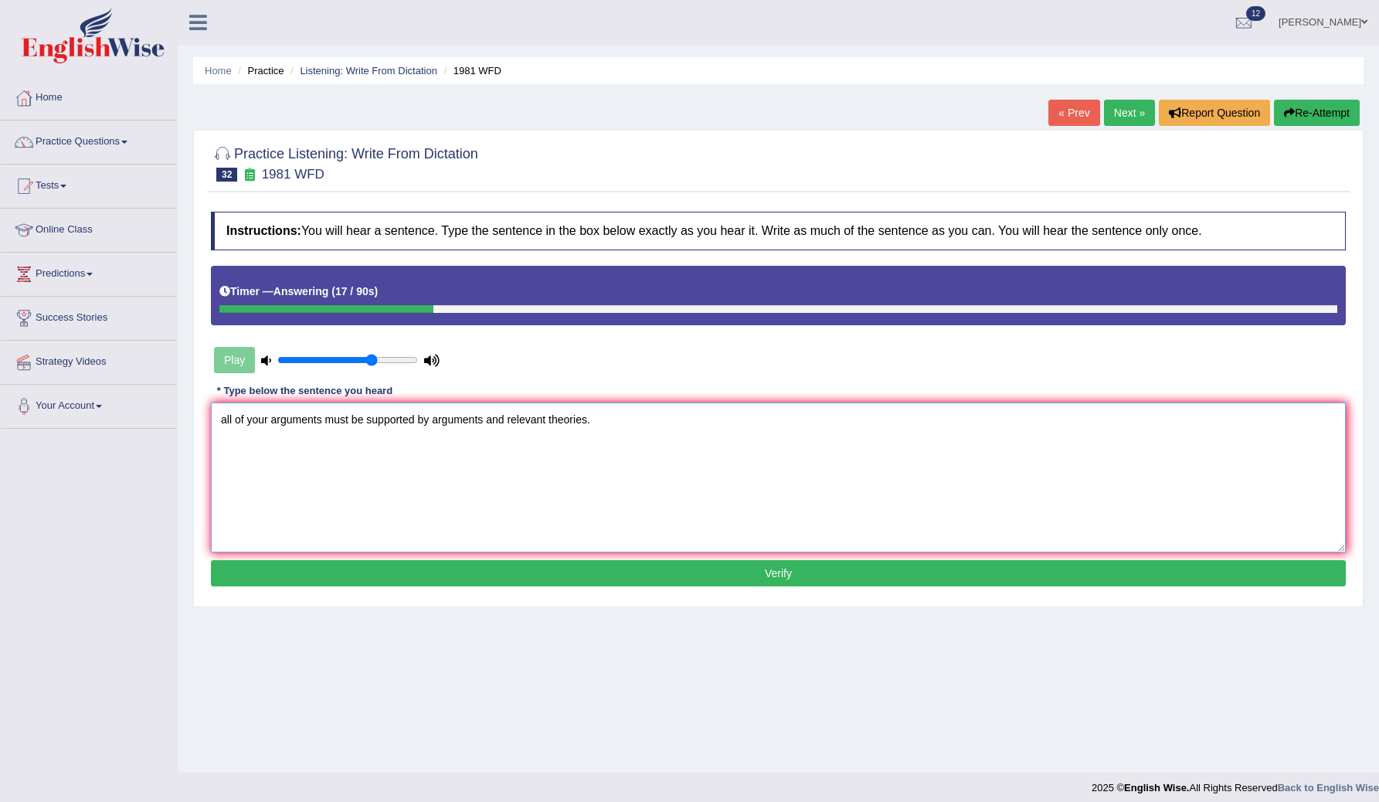
click at [227, 420] on textarea "all of your arguments must be supported by arguments and relevant theories." at bounding box center [778, 478] width 1135 height 150
click at [487, 423] on textarea "All of your arguments must be supported by arguments and relevant theories." at bounding box center [778, 478] width 1135 height 150
type textarea "All of your arguments must be supported by evidence and relevant theories."
click at [492, 577] on button "Verify" at bounding box center [778, 573] width 1135 height 26
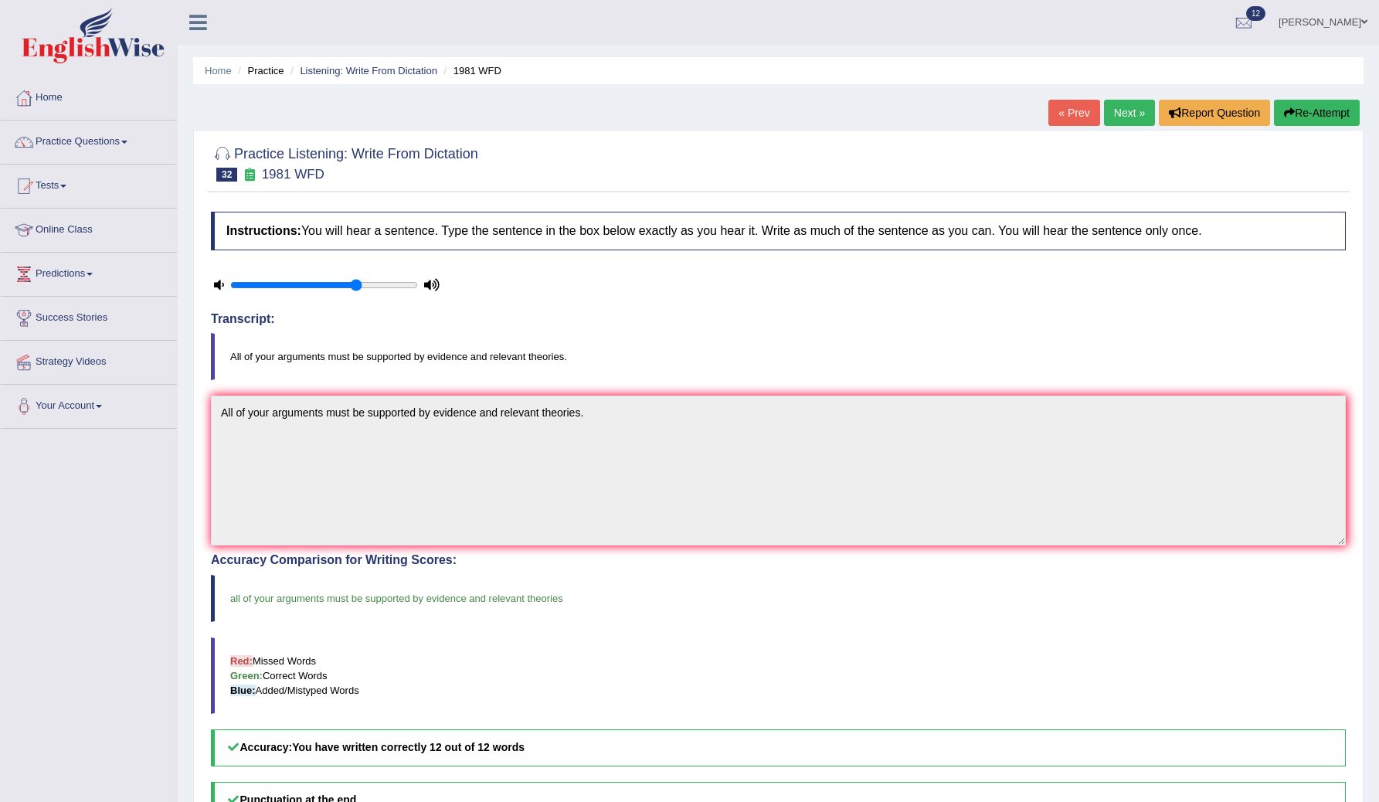
click at [1122, 107] on link "Next »" at bounding box center [1129, 113] width 51 height 26
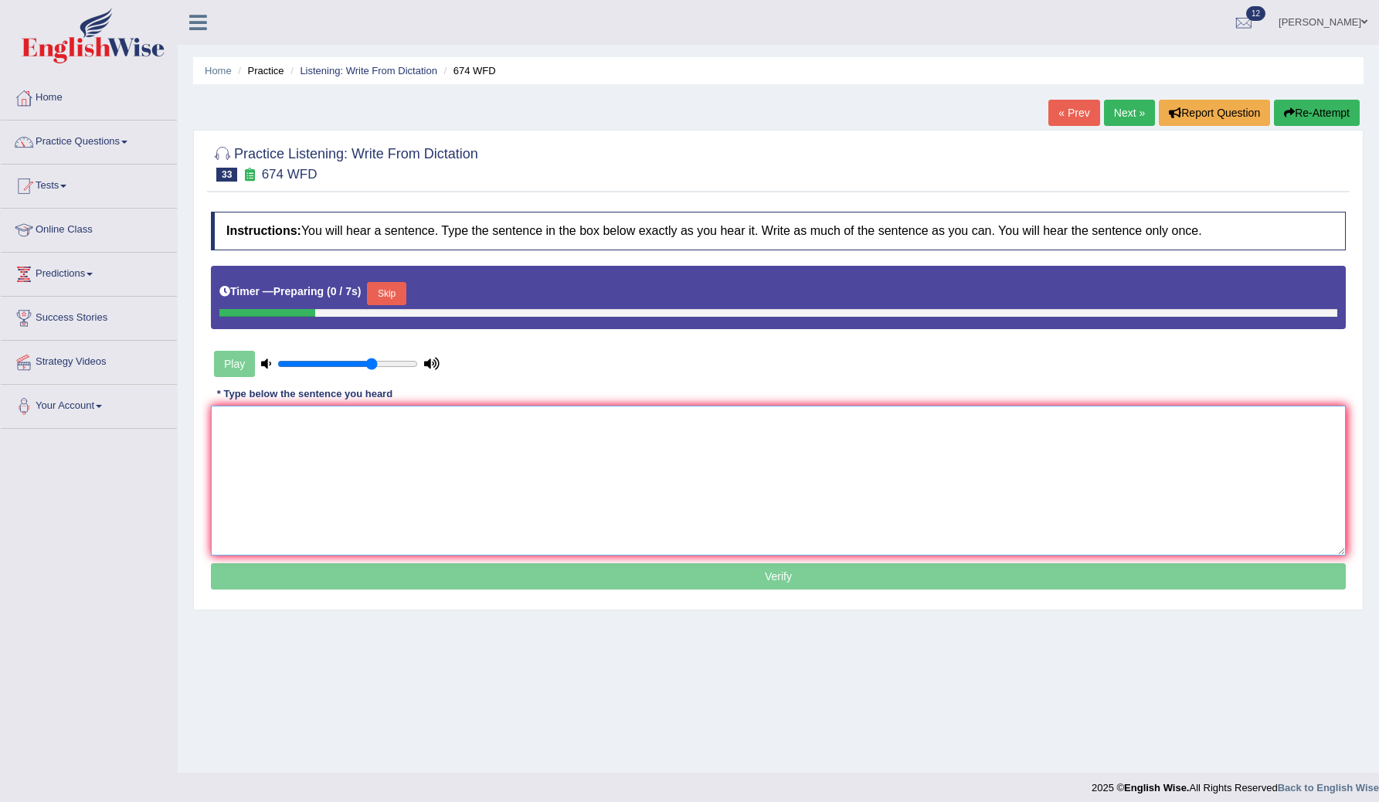
click at [372, 450] on textarea at bounding box center [778, 481] width 1135 height 150
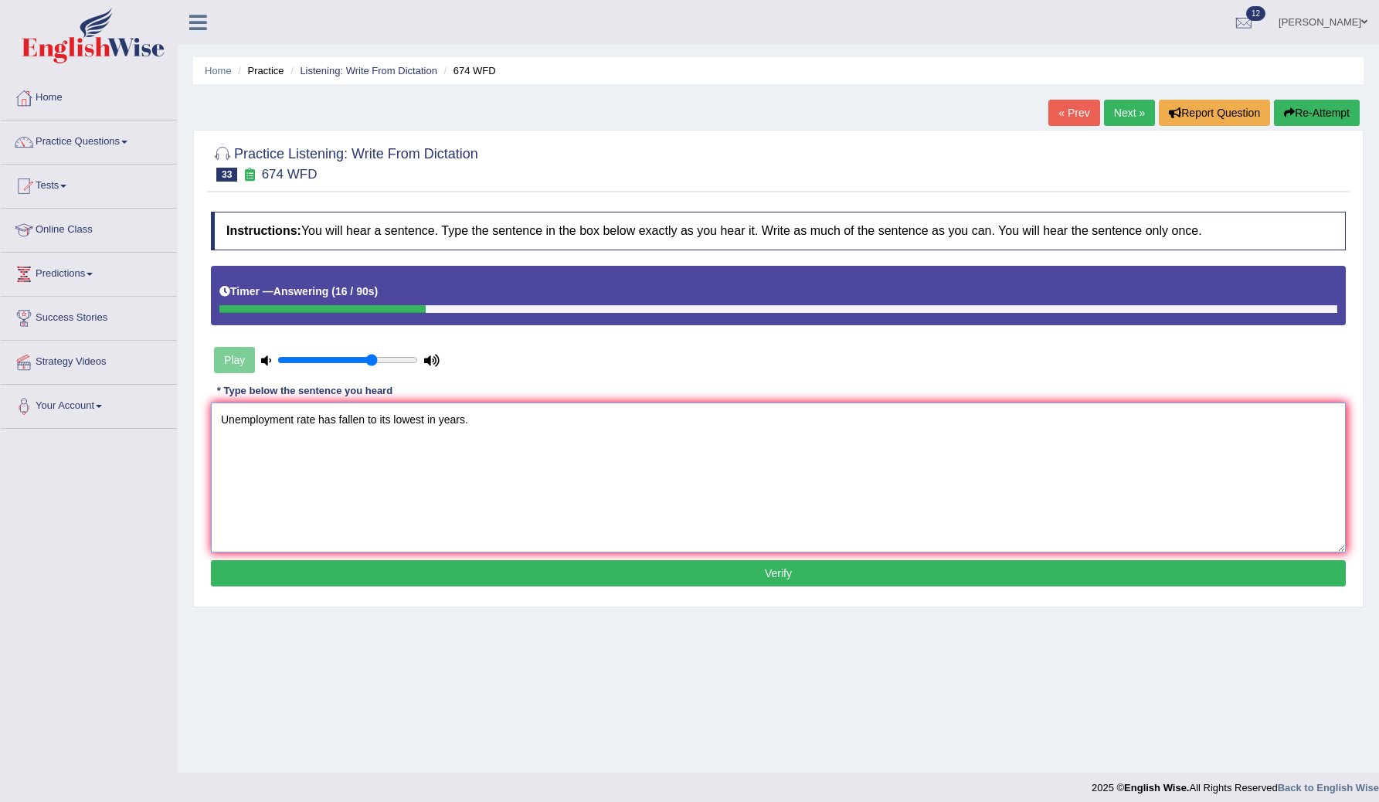
type textarea "Unemployment rate has fallen to its lowest in years."
click at [526, 579] on button "Verify" at bounding box center [778, 573] width 1135 height 26
